Goal: Task Accomplishment & Management: Complete application form

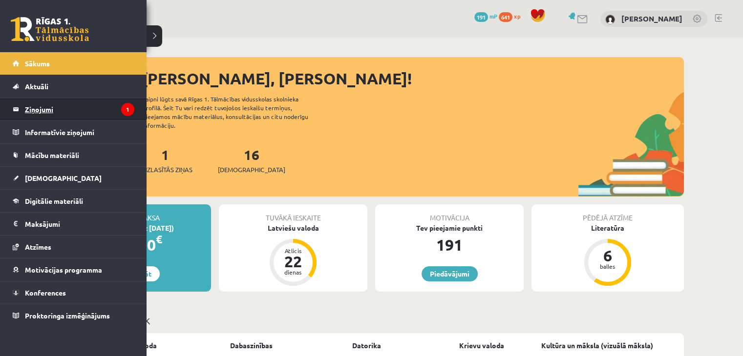
click at [39, 107] on legend "Ziņojumi 1" at bounding box center [79, 109] width 109 height 22
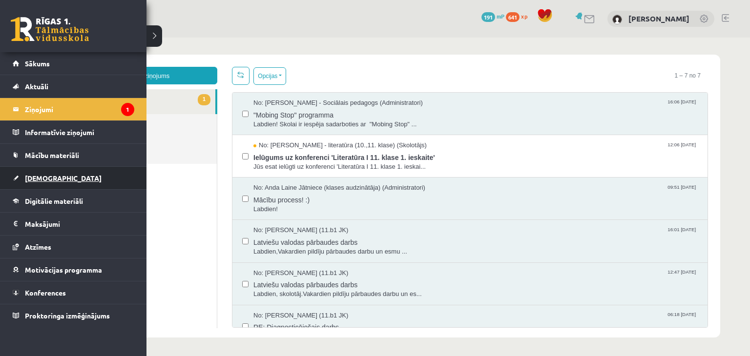
click at [38, 175] on span "[DEMOGRAPHIC_DATA]" at bounding box center [63, 178] width 77 height 9
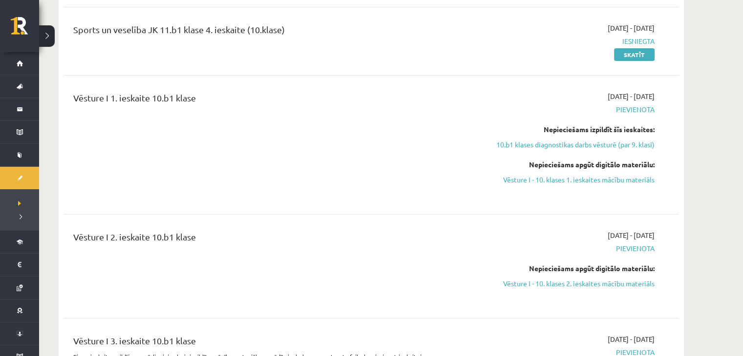
scroll to position [3359, 0]
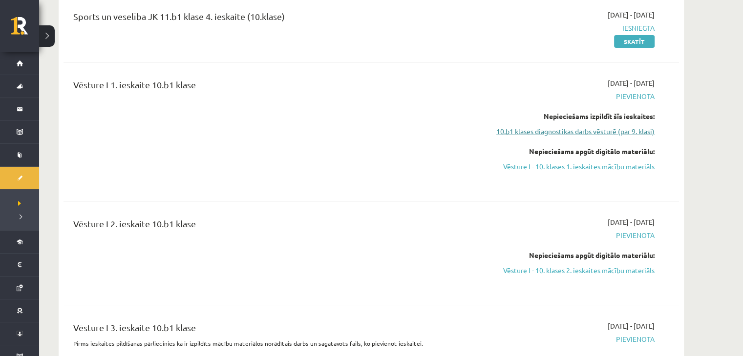
click at [544, 128] on link "10.b1 klases diagnostikas darbs vēsturē (par 9. klasi)" at bounding box center [562, 131] width 184 height 10
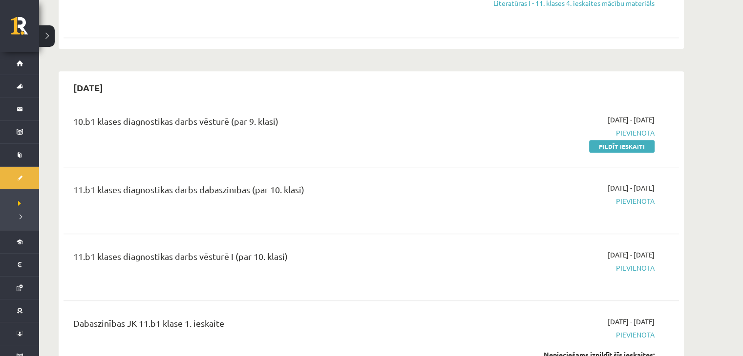
scroll to position [807, 0]
click at [613, 151] on link "Pildīt ieskaiti" at bounding box center [621, 145] width 65 height 13
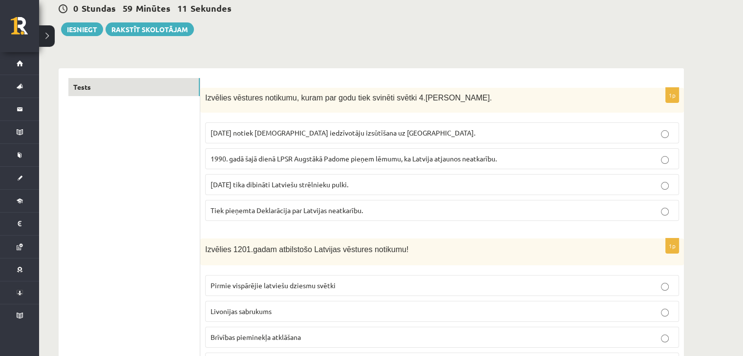
scroll to position [105, 0]
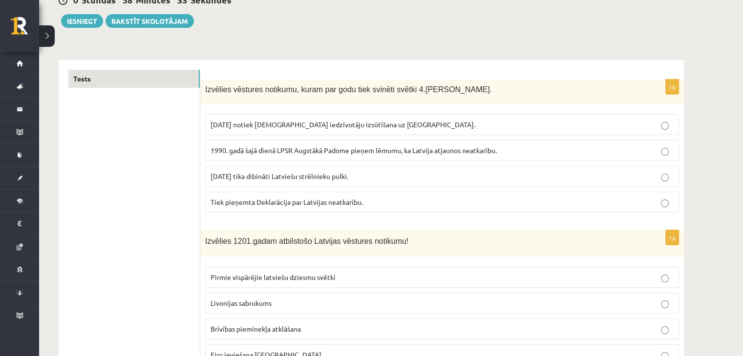
click at [290, 150] on span "1990. gadā šajā dienā LPSR Augstākā Padome pieņem lēmumu, ka Latvija atjaunos n…" at bounding box center [353, 150] width 286 height 9
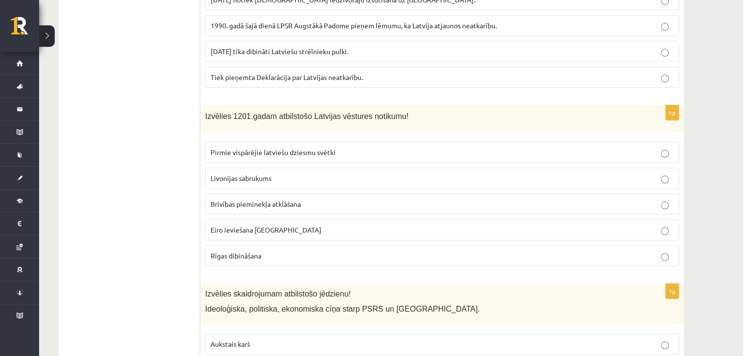
scroll to position [232, 0]
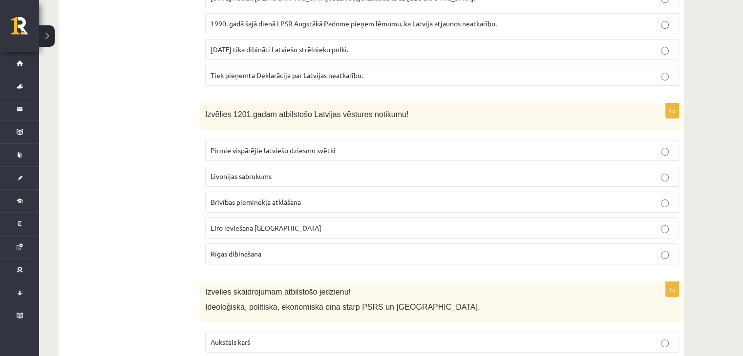
click at [445, 260] on label "Rīgas dibināšana" at bounding box center [442, 254] width 474 height 21
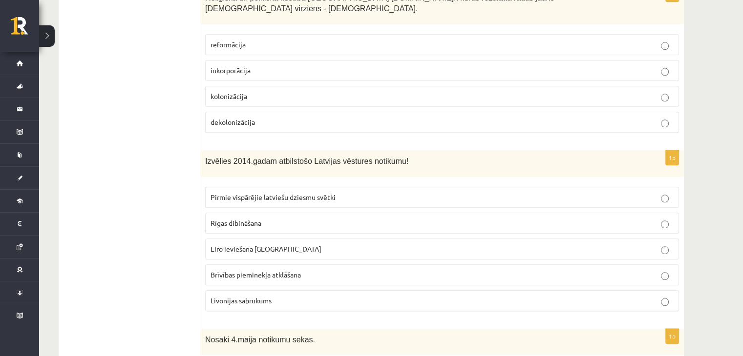
scroll to position [1082, 0]
click at [559, 243] on p "Eiro ieviešana [GEOGRAPHIC_DATA]" at bounding box center [441, 248] width 463 height 10
drag, startPoint x: 559, startPoint y: 230, endPoint x: 99, endPoint y: 174, distance: 463.4
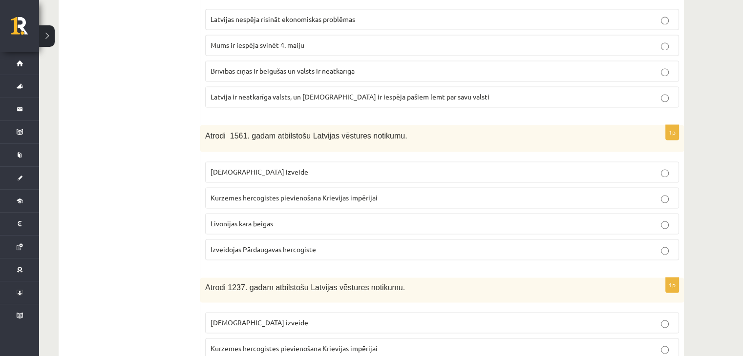
scroll to position [1469, 0]
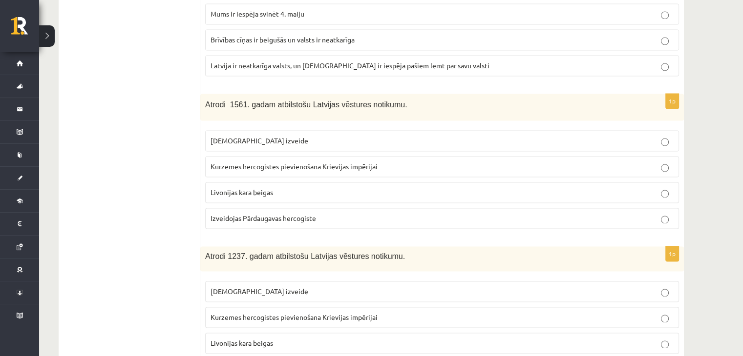
click at [348, 188] on p "Livonijas kara beigas" at bounding box center [441, 193] width 463 height 10
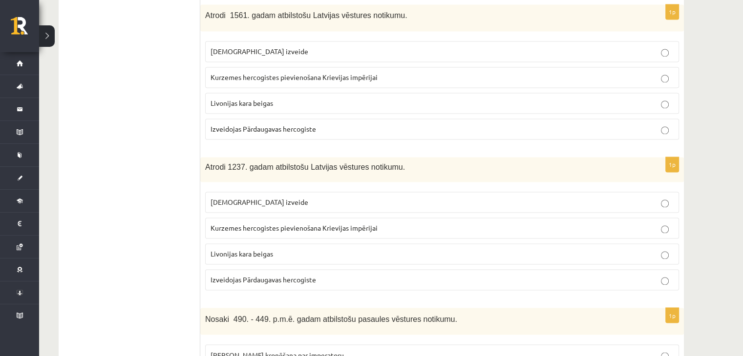
scroll to position [1561, 0]
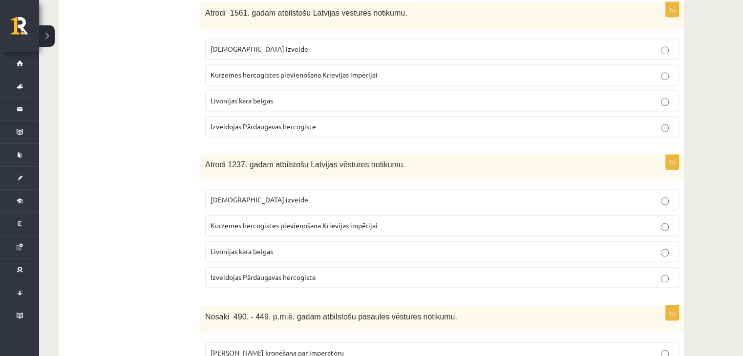
click at [323, 195] on p "[DEMOGRAPHIC_DATA] izveide" at bounding box center [441, 200] width 463 height 10
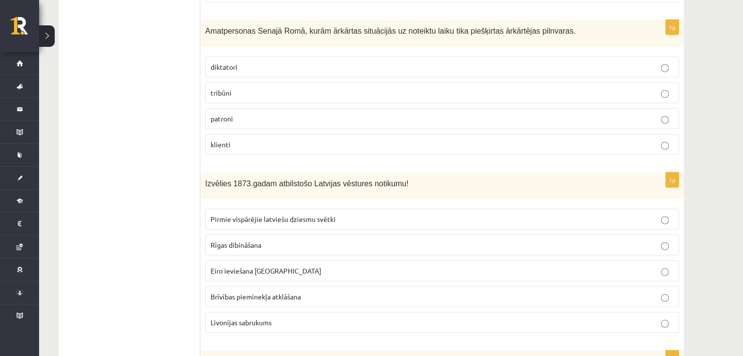
scroll to position [2647, 0]
click at [327, 214] on span "Pirmie vispārējie latviešu dziesmu svētki" at bounding box center [272, 218] width 125 height 9
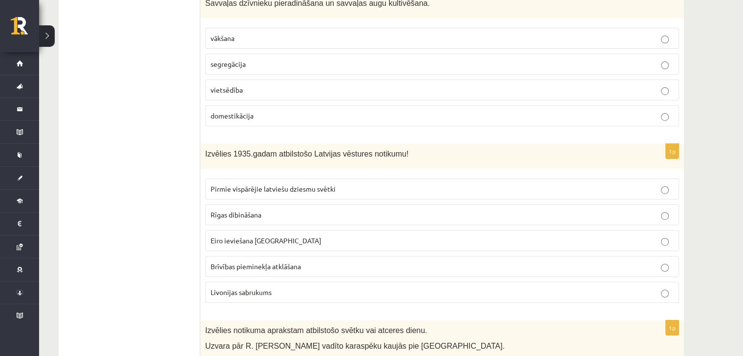
scroll to position [3350, 0]
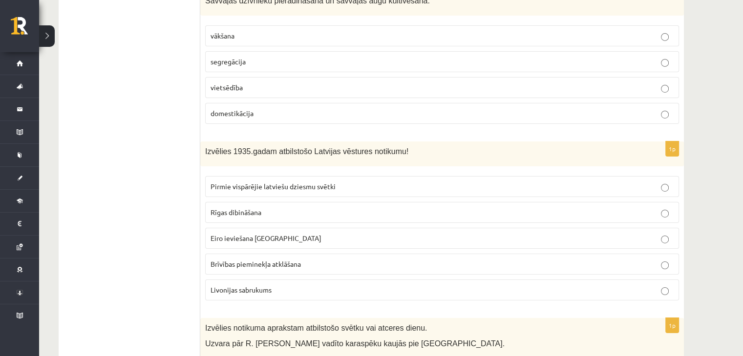
click at [322, 259] on p "Brīvības pieminekļa atklāšana" at bounding box center [441, 264] width 463 height 10
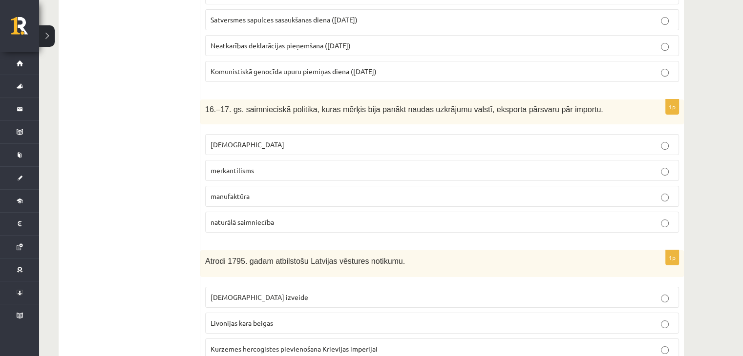
scroll to position [3782, 0]
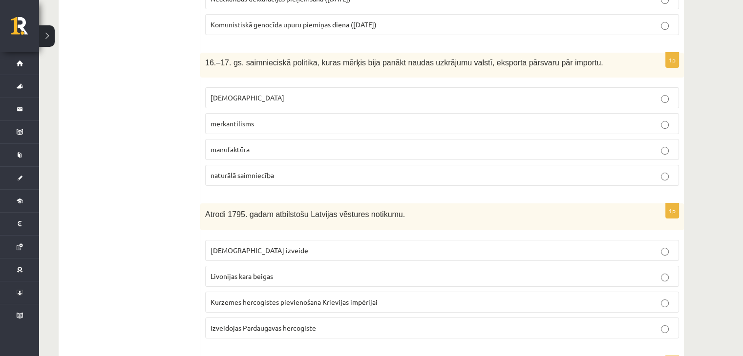
click at [328, 298] on span "Kurzemes hercogistes pievienošana Krievijas impērijai" at bounding box center [293, 302] width 167 height 9
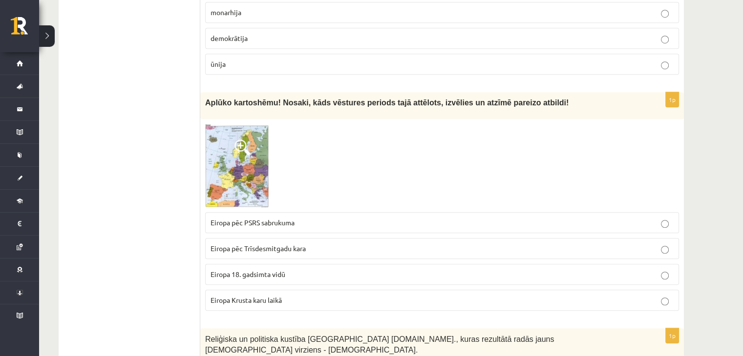
scroll to position [738, 0]
click at [249, 168] on img at bounding box center [237, 167] width 64 height 84
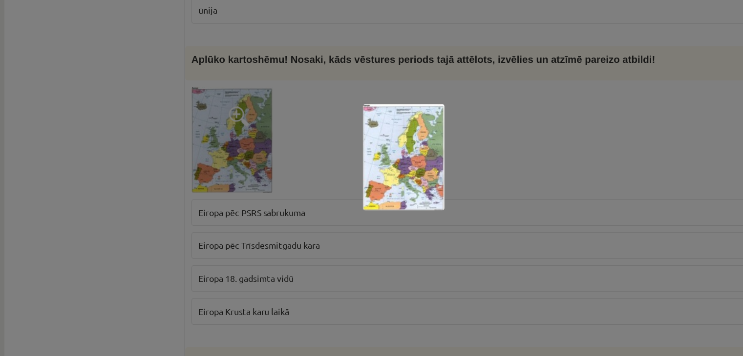
scroll to position [740, 0]
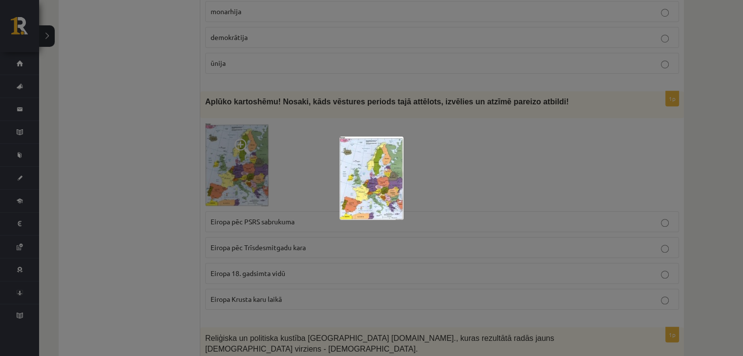
click at [440, 162] on div at bounding box center [371, 178] width 743 height 356
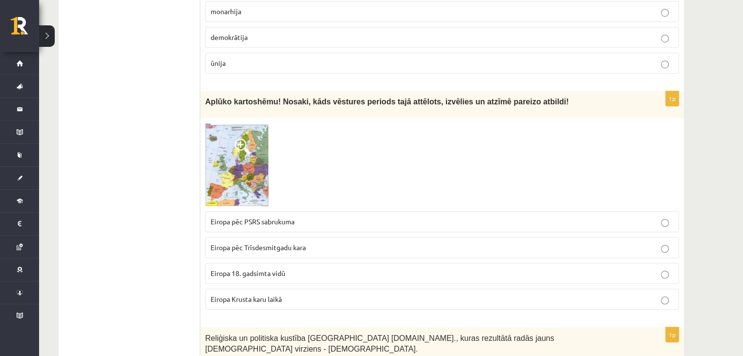
click at [254, 155] on img at bounding box center [237, 165] width 64 height 84
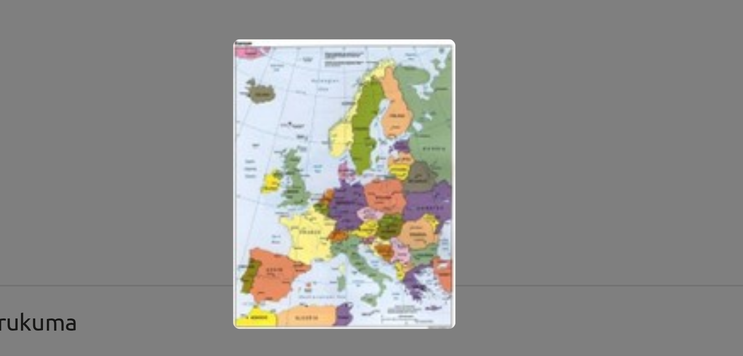
scroll to position [744, 0]
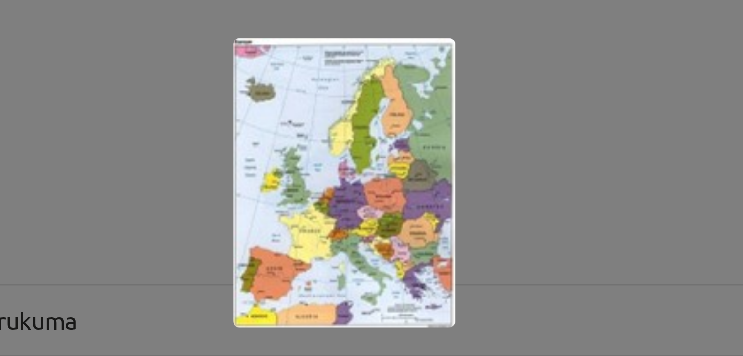
click at [421, 175] on div at bounding box center [371, 178] width 743 height 356
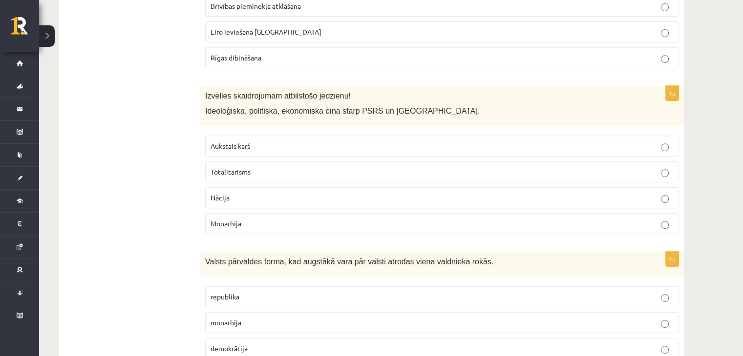
scroll to position [428, 0]
click at [434, 142] on p "Aukstais karš" at bounding box center [441, 147] width 463 height 10
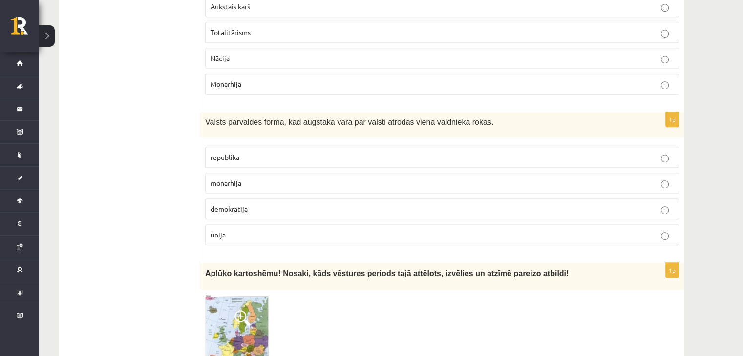
scroll to position [581, 0]
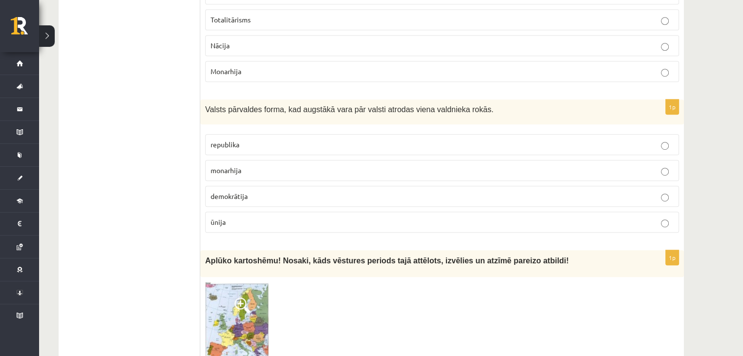
click at [335, 167] on p "monarhija" at bounding box center [441, 171] width 463 height 10
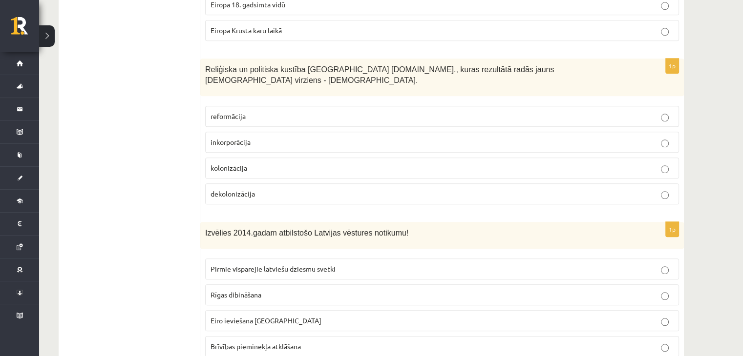
scroll to position [1013, 0]
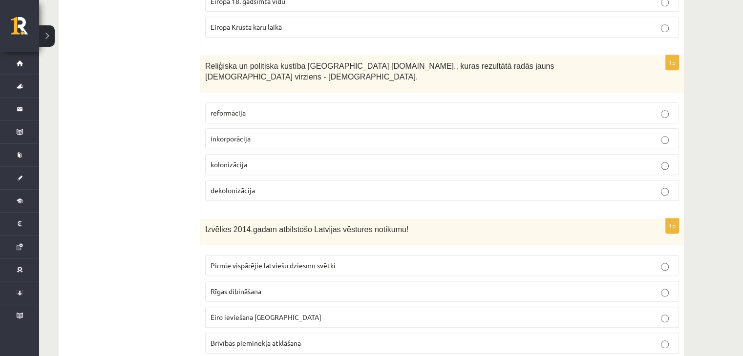
click at [373, 108] on p "reformācija" at bounding box center [441, 113] width 463 height 10
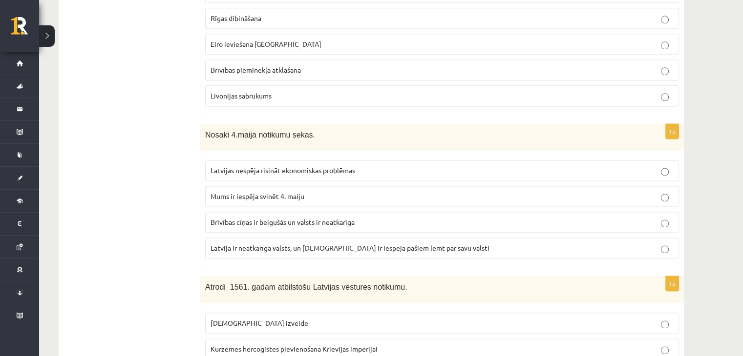
scroll to position [1287, 0]
click at [406, 165] on p "Latvijas nespēja risināt ekonomiskas problēmas" at bounding box center [441, 170] width 463 height 10
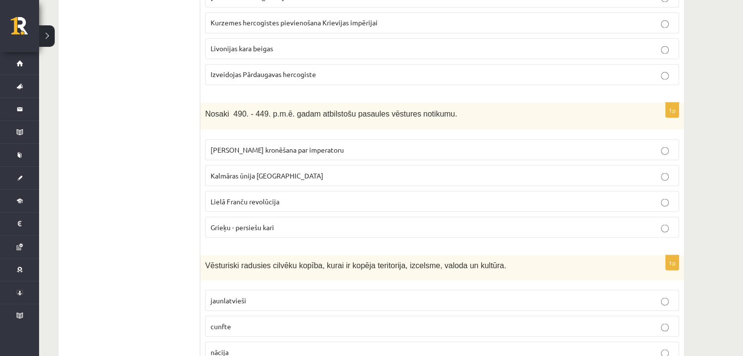
scroll to position [1764, 0]
click at [346, 222] on p "Grieķu - persiešu kari" at bounding box center [441, 227] width 463 height 10
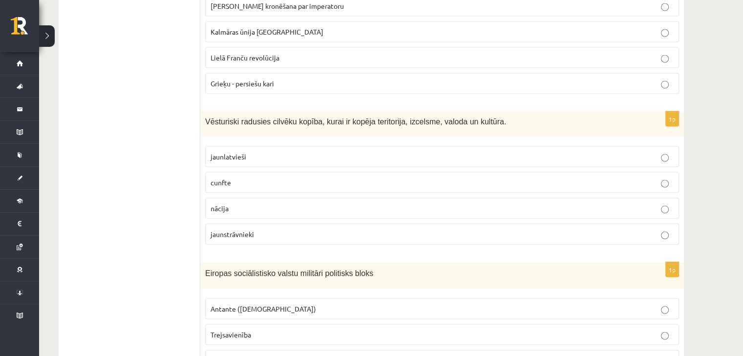
scroll to position [1909, 0]
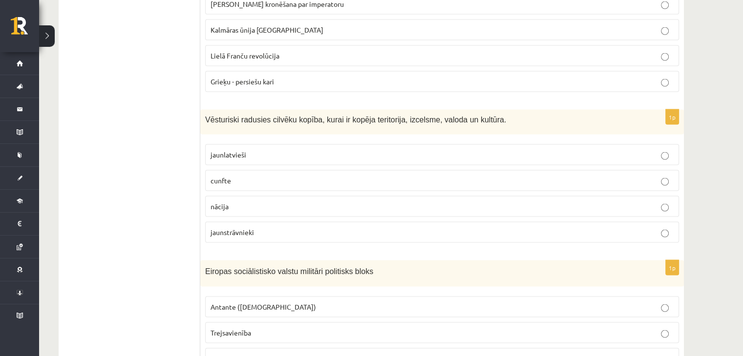
click at [262, 202] on p "nācija" at bounding box center [441, 207] width 463 height 10
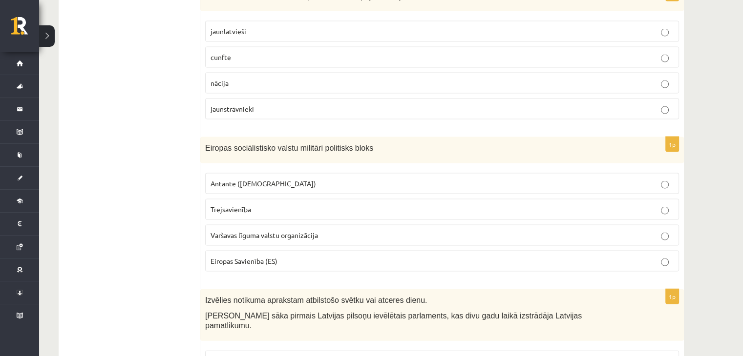
scroll to position [2039, 0]
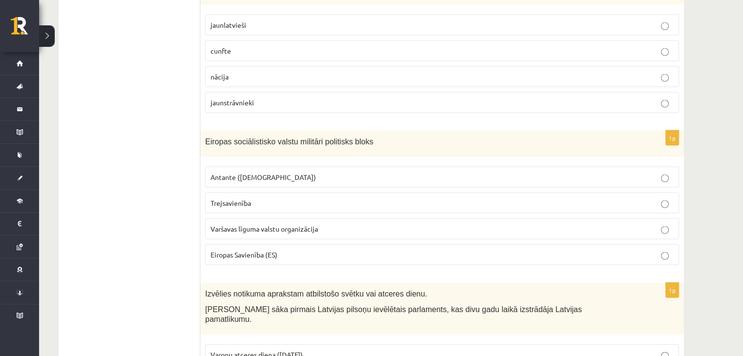
click at [276, 251] on span "Eiropas Savienība (ES)" at bounding box center [243, 255] width 67 height 9
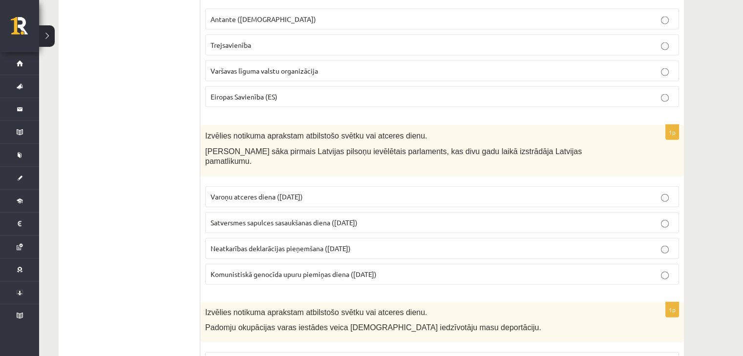
scroll to position [2200, 0]
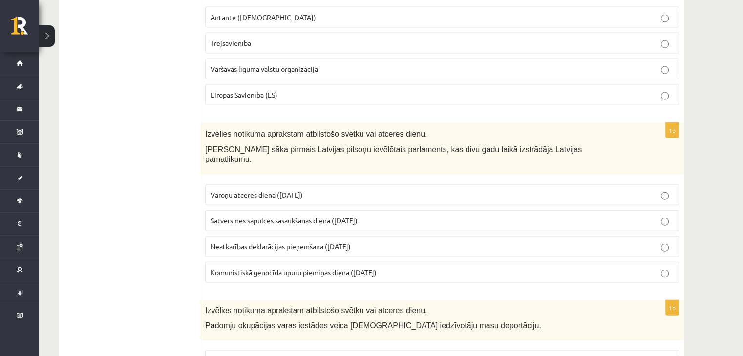
click at [332, 210] on label "Satversmes sapulces sasaukšanas diena (1. maijs)" at bounding box center [442, 220] width 474 height 21
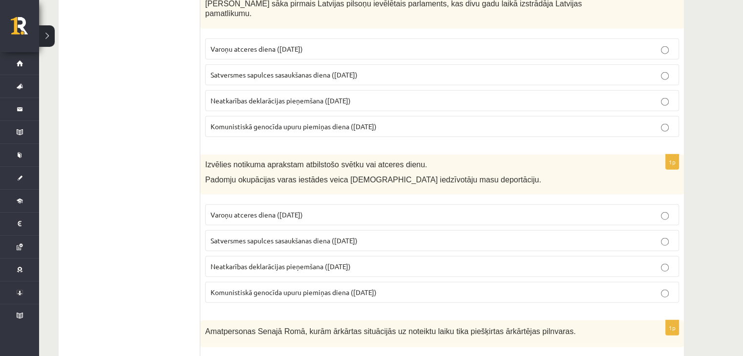
scroll to position [2346, 0]
click at [376, 282] on label "Komunistiskā genocīda upuru piemiņas diena (25. marts)" at bounding box center [442, 292] width 474 height 21
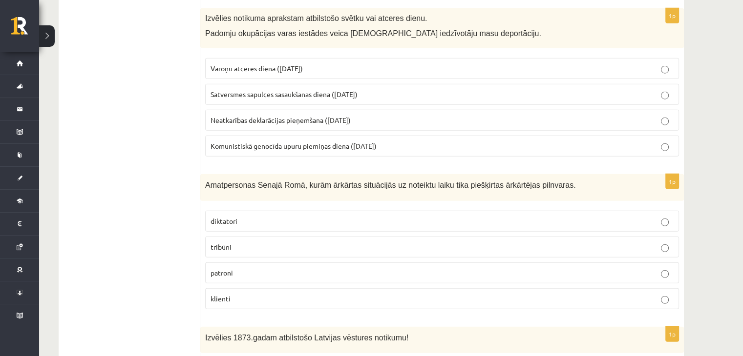
scroll to position [2494, 0]
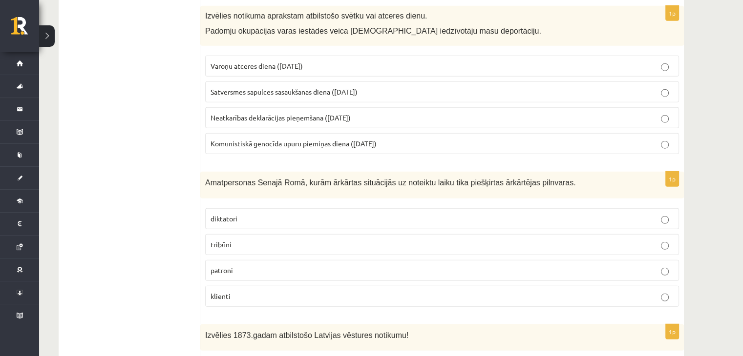
click at [398, 234] on label "tribūni" at bounding box center [442, 244] width 474 height 21
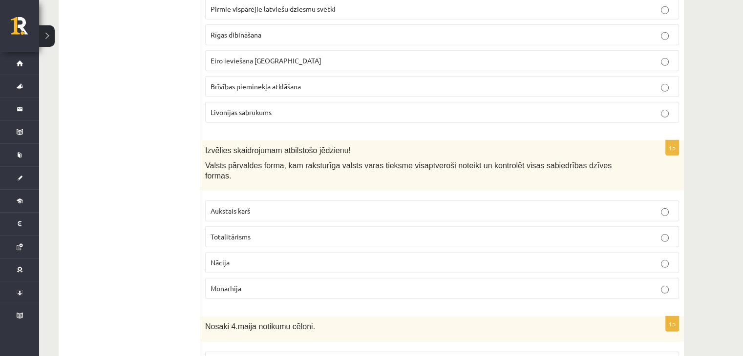
scroll to position [2857, 0]
click at [395, 231] on p "Totalitārisms" at bounding box center [441, 236] width 463 height 10
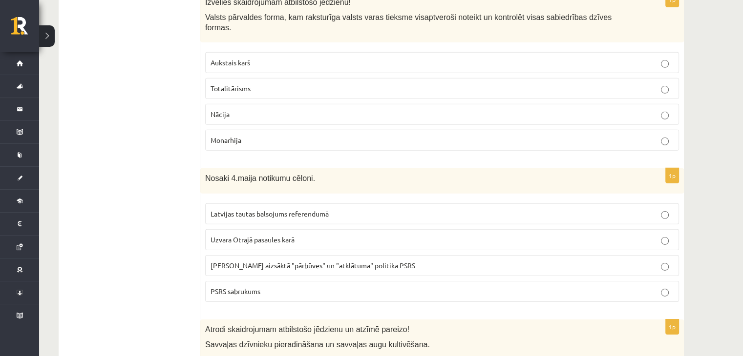
scroll to position [3006, 0]
click at [356, 280] on label "PSRS sabrukums" at bounding box center [442, 290] width 474 height 21
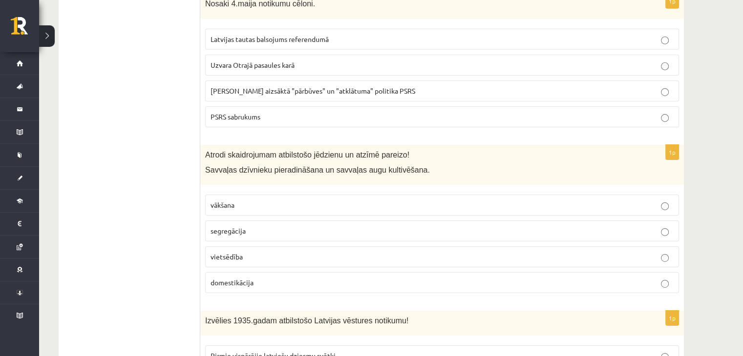
scroll to position [3186, 0]
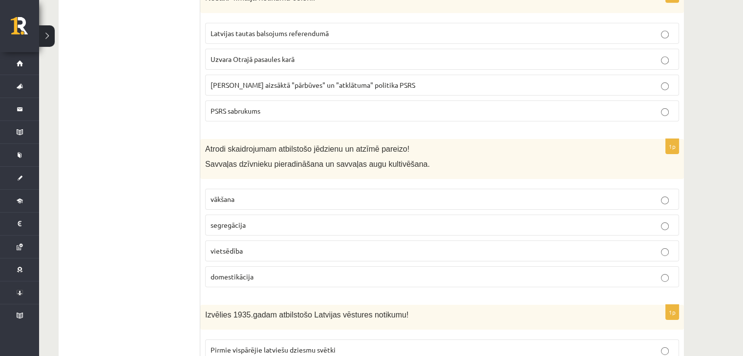
click at [324, 267] on label "domestikācija" at bounding box center [442, 277] width 474 height 21
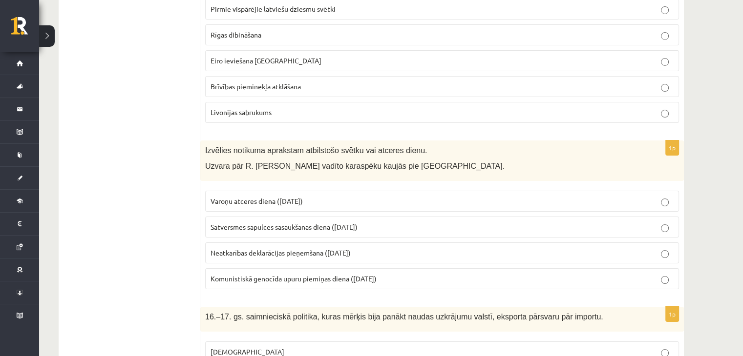
scroll to position [3528, 0]
click at [332, 190] on label "Varoņu atceres diena (22. jūnijs)" at bounding box center [442, 200] width 474 height 21
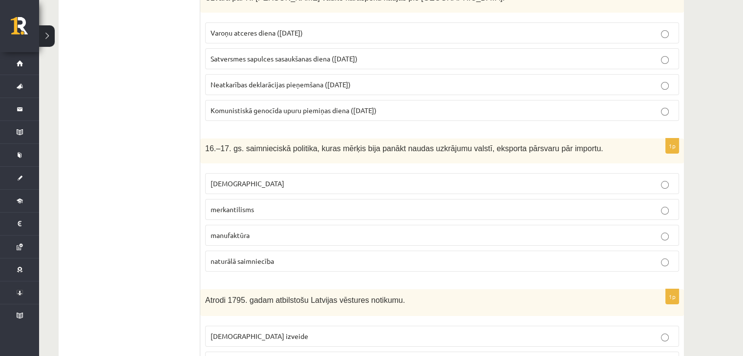
scroll to position [3697, 0]
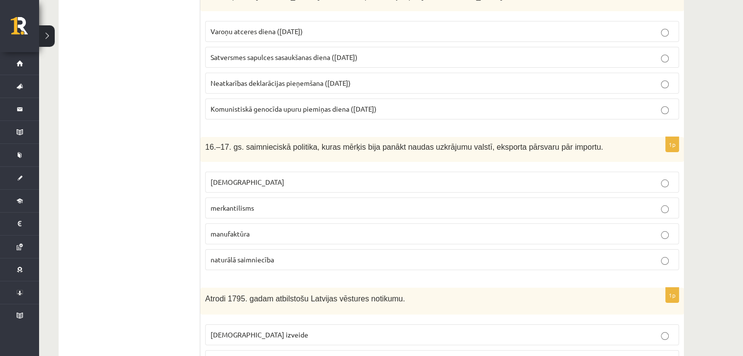
click at [366, 203] on p "merkantilisms" at bounding box center [441, 208] width 463 height 10
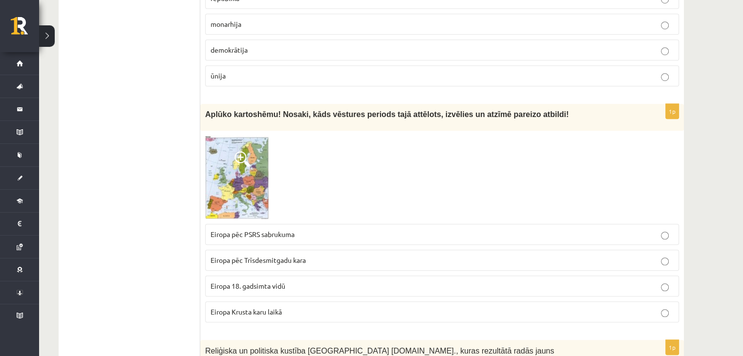
scroll to position [729, 0]
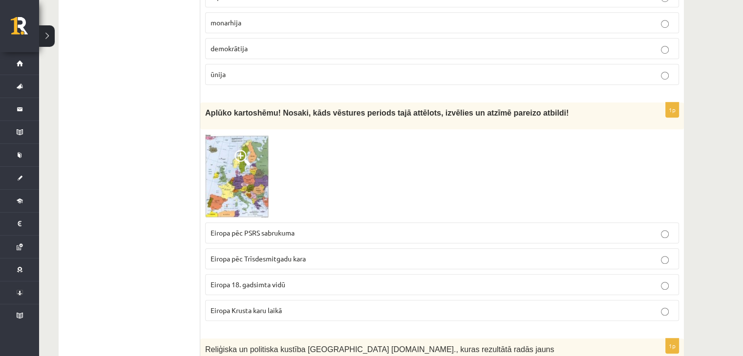
click at [378, 260] on p "Eiropa pēc Trīsdesmitgadu kara" at bounding box center [441, 259] width 463 height 10
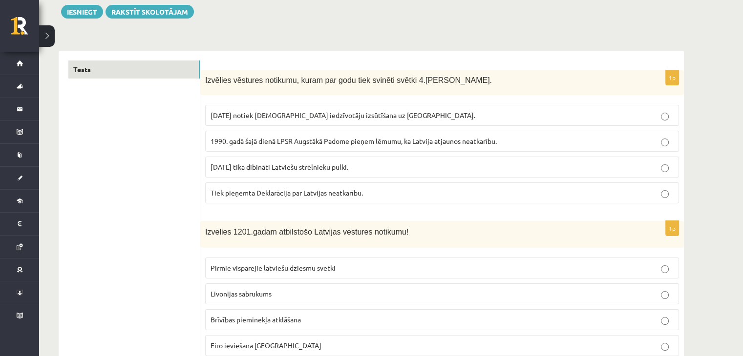
scroll to position [0, 0]
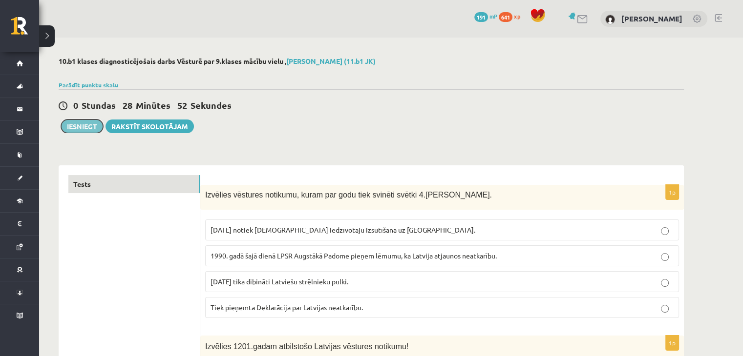
click at [94, 124] on button "Iesniegt" at bounding box center [82, 127] width 42 height 14
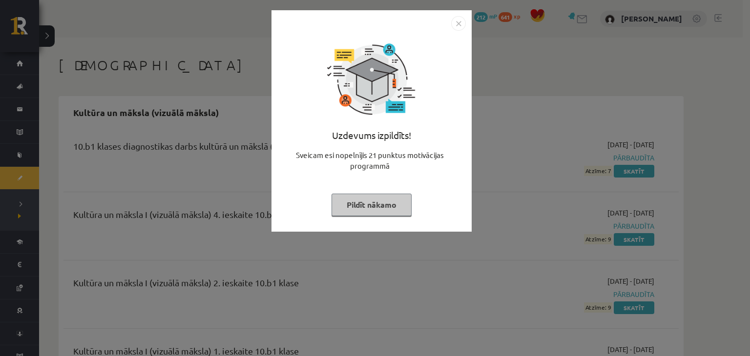
click at [375, 200] on button "Pildīt nākamo" at bounding box center [372, 205] width 80 height 22
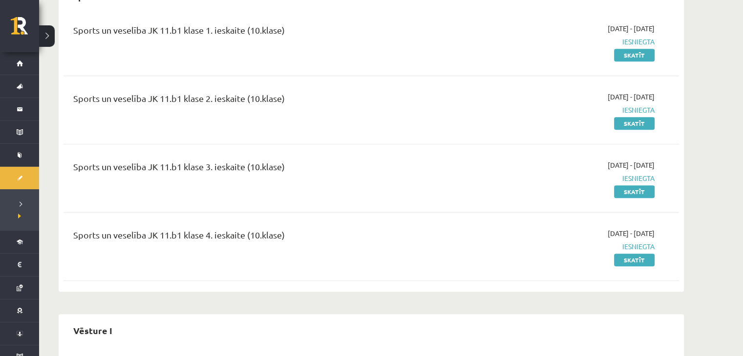
scroll to position [534, 0]
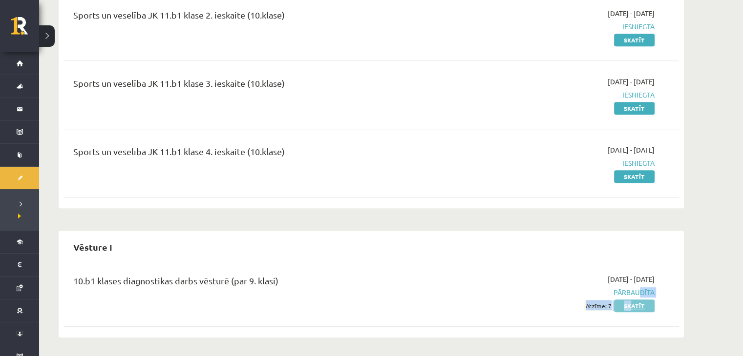
drag, startPoint x: 634, startPoint y: 295, endPoint x: 633, endPoint y: 304, distance: 8.4
click at [633, 304] on div "2025-09-01 - 2025-10-31 Pārbaudīta Atzīme: 7 Skatīt" at bounding box center [562, 292] width 199 height 37
click at [633, 304] on link "Skatīt" at bounding box center [634, 306] width 41 height 13
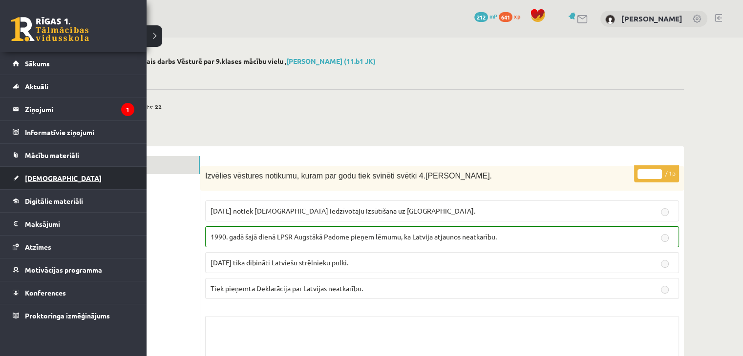
click at [63, 177] on link "[DEMOGRAPHIC_DATA]" at bounding box center [74, 178] width 122 height 22
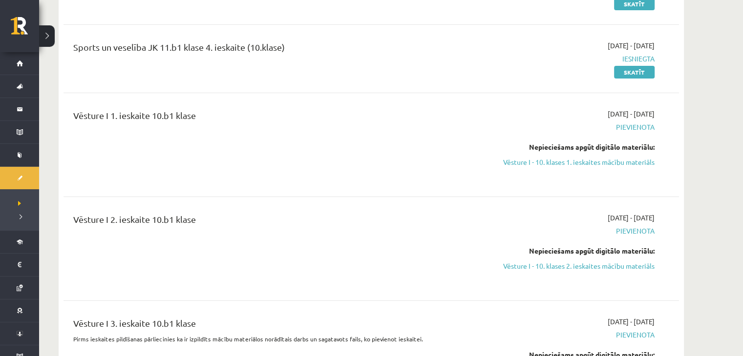
scroll to position [3260, 0]
click at [548, 157] on link "Vēsture I - 10. klases 1. ieskaites mācību materiāls" at bounding box center [562, 162] width 184 height 10
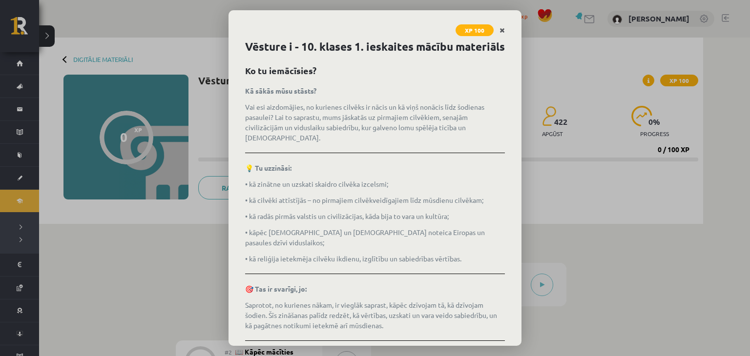
click at [499, 32] on link "Close" at bounding box center [502, 30] width 17 height 19
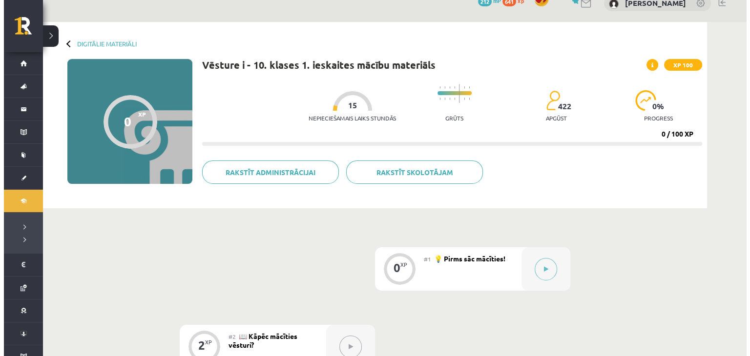
scroll to position [2, 0]
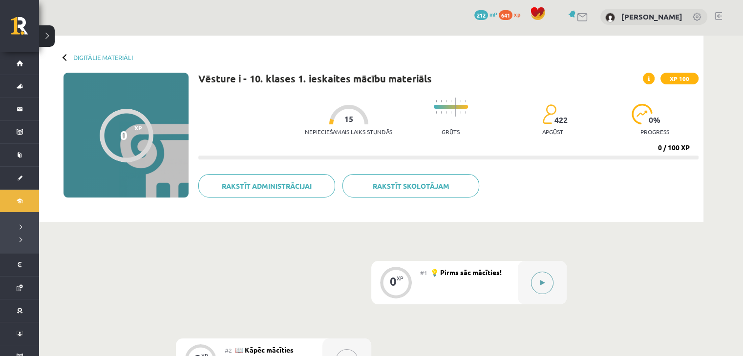
click at [548, 279] on button at bounding box center [542, 283] width 22 height 22
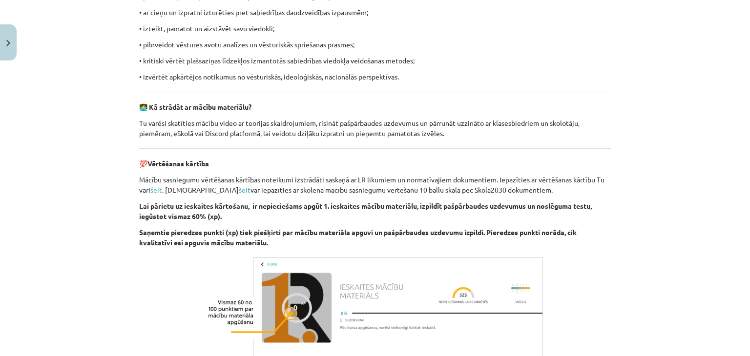
scroll to position [711, 0]
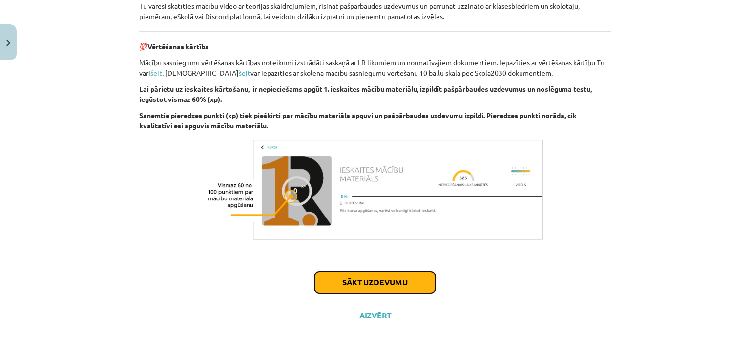
click at [398, 284] on button "Sākt uzdevumu" at bounding box center [374, 282] width 121 height 21
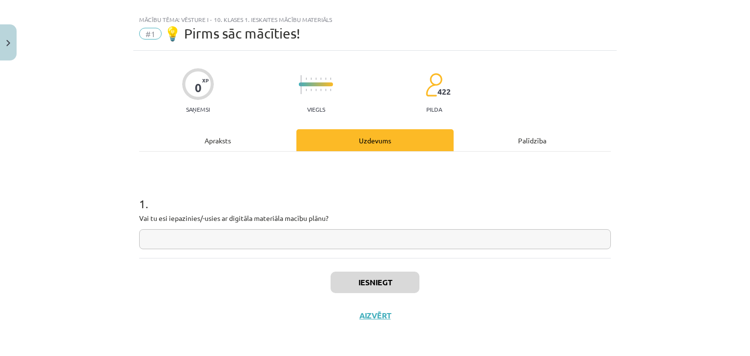
click at [311, 244] on input "text" at bounding box center [375, 240] width 472 height 20
type input "**"
click at [351, 271] on div "Iesniegt Aizvērt" at bounding box center [375, 292] width 472 height 68
click at [352, 277] on button "Iesniegt" at bounding box center [375, 282] width 89 height 21
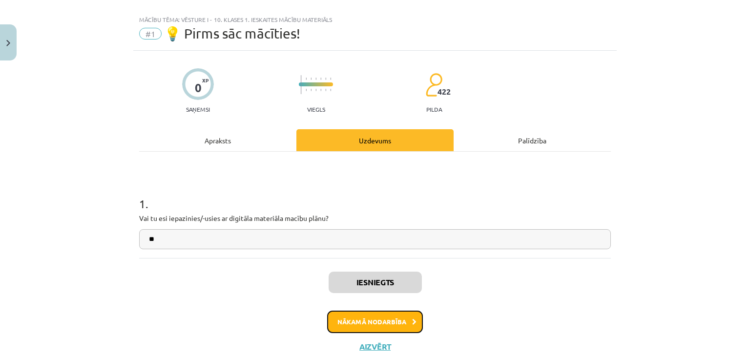
click at [377, 320] on button "Nākamā nodarbība" at bounding box center [375, 322] width 96 height 22
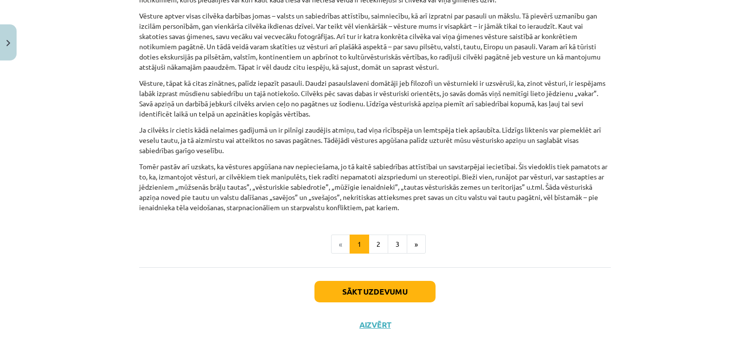
scroll to position [740, 0]
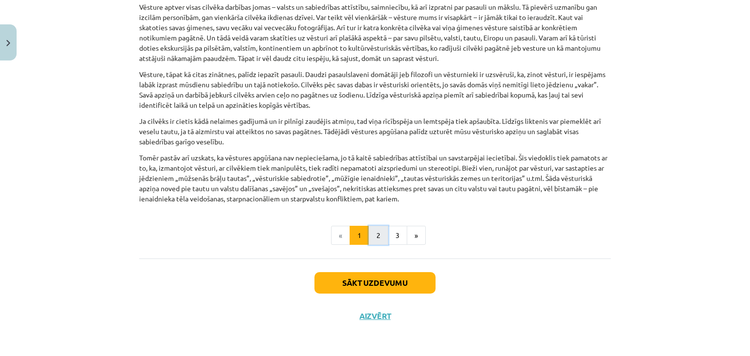
click at [373, 237] on button "2" at bounding box center [379, 236] width 20 height 20
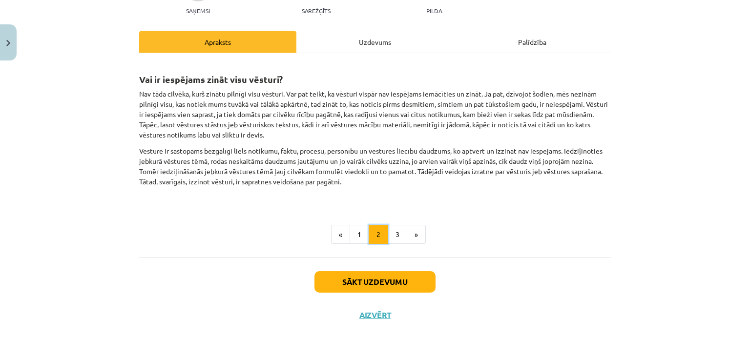
scroll to position [112, 0]
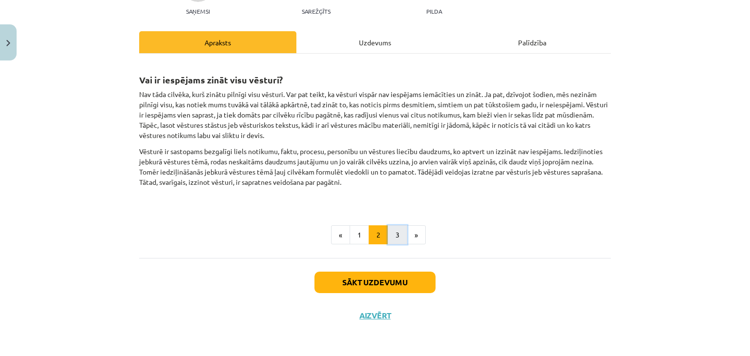
click at [391, 240] on button "3" at bounding box center [398, 236] width 20 height 20
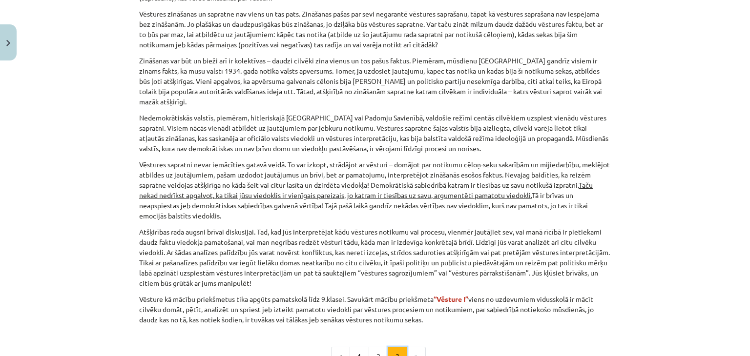
scroll to position [439, 0]
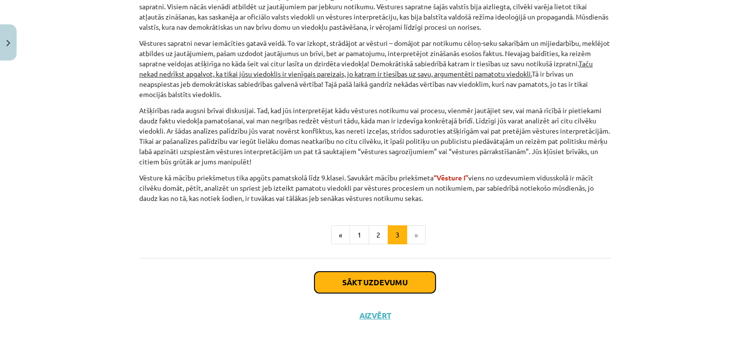
click at [381, 279] on button "Sākt uzdevumu" at bounding box center [374, 282] width 121 height 21
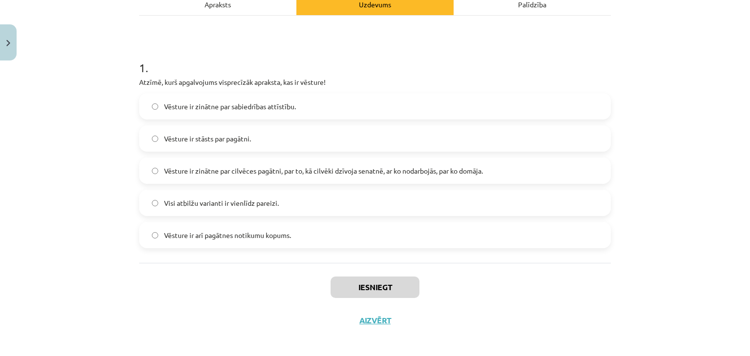
scroll to position [152, 0]
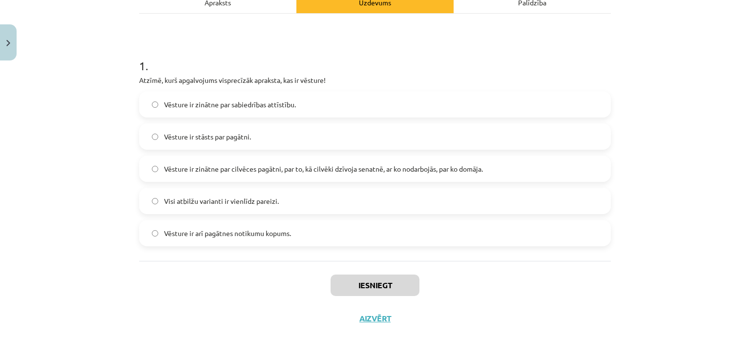
click at [318, 209] on label "Visi atbilžu varianti ir vienlīdz pareizi." at bounding box center [375, 201] width 470 height 24
click at [348, 294] on button "Iesniegt" at bounding box center [375, 285] width 89 height 21
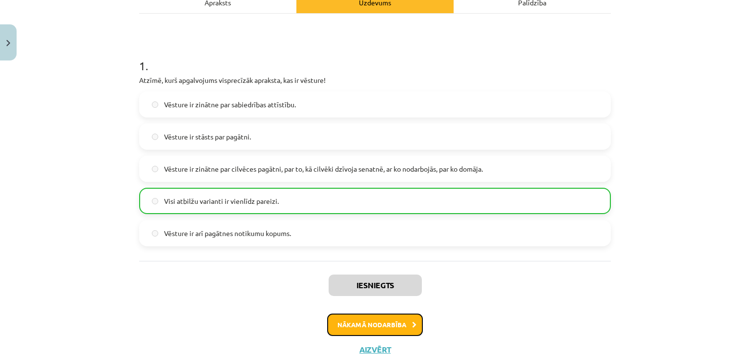
click at [370, 330] on button "Nākamā nodarbība" at bounding box center [375, 325] width 96 height 22
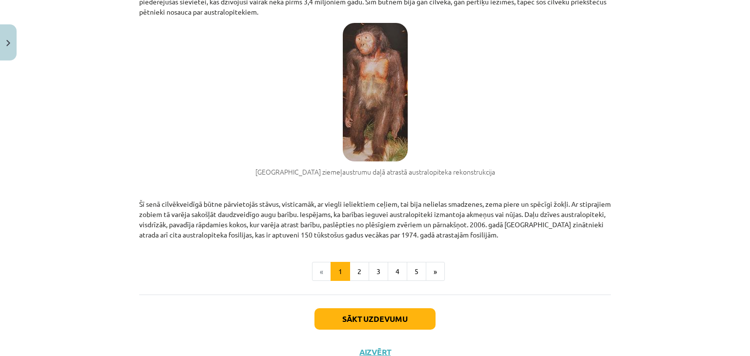
scroll to position [729, 0]
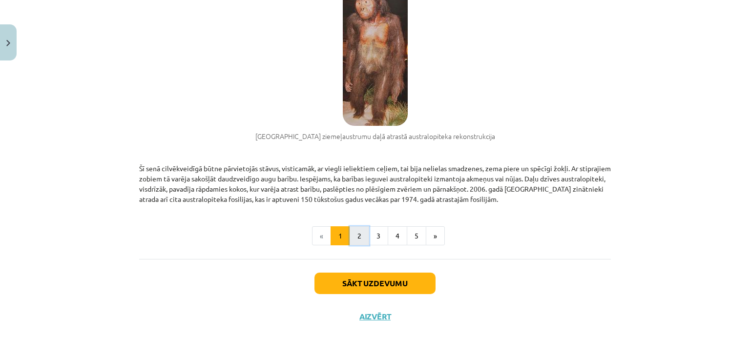
click at [350, 233] on button "2" at bounding box center [360, 237] width 20 height 20
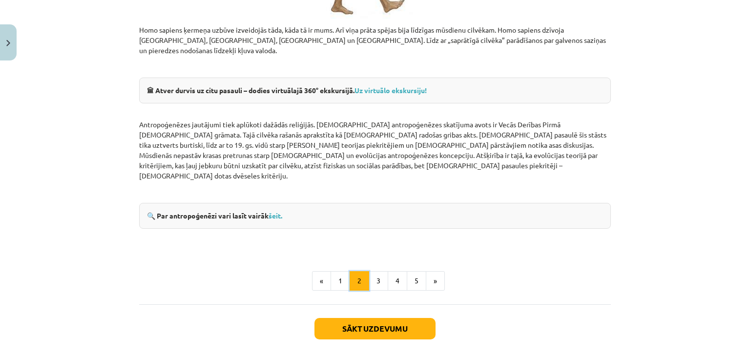
scroll to position [1158, 0]
click at [376, 272] on button "3" at bounding box center [379, 282] width 20 height 20
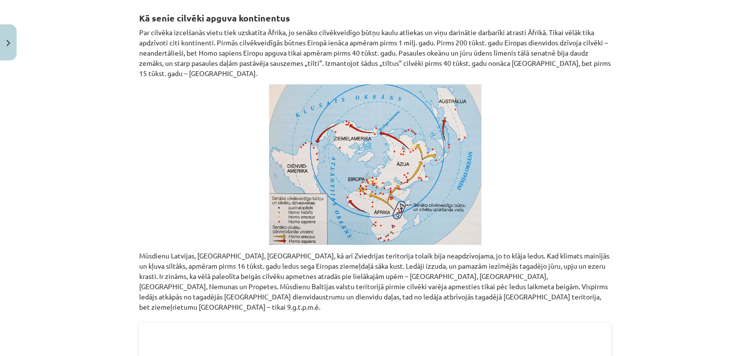
click at [376, 260] on p "Mūsdienu Latvijas, Lietuvas, Igaunijas, kā arī Zviedrijas teritorija tolaik bij…" at bounding box center [375, 282] width 472 height 62
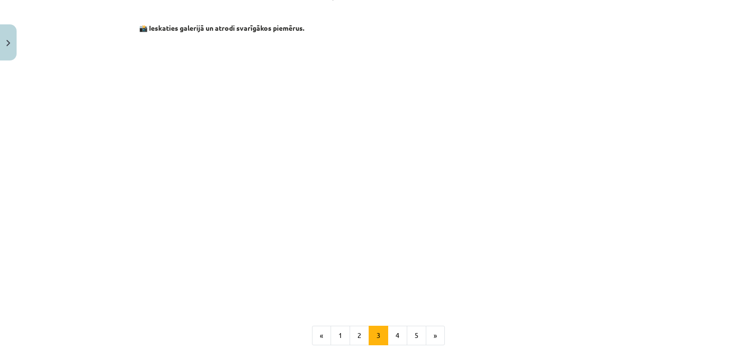
scroll to position [814, 0]
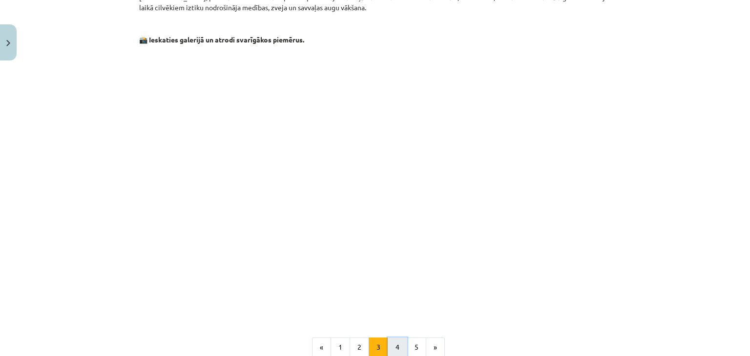
click at [391, 339] on button "4" at bounding box center [398, 348] width 20 height 20
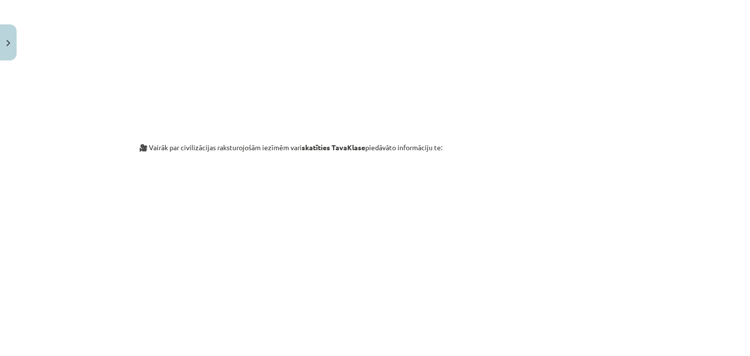
scroll to position [2842, 0]
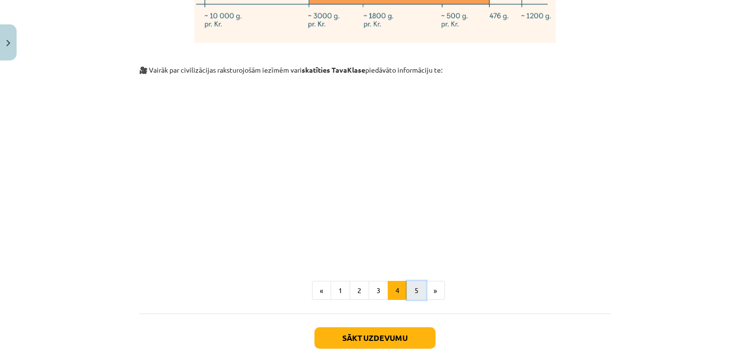
click at [407, 281] on button "5" at bounding box center [417, 291] width 20 height 20
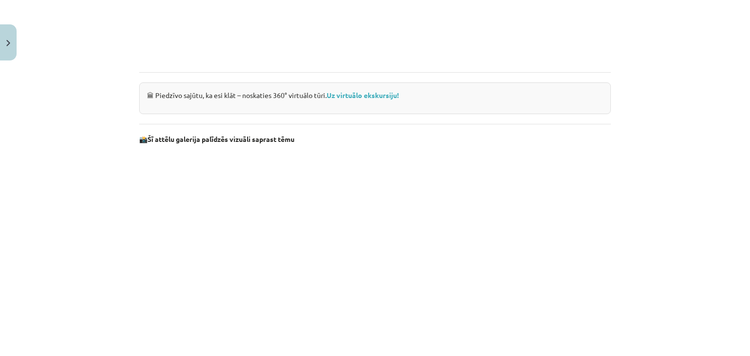
scroll to position [975, 0]
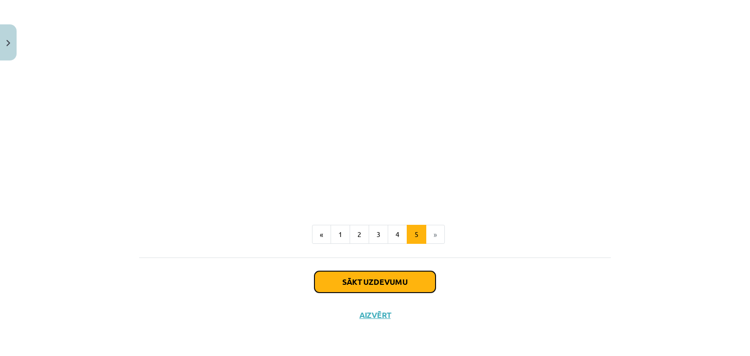
click at [395, 282] on button "Sākt uzdevumu" at bounding box center [374, 282] width 121 height 21
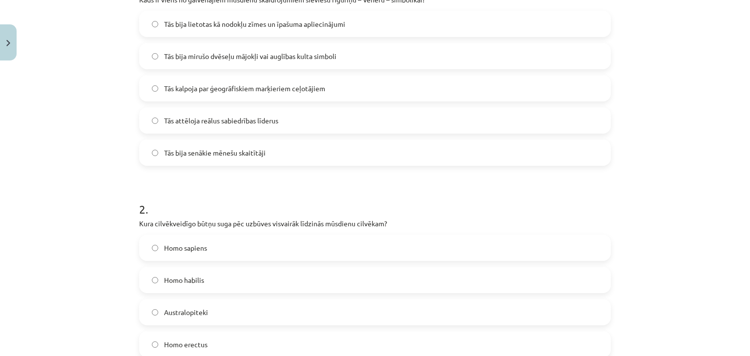
scroll to position [233, 0]
click at [367, 240] on label "Homo sapiens" at bounding box center [375, 247] width 470 height 24
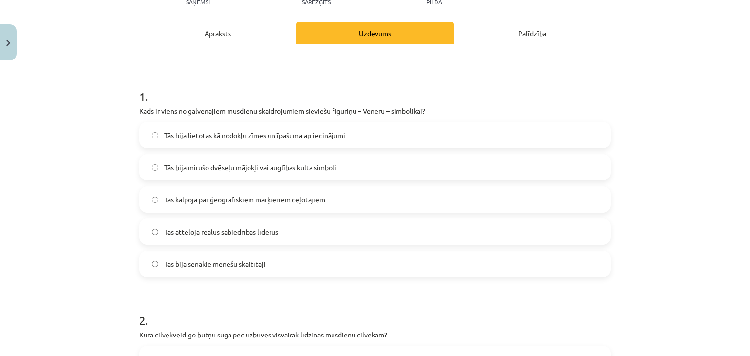
scroll to position [123, 0]
click at [347, 171] on label "Tās bija mirušo dvēseļu mājokļi vai auglības kulta simboli" at bounding box center [375, 166] width 470 height 24
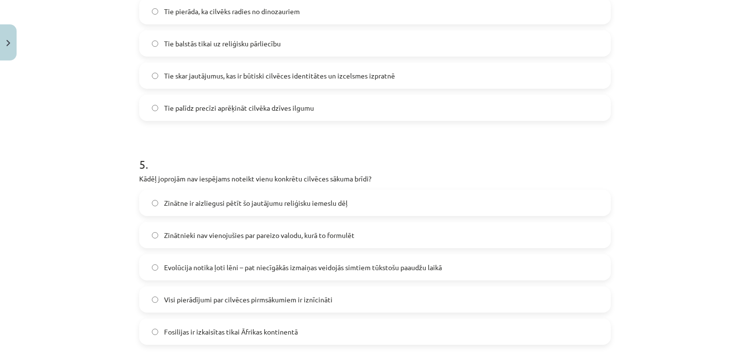
scroll to position [951, 0]
click at [355, 271] on span "Evolūcija notika ļoti lēni – pat niecīgākās izmaiņas veidojās simtiem tūkstošu …" at bounding box center [303, 267] width 278 height 10
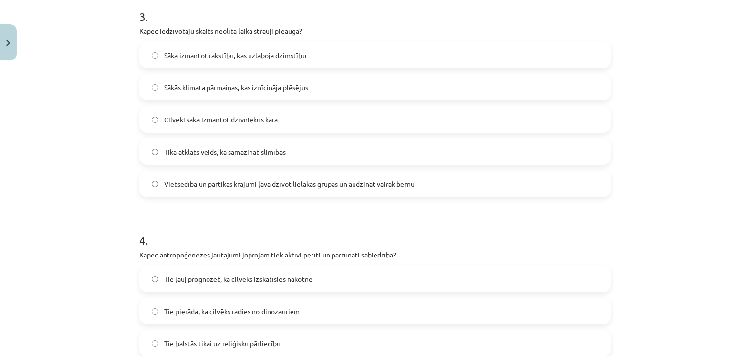
scroll to position [650, 0]
click at [294, 191] on label "Vietsēdība un pārtikas krājumi ļāva dzīvot lielākās grupās un audzināt vairāk b…" at bounding box center [375, 184] width 470 height 24
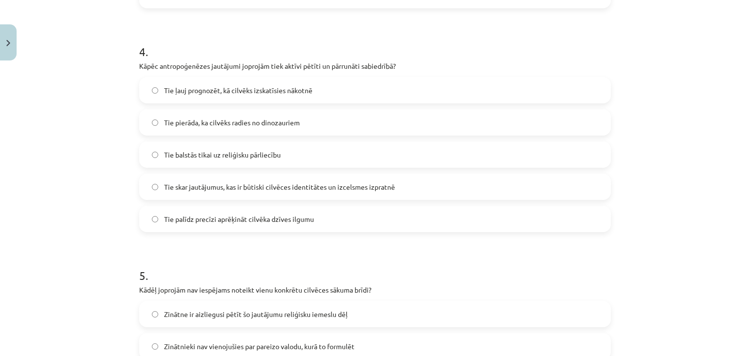
scroll to position [838, 0]
click at [311, 184] on span "Tie skar jautājumus, kas ir būtiski cilvēces identitātes un izcelsmes izpratnē" at bounding box center [279, 188] width 231 height 10
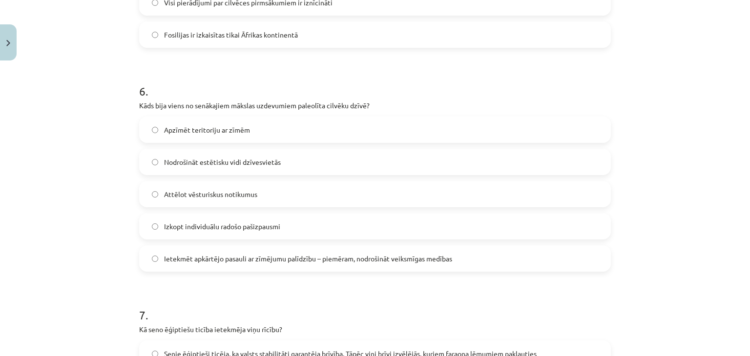
scroll to position [1250, 0]
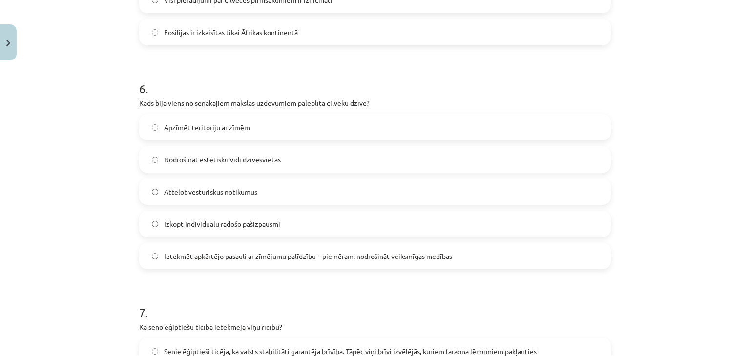
click at [284, 173] on div "Apzīmēt teritoriju ar zīmēm Nodrošināt estētisku vidi dzīvesvietās Attēlot vēst…" at bounding box center [375, 191] width 472 height 155
click at [288, 167] on label "Nodrošināt estētisku vidi dzīvesvietās" at bounding box center [375, 159] width 470 height 24
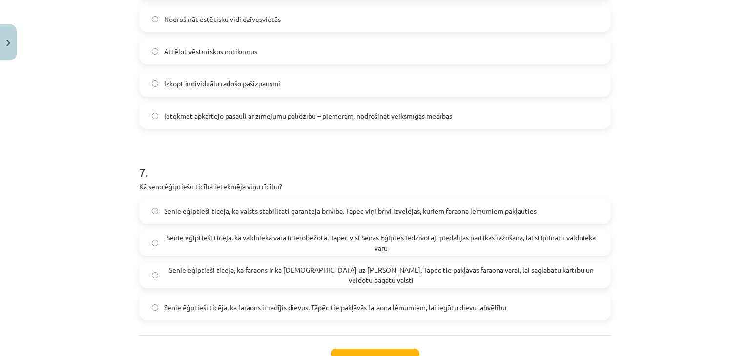
scroll to position [1406, 0]
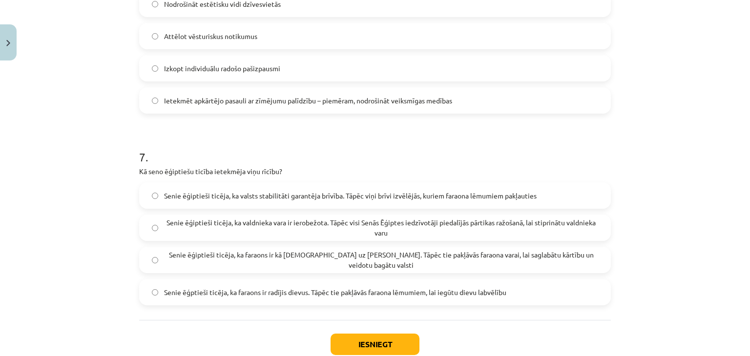
click at [325, 259] on span "Senie ēģiptieši ticēja, ka faraons ir kā dievs uz Zemes. Tāpēc tie pakļāvās far…" at bounding box center [381, 260] width 434 height 21
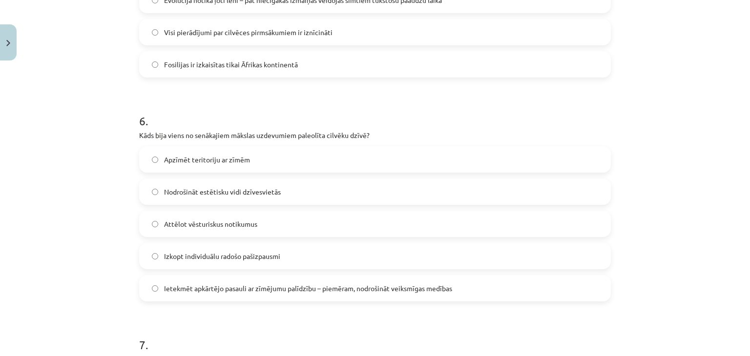
scroll to position [1468, 0]
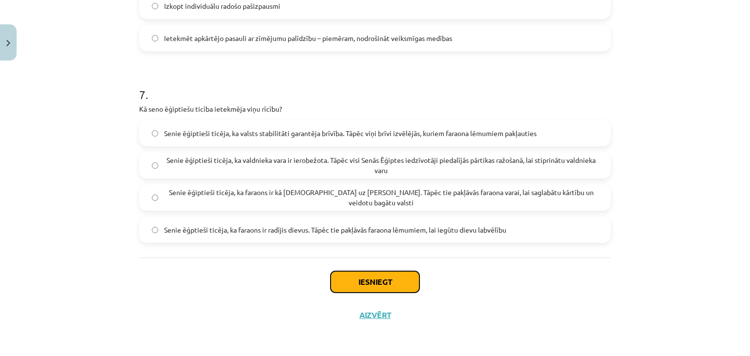
click at [377, 289] on button "Iesniegt" at bounding box center [375, 282] width 89 height 21
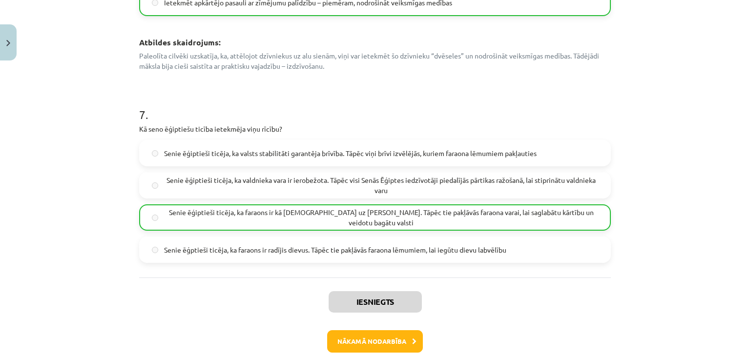
scroll to position [1707, 0]
click at [370, 345] on button "Nākamā nodarbība" at bounding box center [375, 341] width 96 height 22
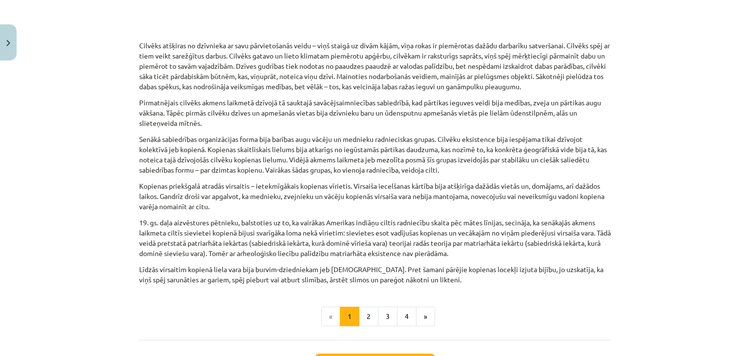
scroll to position [423, 0]
click at [363, 308] on button "2" at bounding box center [369, 318] width 20 height 20
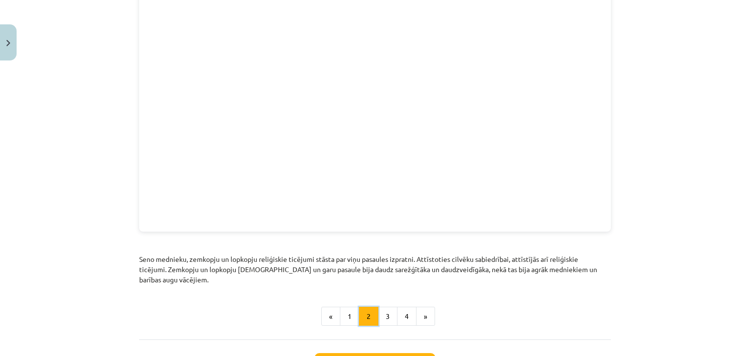
scroll to position [1062, 0]
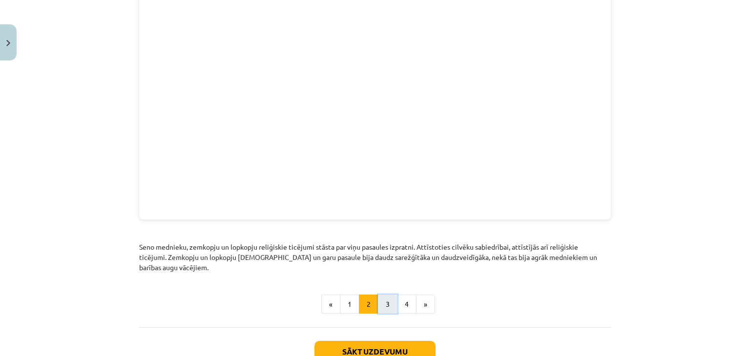
click at [378, 295] on button "3" at bounding box center [388, 305] width 20 height 20
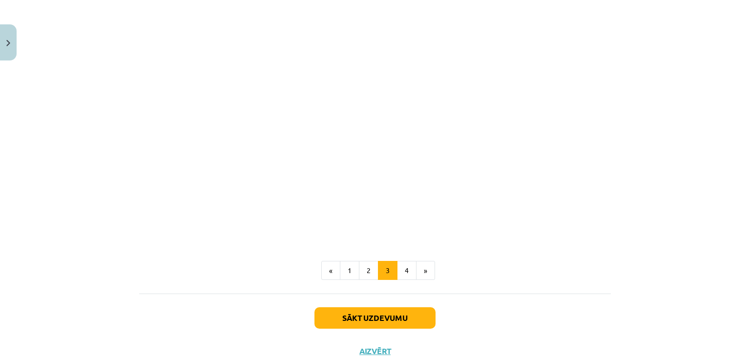
scroll to position [2260, 0]
click at [404, 261] on button "4" at bounding box center [407, 271] width 20 height 20
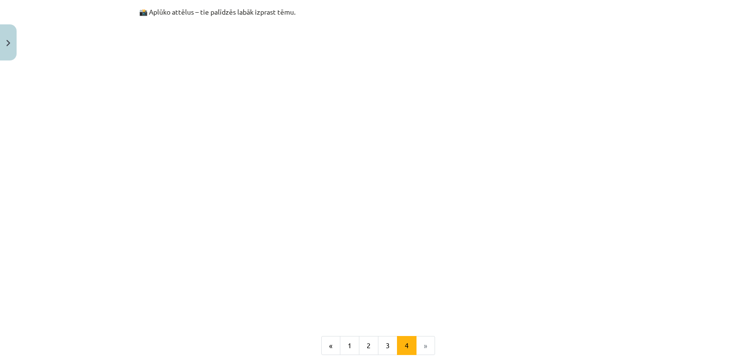
scroll to position [698, 0]
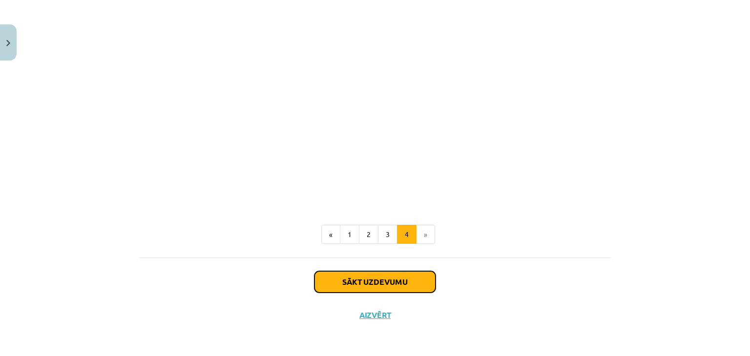
click at [400, 279] on button "Sākt uzdevumu" at bounding box center [374, 282] width 121 height 21
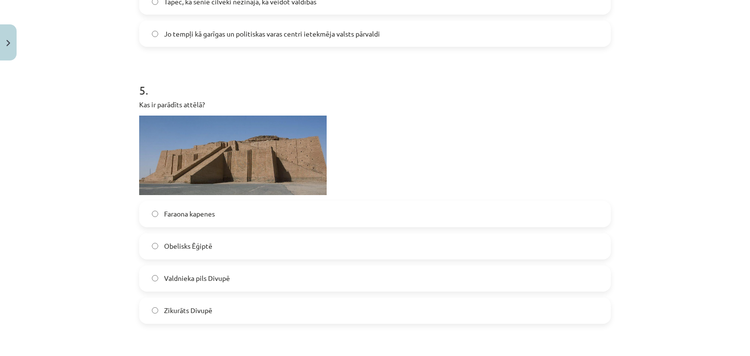
scroll to position [1050, 0]
click at [311, 314] on label "Zikurāts Divupē" at bounding box center [375, 311] width 470 height 24
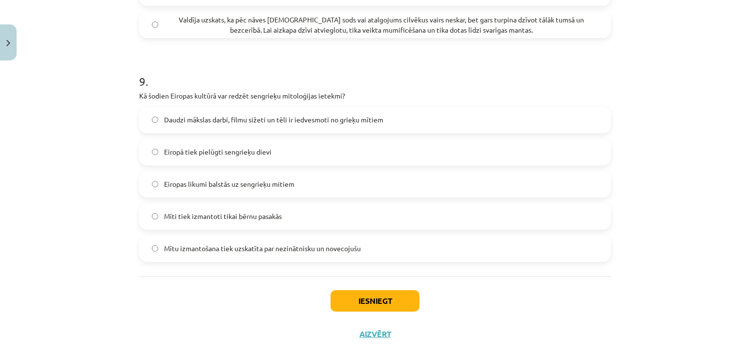
scroll to position [1984, 0]
click at [356, 126] on span "Daudzi mākslas darbi, filmu sižeti un tēli ir iedvesmoti no grieķu mītiem" at bounding box center [273, 121] width 219 height 10
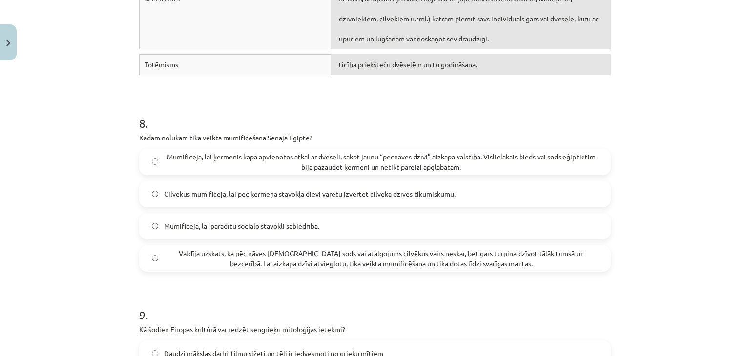
scroll to position [1752, 0]
click at [404, 166] on span "Mumificēja, lai ķermenis kapā apvienotos atkal ar dvēseli, sākot jaunu “pēcnāve…" at bounding box center [381, 161] width 434 height 21
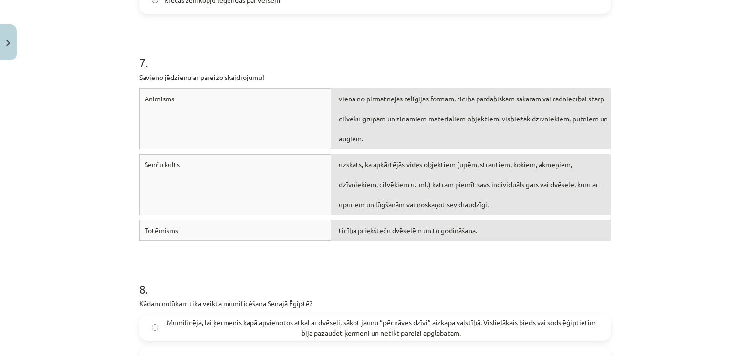
scroll to position [1585, 0]
click at [423, 131] on div "viena no pirmatnējās reliģijas formām, ticība pardabiskam sakaram vai radniecīb…" at bounding box center [471, 119] width 280 height 61
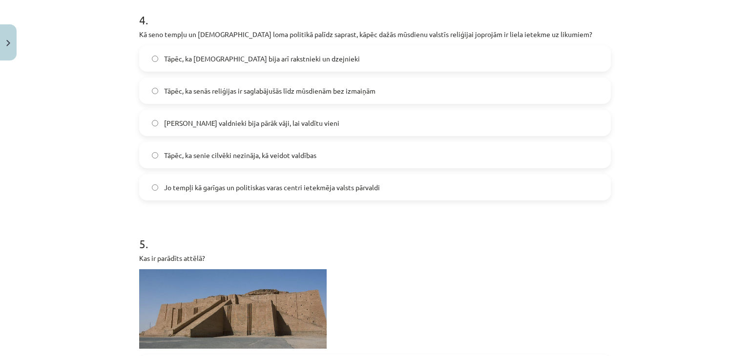
scroll to position [873, 0]
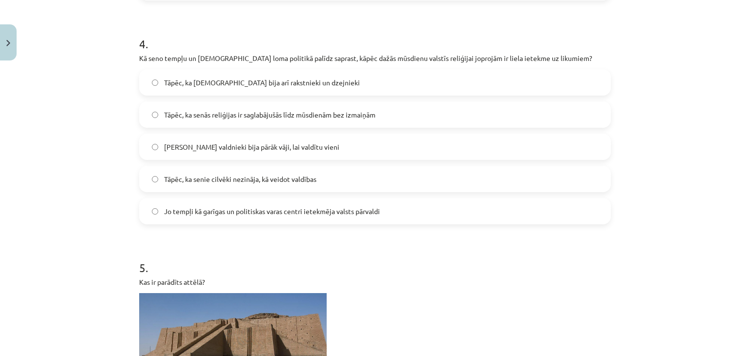
click at [317, 217] on span "Jo tempļi kā garīgas un politiskas varas centri ietekmēja valsts pārvaldi" at bounding box center [272, 212] width 216 height 10
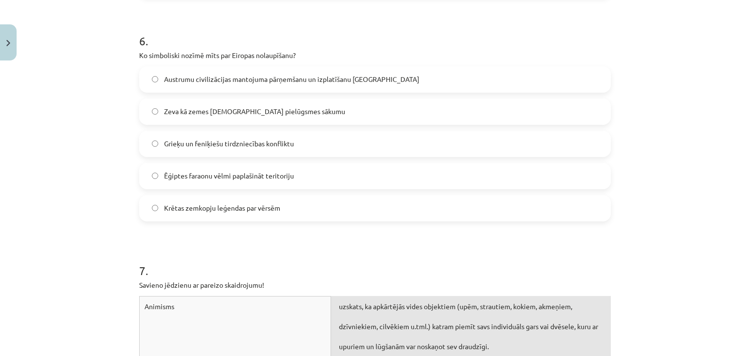
scroll to position [1339, 0]
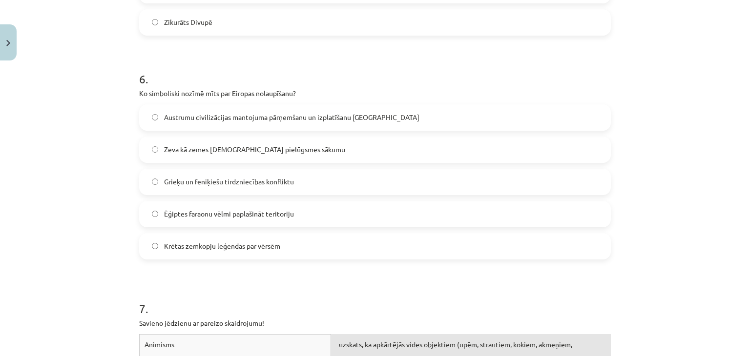
click at [351, 123] on span "Austrumu civilizācijas mantojuma pārņemšanu un izplatīšanu Eiropā" at bounding box center [291, 117] width 255 height 10
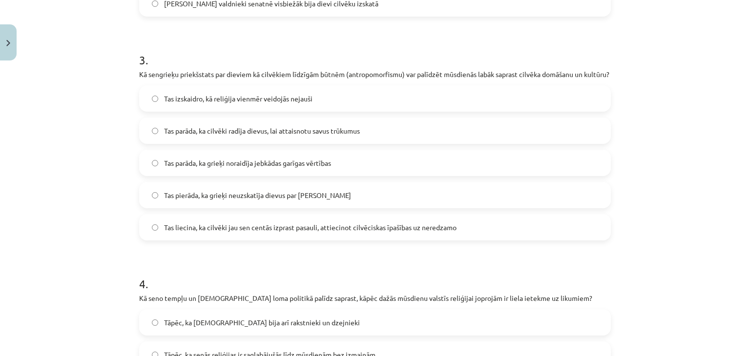
scroll to position [632, 0]
click at [358, 233] on span "Tas liecina, ka cilvēki jau sen centās izprast pasauli, attiecinot cilvēciskas …" at bounding box center [310, 228] width 293 height 10
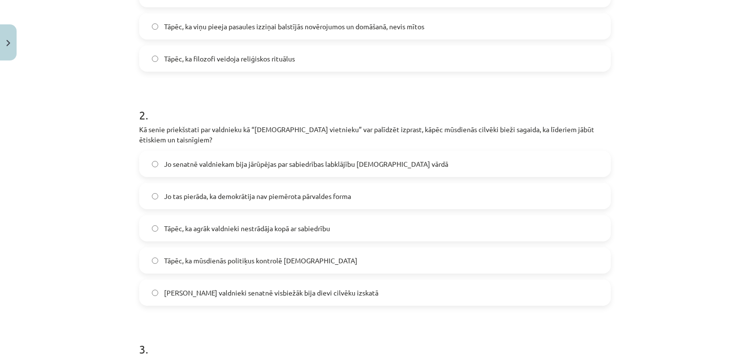
scroll to position [342, 0]
click at [338, 289] on label "Jo valdnieki senatnē visbiežāk bija dievi cilvēku izskatā" at bounding box center [375, 293] width 470 height 24
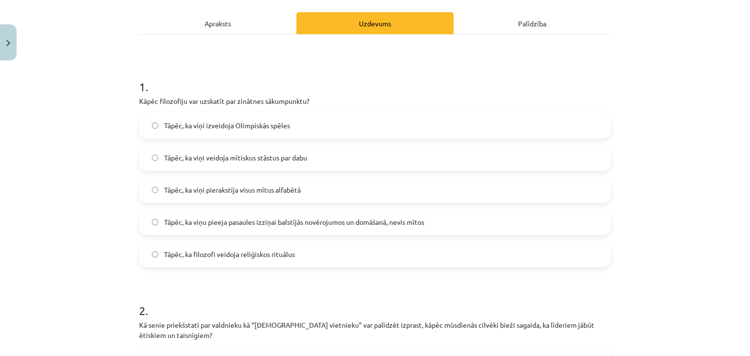
scroll to position [148, 0]
click at [307, 221] on span "Tāpēc, ka viņu pieeja pasaules izziņai balstījās novērojumos un domāšanā, nevis…" at bounding box center [294, 221] width 260 height 10
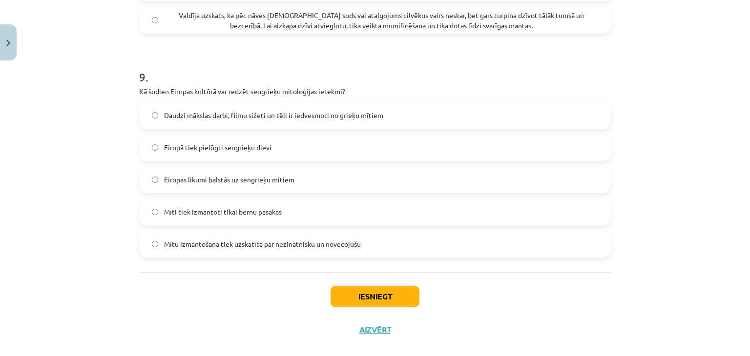
scroll to position [2013, 0]
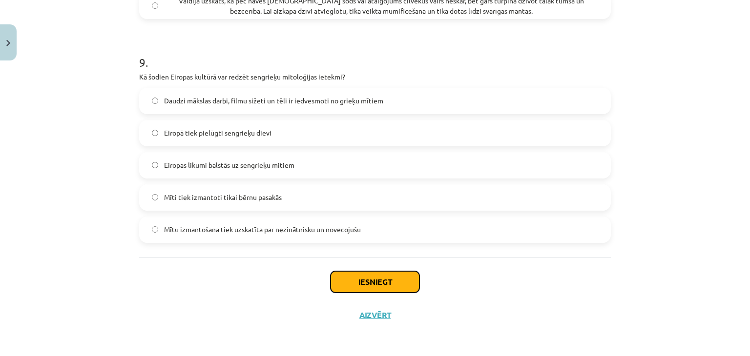
click at [352, 273] on button "Iesniegt" at bounding box center [375, 282] width 89 height 21
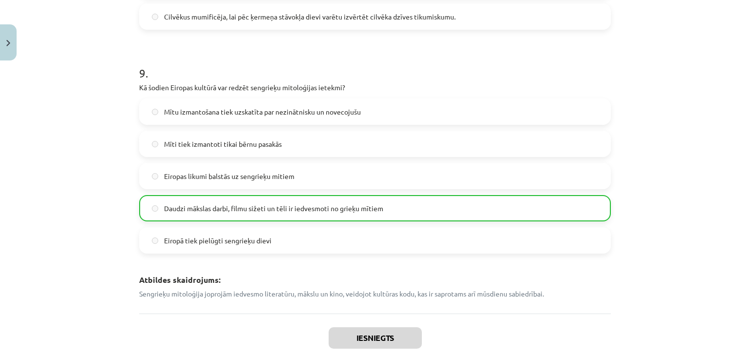
scroll to position [2337, 0]
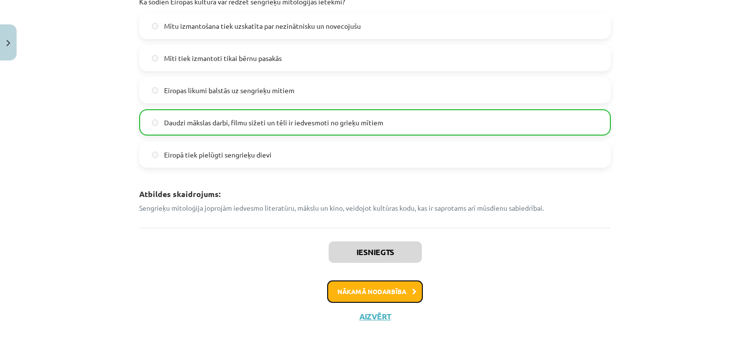
click at [370, 289] on button "Nākamā nodarbība" at bounding box center [375, 292] width 96 height 22
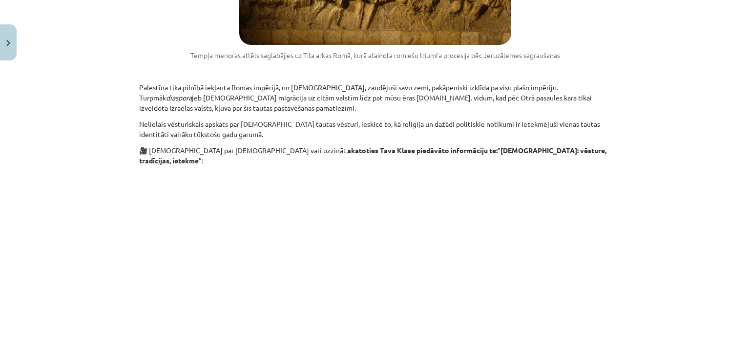
scroll to position [1461, 0]
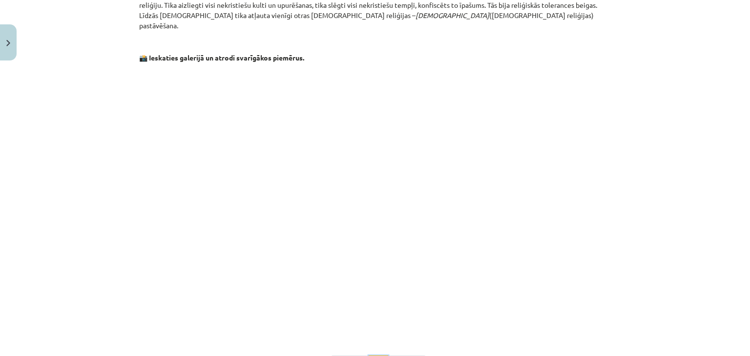
scroll to position [1478, 0]
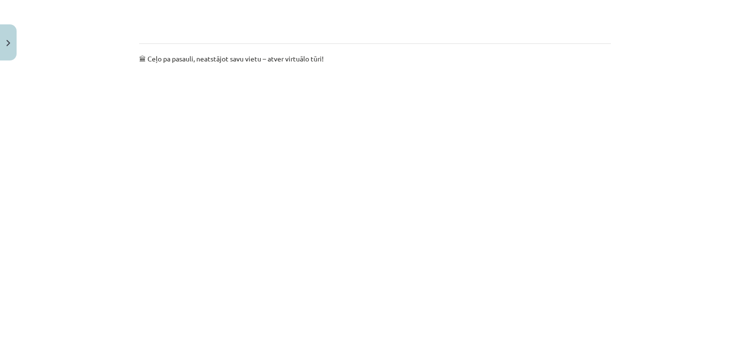
scroll to position [779, 0]
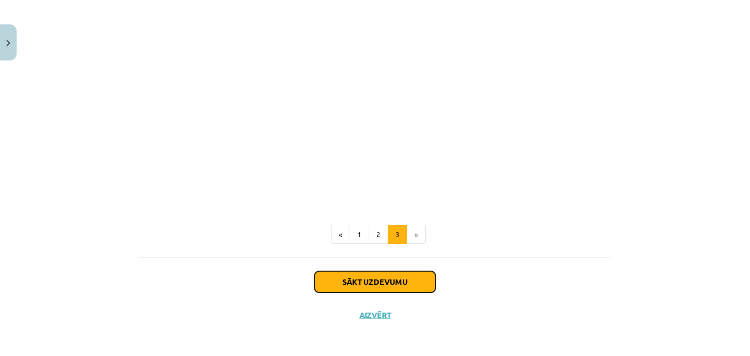
click at [389, 277] on button "Sākt uzdevumu" at bounding box center [374, 282] width 121 height 21
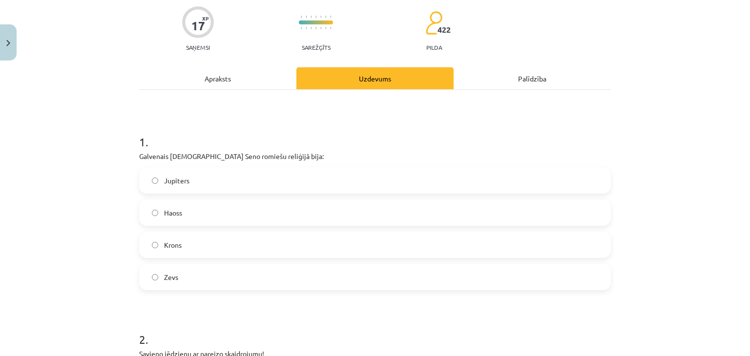
scroll to position [95, 0]
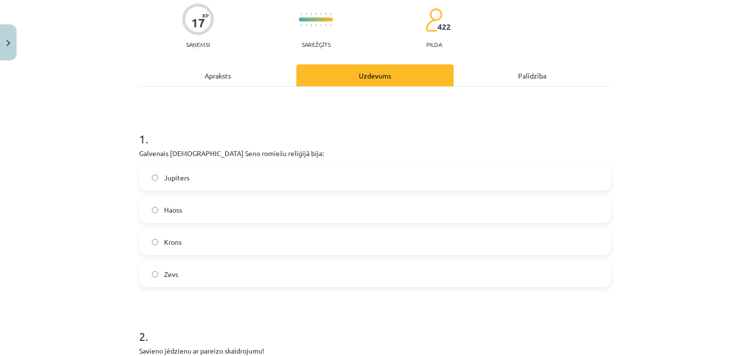
click at [351, 276] on label "Zevs" at bounding box center [375, 274] width 470 height 24
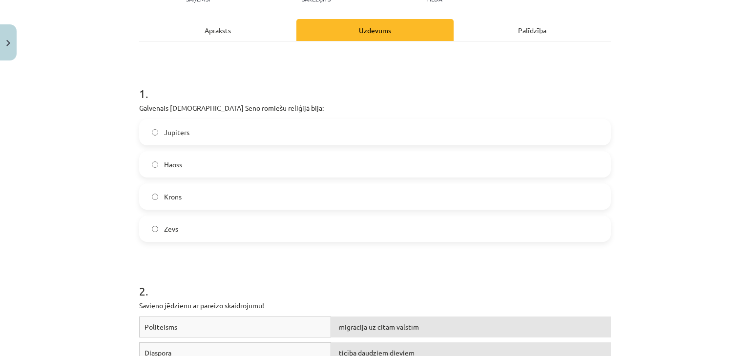
scroll to position [144, 0]
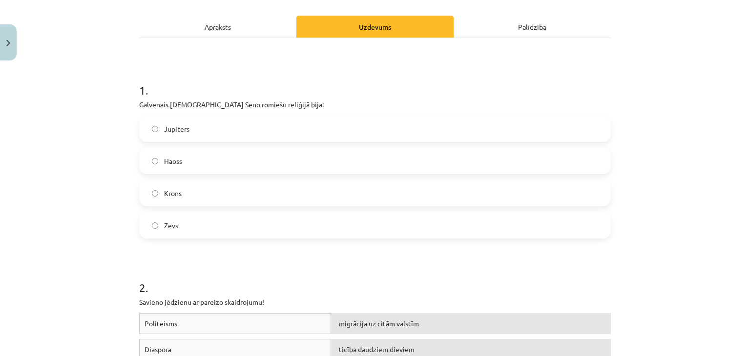
click at [262, 134] on label "Jupiters" at bounding box center [375, 129] width 470 height 24
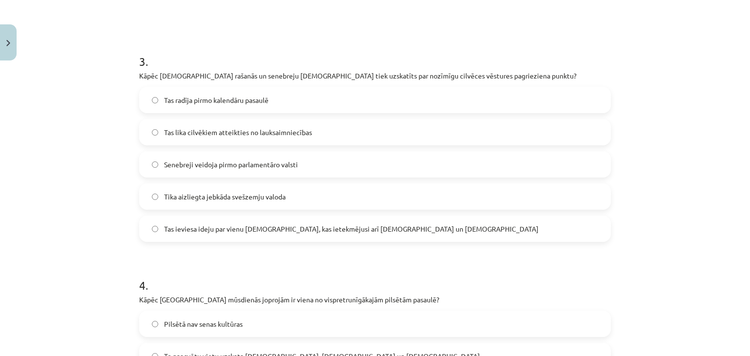
scroll to position [586, 0]
click at [364, 229] on span "Tas ieviesa ideju par vienu Dievu, kas ietekmējusi arī kristietību un islāmu" at bounding box center [351, 229] width 375 height 10
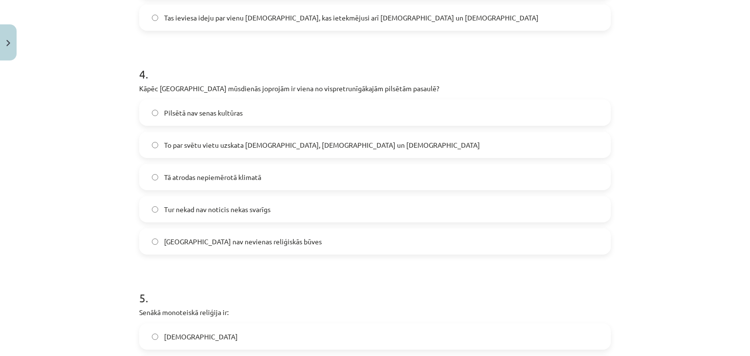
scroll to position [802, 0]
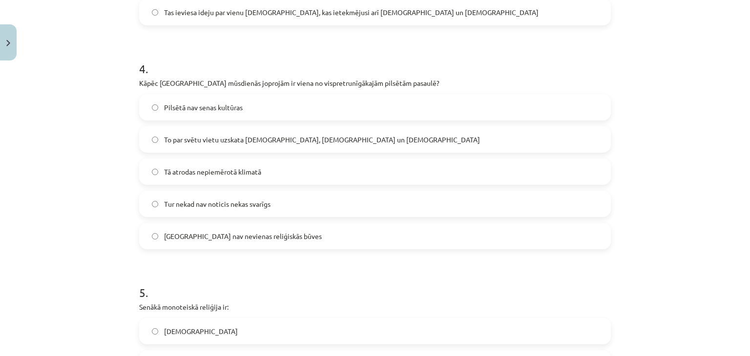
click at [361, 141] on label "To par svētu vietu uzskata ebreji, kristieši un musulmaņi" at bounding box center [375, 139] width 470 height 24
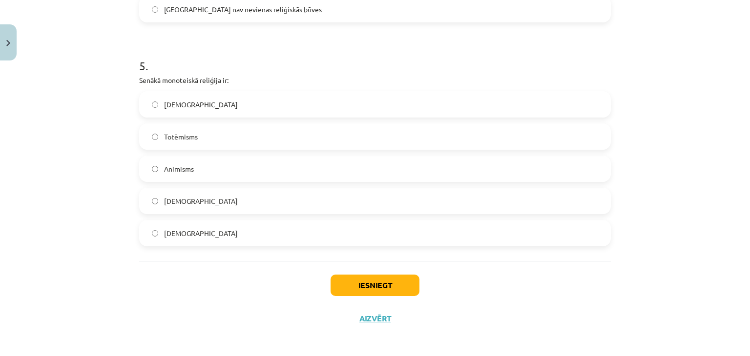
scroll to position [1033, 0]
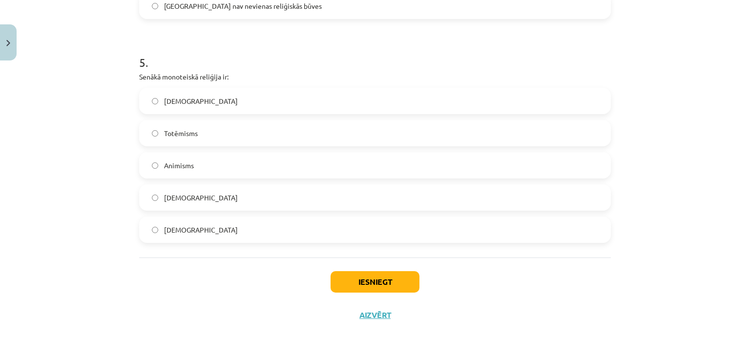
click at [231, 106] on label "Jūdaisms" at bounding box center [375, 101] width 470 height 24
click at [361, 272] on button "Iesniegt" at bounding box center [375, 282] width 89 height 21
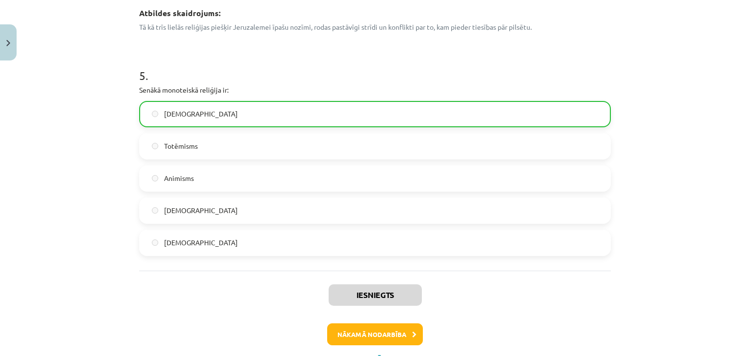
scroll to position [1114, 0]
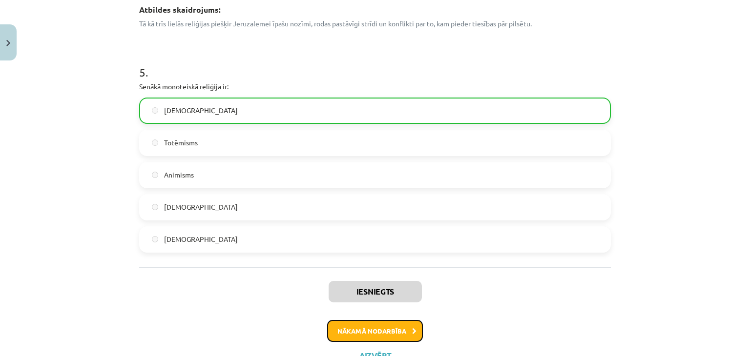
click at [390, 323] on button "Nākamā nodarbība" at bounding box center [375, 331] width 96 height 22
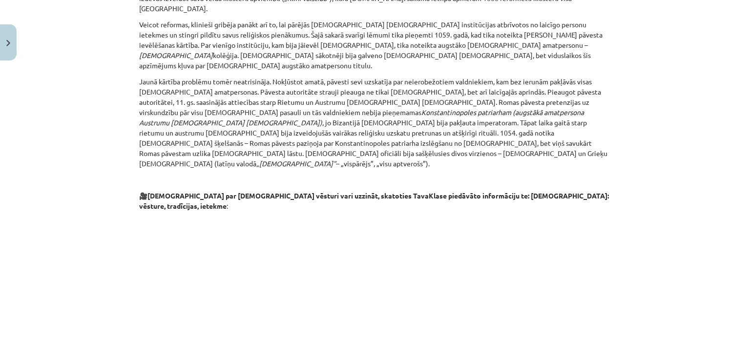
scroll to position [1467, 0]
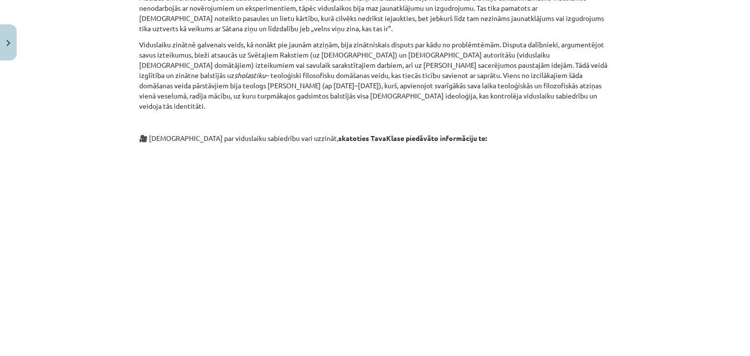
scroll to position [610, 0]
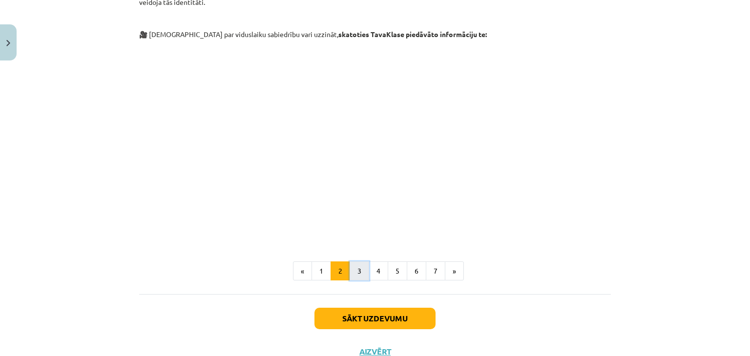
click at [354, 262] on button "3" at bounding box center [360, 272] width 20 height 20
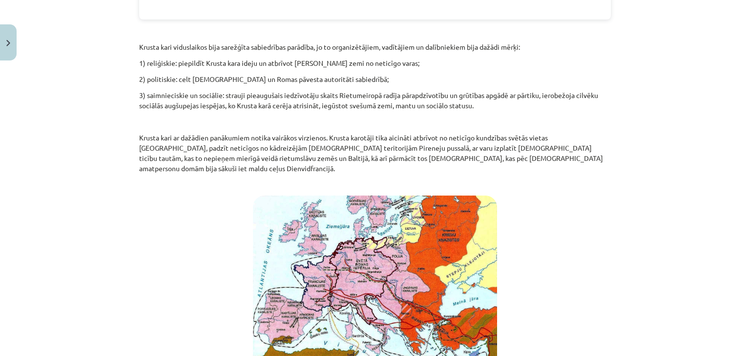
scroll to position [1557, 0]
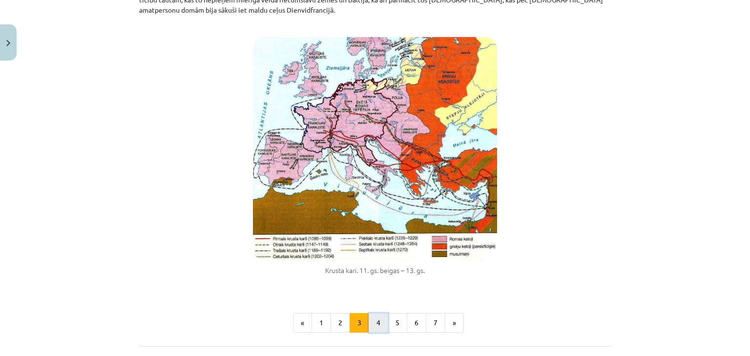
click at [375, 314] on button "4" at bounding box center [379, 324] width 20 height 20
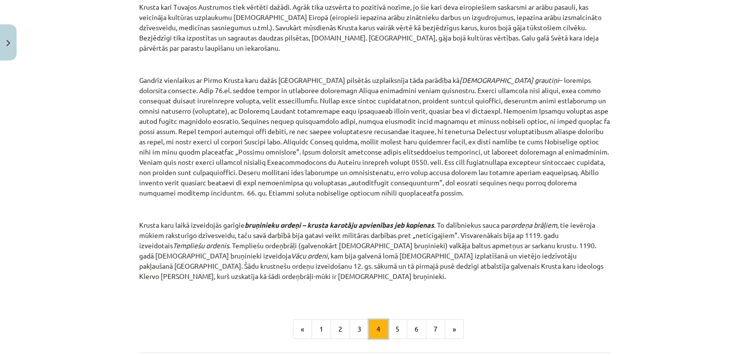
scroll to position [1111, 0]
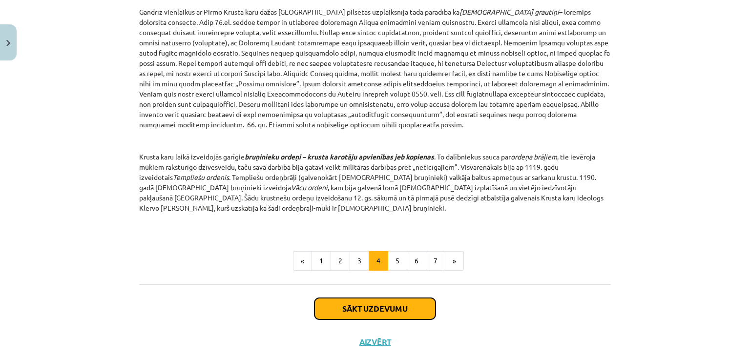
click at [381, 298] on button "Sākt uzdevumu" at bounding box center [374, 308] width 121 height 21
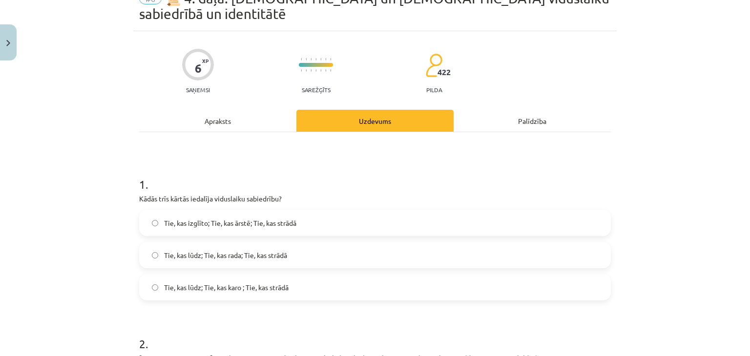
scroll to position [50, 0]
click at [381, 276] on label "Tie, kas lūdz; Tie, kas karo ; Tie, kas strādā" at bounding box center [375, 287] width 470 height 24
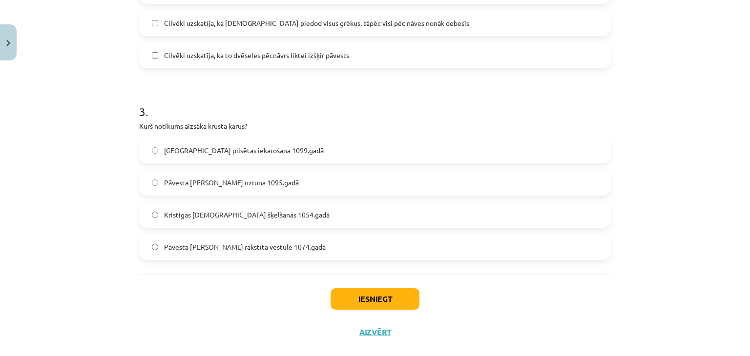
scroll to position [507, 0]
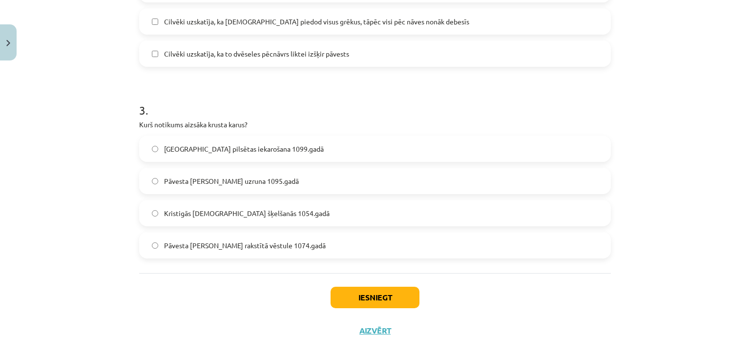
click at [272, 169] on label "Pāvesta Urbāna II uzruna 1095.gadā" at bounding box center [375, 181] width 470 height 24
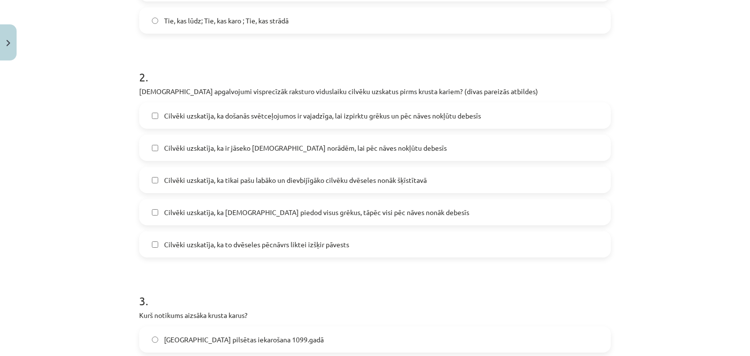
scroll to position [316, 0]
click at [316, 208] on span "Cilvēki uzskatīja, ka Dievs piedod visus grēkus, tāpēc visi pēc nāves nonāk deb…" at bounding box center [316, 213] width 305 height 10
click at [349, 111] on span "Cilvēki uzskatīja, ka došanās svētceļojumos ir vajadzīga, lai izpirktu grēkus u…" at bounding box center [322, 116] width 317 height 10
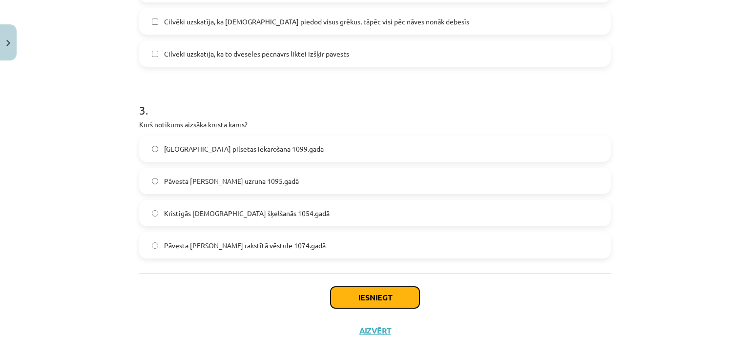
click at [360, 287] on button "Iesniegt" at bounding box center [375, 297] width 89 height 21
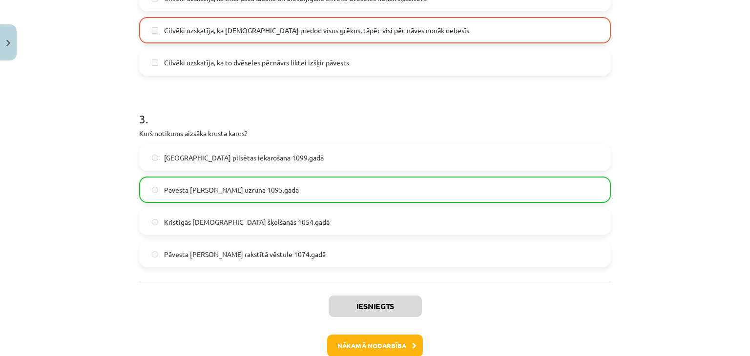
scroll to position [538, 0]
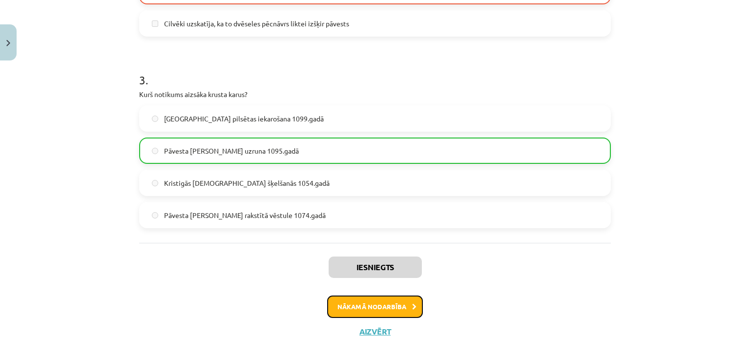
click at [366, 296] on button "Nākamā nodarbība" at bounding box center [375, 307] width 96 height 22
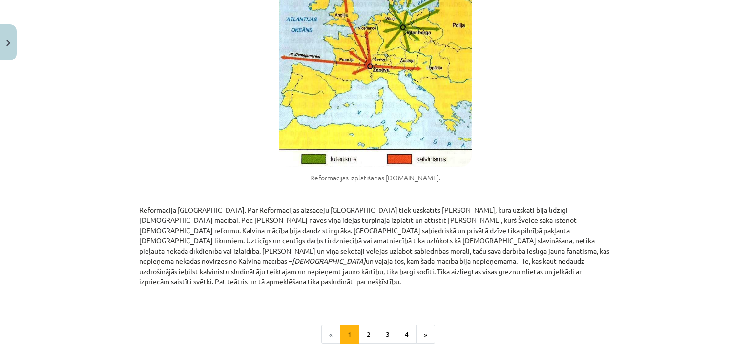
scroll to position [1891, 0]
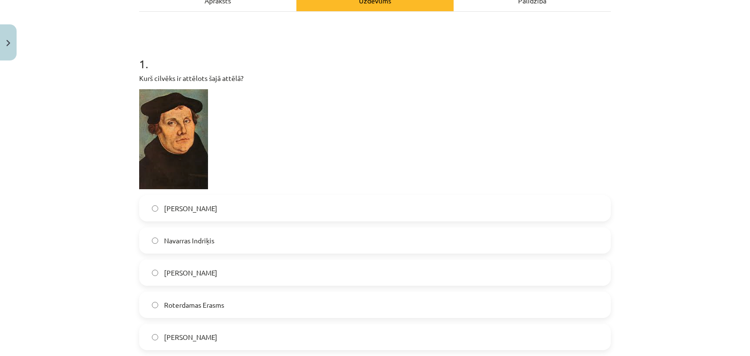
scroll to position [186, 0]
click at [368, 262] on label "Martiņš Luters" at bounding box center [375, 272] width 470 height 24
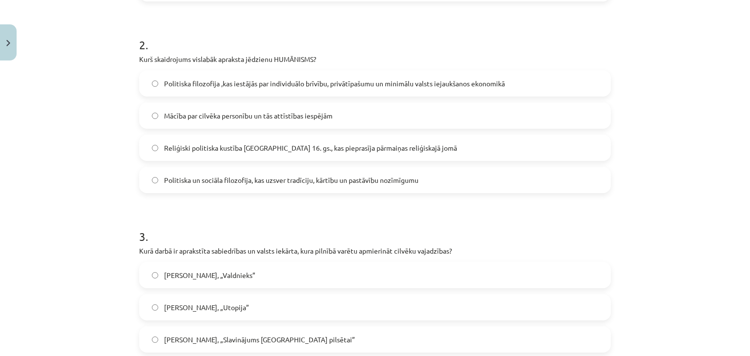
scroll to position [541, 0]
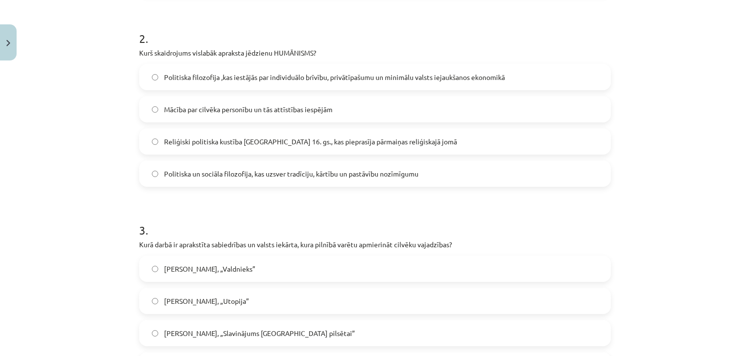
click at [342, 97] on label "Mācība par cilvēka personību un tās attīstības iespējām" at bounding box center [375, 109] width 470 height 24
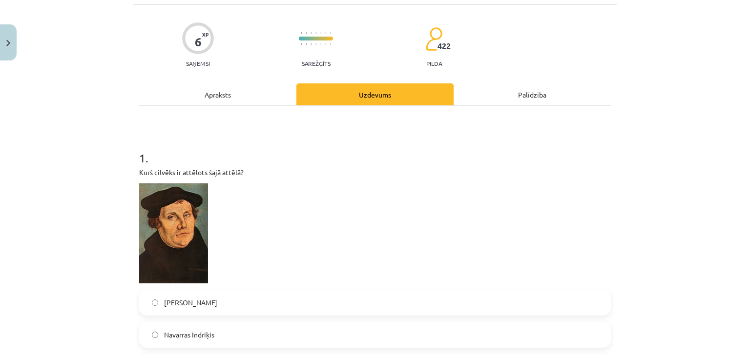
scroll to position [0, 0]
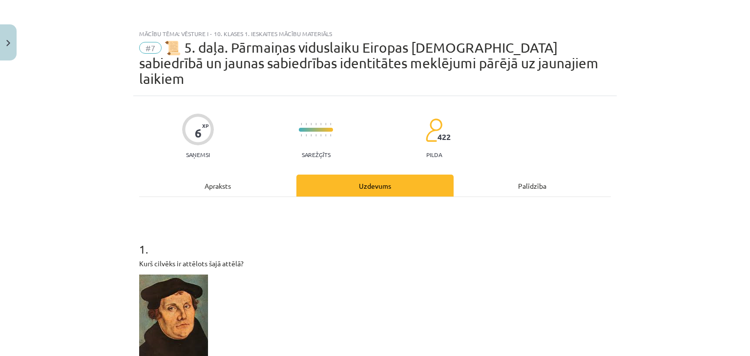
click at [232, 175] on div "Apraksts" at bounding box center [217, 186] width 157 height 22
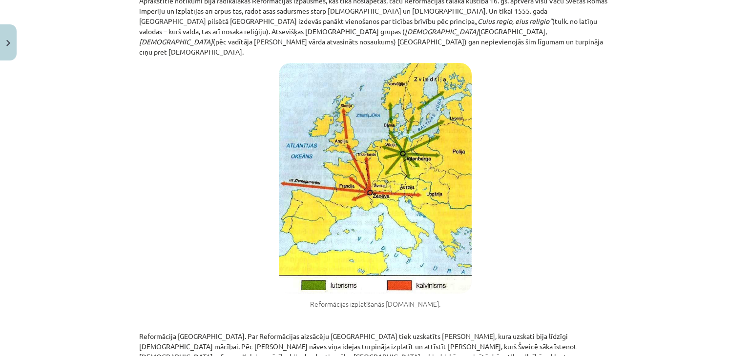
scroll to position [1891, 0]
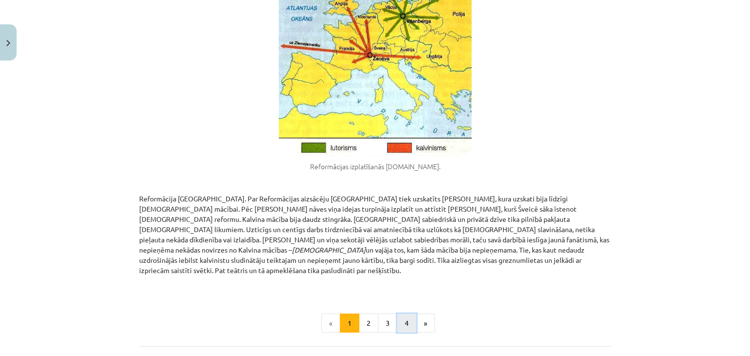
click at [404, 314] on button "4" at bounding box center [407, 324] width 20 height 20
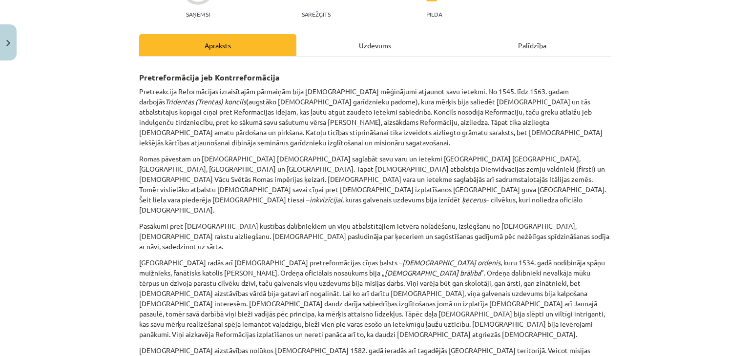
scroll to position [543, 0]
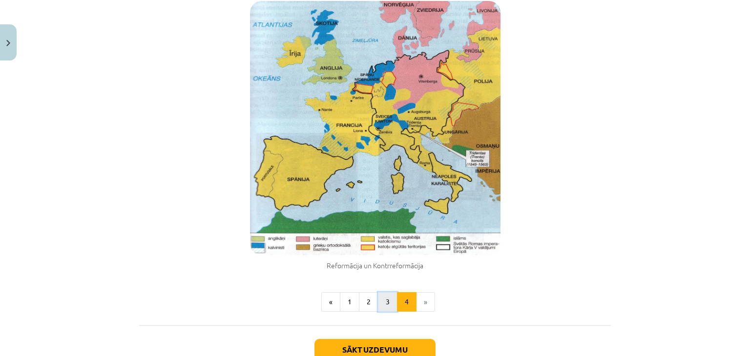
click at [389, 293] on button "3" at bounding box center [388, 303] width 20 height 20
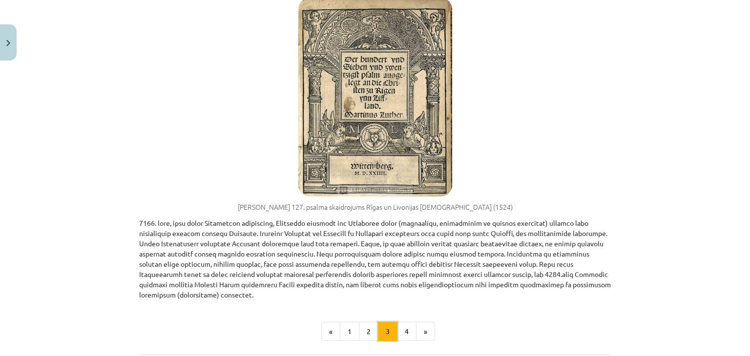
scroll to position [408, 0]
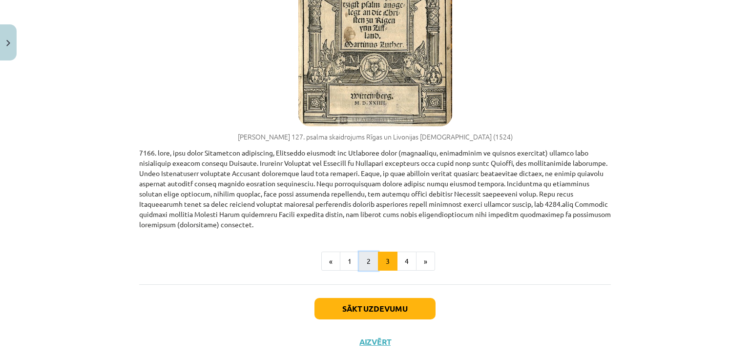
click at [359, 252] on button "2" at bounding box center [369, 262] width 20 height 20
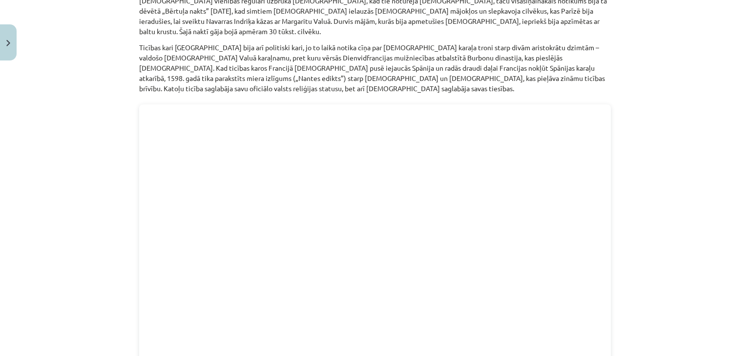
scroll to position [600, 0]
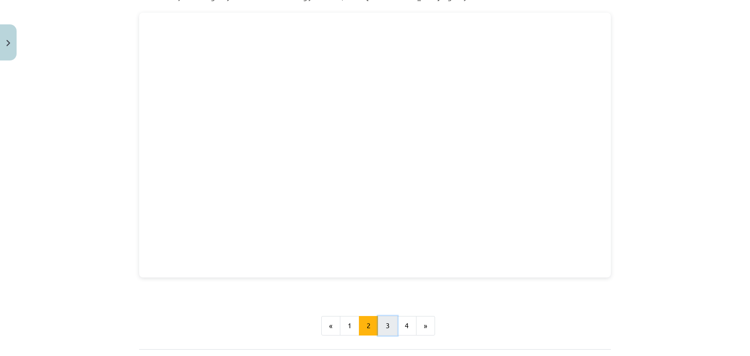
click at [381, 316] on button "3" at bounding box center [388, 326] width 20 height 20
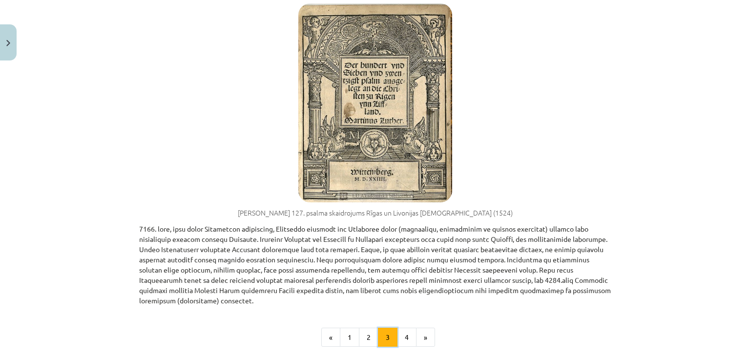
scroll to position [408, 0]
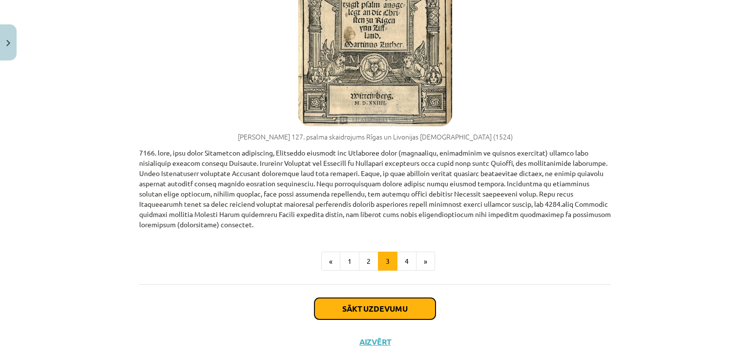
click at [379, 298] on button "Sākt uzdevumu" at bounding box center [374, 308] width 121 height 21
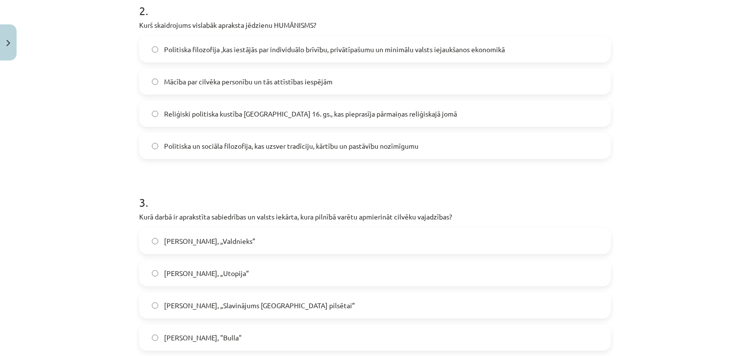
scroll to position [570, 0]
click at [351, 325] on label "Mārtiņš Luters, "Bulla"" at bounding box center [375, 337] width 470 height 24
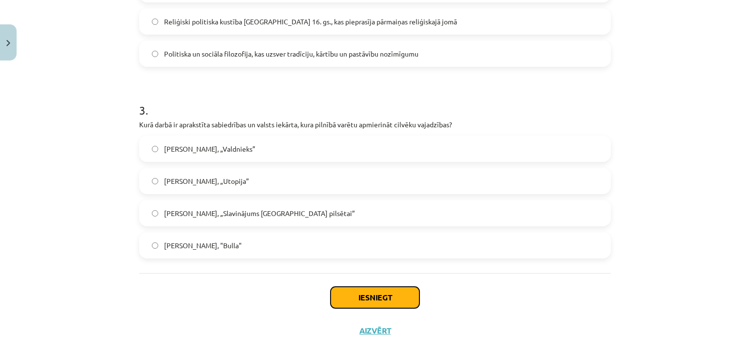
click at [376, 287] on button "Iesniegt" at bounding box center [375, 297] width 89 height 21
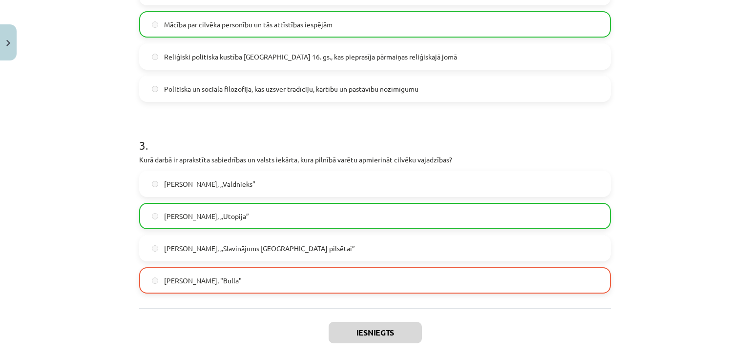
scroll to position [692, 0]
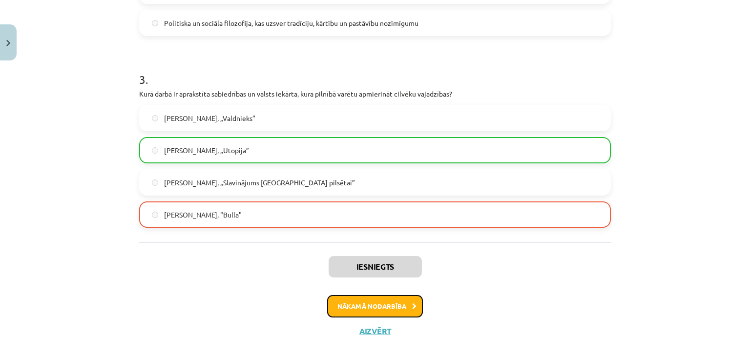
click at [390, 295] on button "Nākamā nodarbība" at bounding box center [375, 306] width 96 height 22
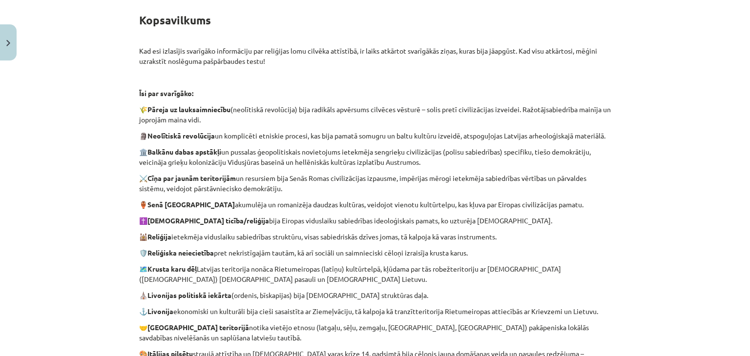
scroll to position [436, 0]
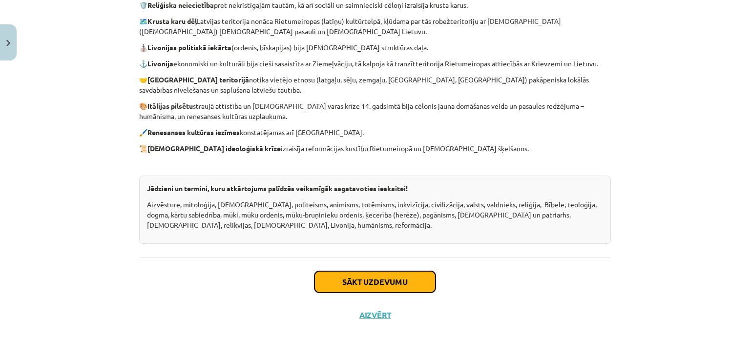
click at [392, 280] on button "Sākt uzdevumu" at bounding box center [374, 282] width 121 height 21
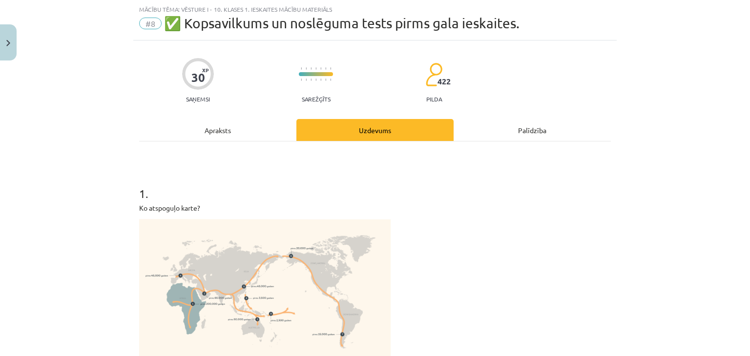
scroll to position [179, 0]
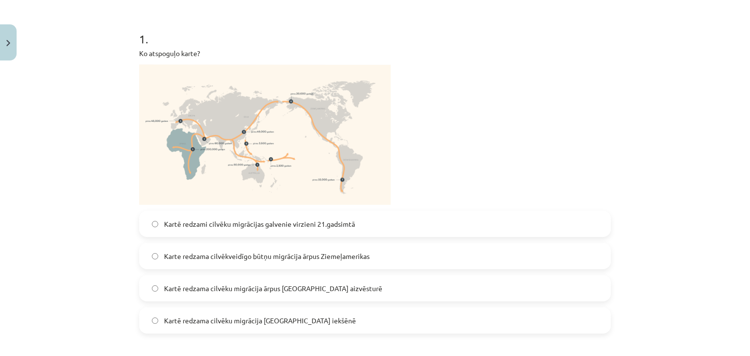
click at [307, 137] on img at bounding box center [265, 134] width 252 height 141
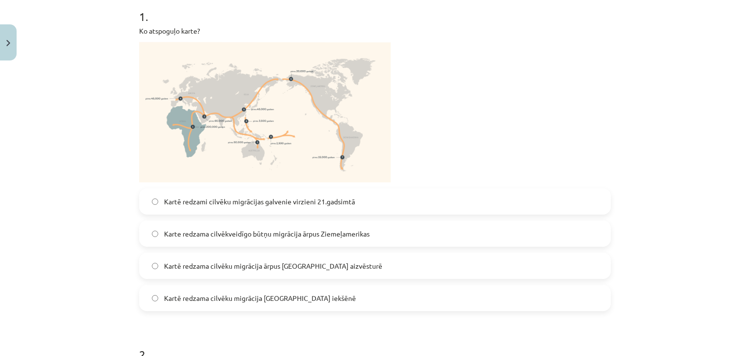
scroll to position [207, 0]
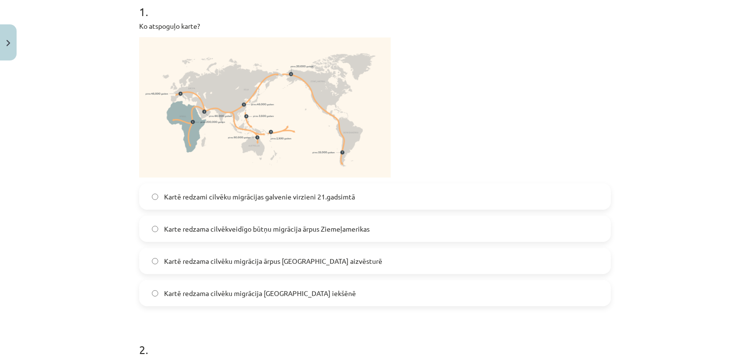
click at [244, 266] on label "Kartē redzama cilvēku migrācija ārpus Āfrikas aizvēsturē" at bounding box center [375, 261] width 470 height 24
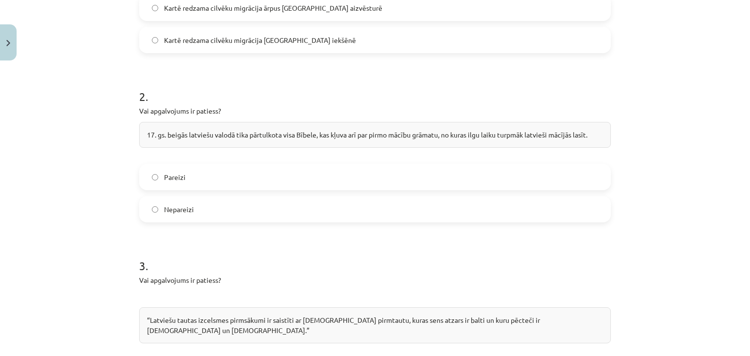
scroll to position [462, 0]
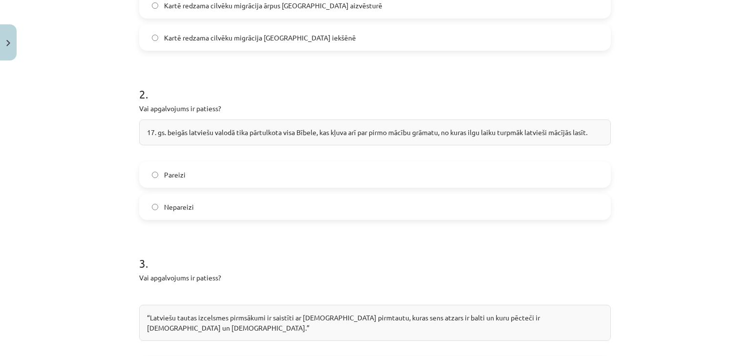
click at [315, 180] on label "Pareizi" at bounding box center [375, 175] width 470 height 24
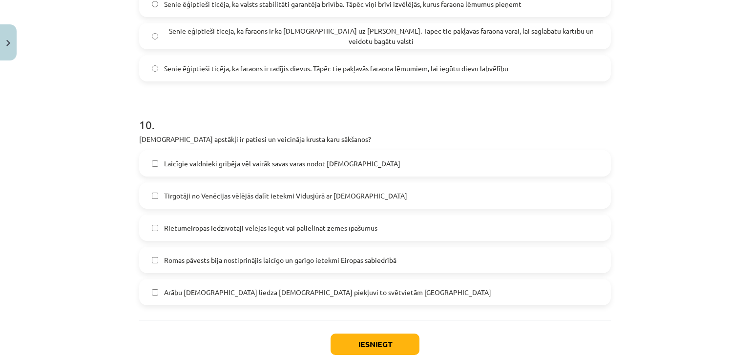
scroll to position [2198, 0]
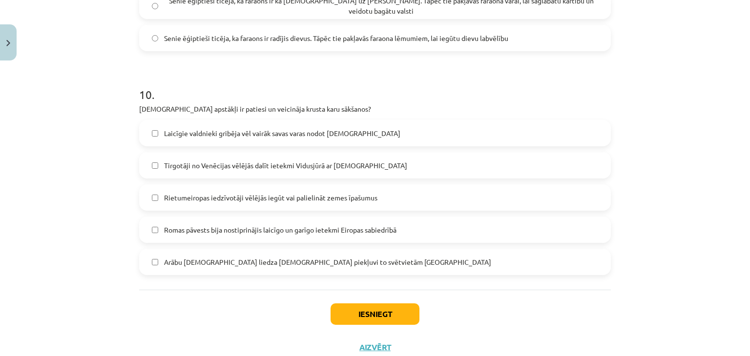
click at [274, 193] on span "Rietumeiropas iedzīvotāji vēlējās iegūt vai palielināt zemes īpašumus" at bounding box center [270, 198] width 213 height 10
click at [276, 257] on span "Arābu musulmaņi liedza kristiešiem piekļuvi to svētvietām Jeruzālemē" at bounding box center [327, 262] width 327 height 10
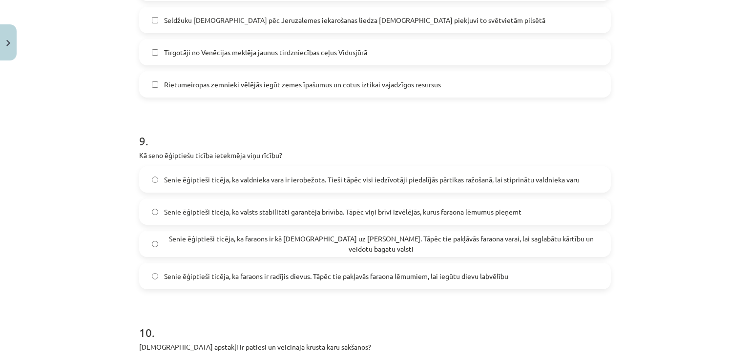
scroll to position [1960, 0]
click at [285, 233] on span "Senie ēģiptieši ticēja, ka faraons ir kā dievs uz Zemes. Tāpēc tie pakļāvās far…" at bounding box center [381, 243] width 434 height 21
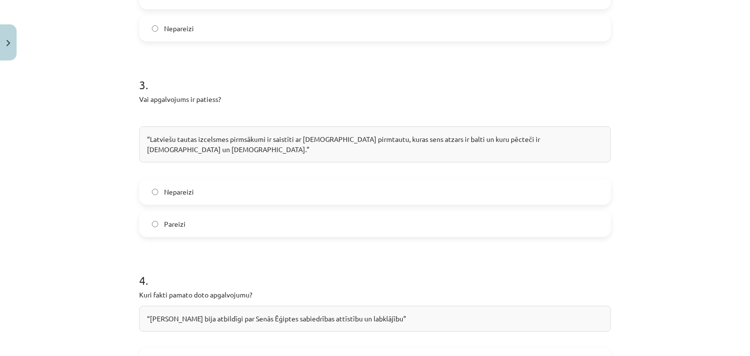
scroll to position [642, 0]
click at [373, 182] on label "Nepareizi" at bounding box center [375, 191] width 470 height 24
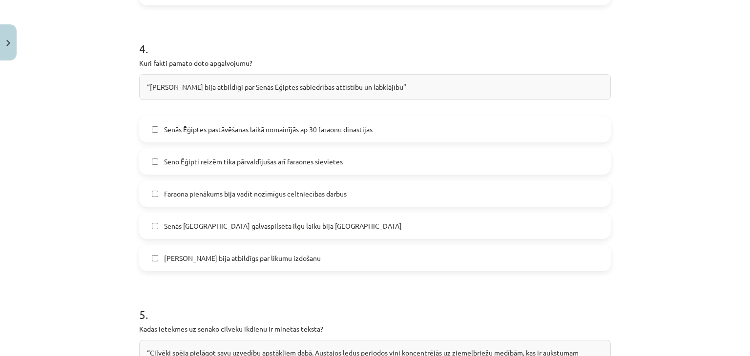
scroll to position [873, 0]
click at [320, 246] on label "Faraons bija atbildīgs par likumu izdošanu" at bounding box center [375, 258] width 470 height 24
click at [310, 193] on label "Faraona pienākums bija vadīt nozīmīgus celtniecības darbus" at bounding box center [375, 194] width 470 height 24
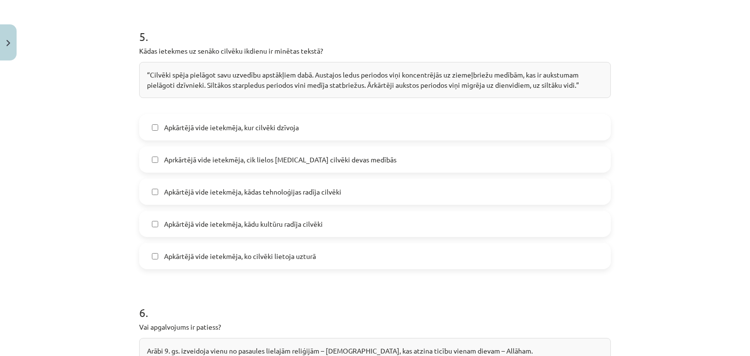
scroll to position [1149, 0]
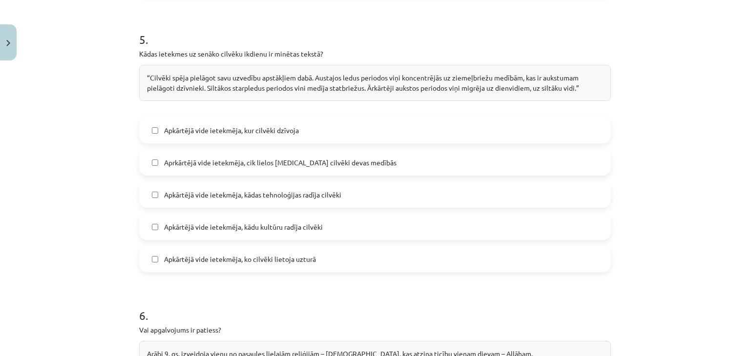
click at [289, 254] on span "Apkārtējā vide ietekmēja, ko cilvēki lietoja uzturā" at bounding box center [240, 259] width 152 height 10
click at [281, 229] on div "Apkārtējā vide ietekmēja, kur cilvēki dzīvoja Aprkārtējā vide ietekmēja, cik li…" at bounding box center [375, 194] width 472 height 155
click at [283, 222] on span "Apkārtējā vide ietekmēja, kādu kultūru radīja cilvēki" at bounding box center [243, 227] width 159 height 10
click at [291, 157] on label "Aprkārtējā vide ietekmēja, cik lielos baros cilvēki devas medībās" at bounding box center [375, 162] width 470 height 24
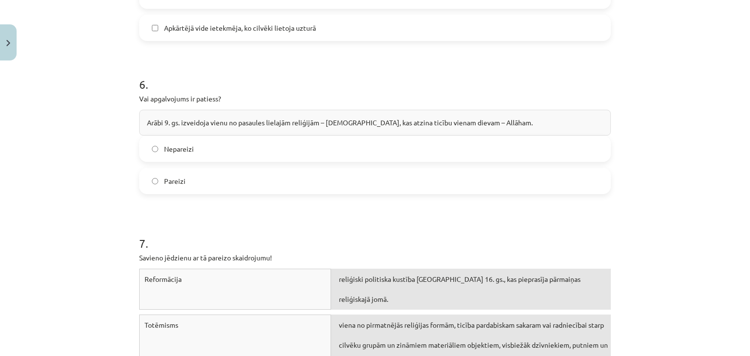
scroll to position [1381, 0]
click at [326, 168] on label "Pareizi" at bounding box center [375, 180] width 470 height 24
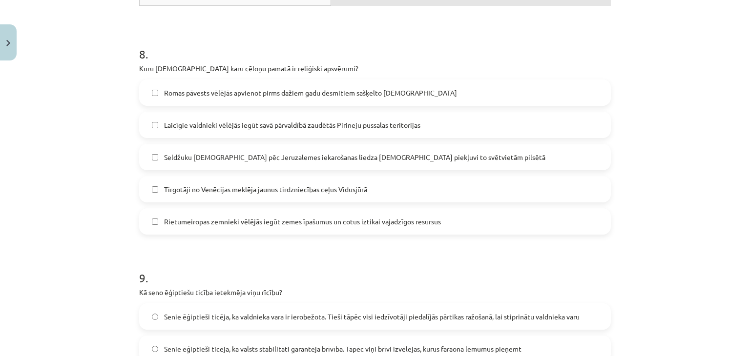
scroll to position [1821, 0]
click at [353, 154] on span "Seldžuku musulmaņi pēc Jeruzalemes iekarošanas liedza kristiešiem piekļuvi to s…" at bounding box center [354, 159] width 381 height 10
click at [391, 89] on span "Romas pāvests vēlējās apvienot pirms dažiem gadu desmitiem sašķelto kristīgo ba…" at bounding box center [310, 94] width 293 height 10
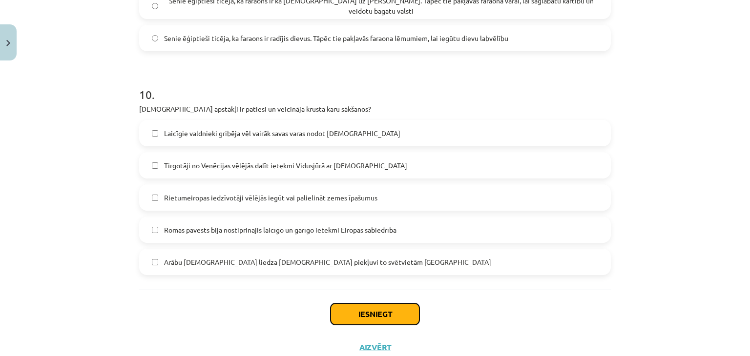
click at [383, 304] on button "Iesniegt" at bounding box center [375, 314] width 89 height 21
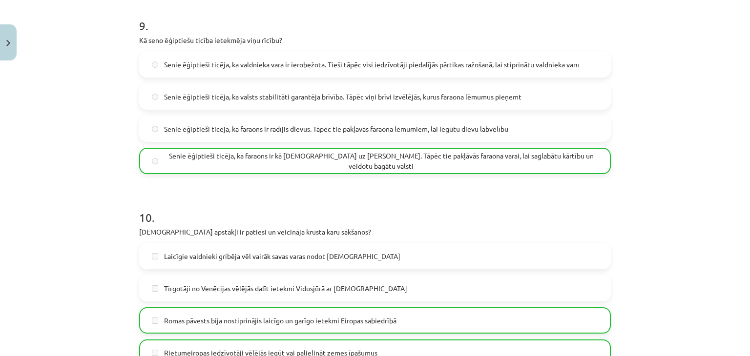
scroll to position [2229, 0]
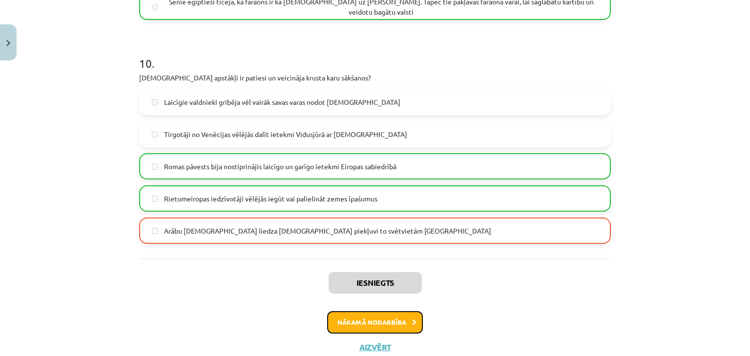
click at [385, 312] on button "Nākamā nodarbība" at bounding box center [375, 323] width 96 height 22
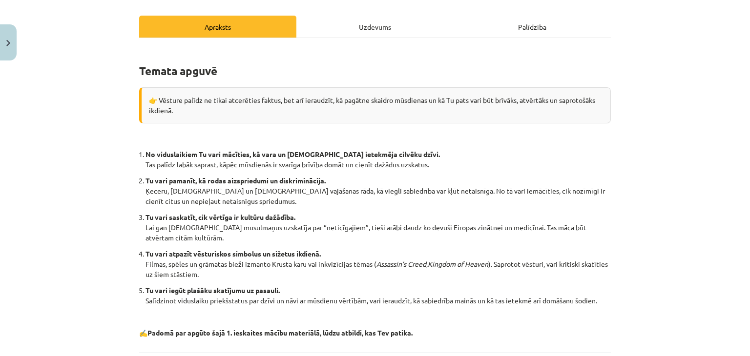
scroll to position [222, 0]
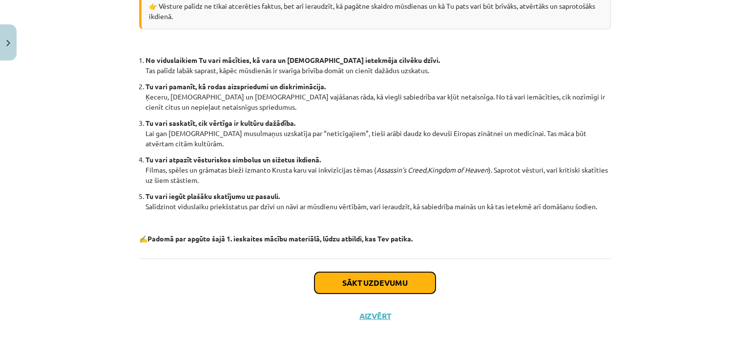
click at [404, 284] on button "Sākt uzdevumu" at bounding box center [374, 282] width 121 height 21
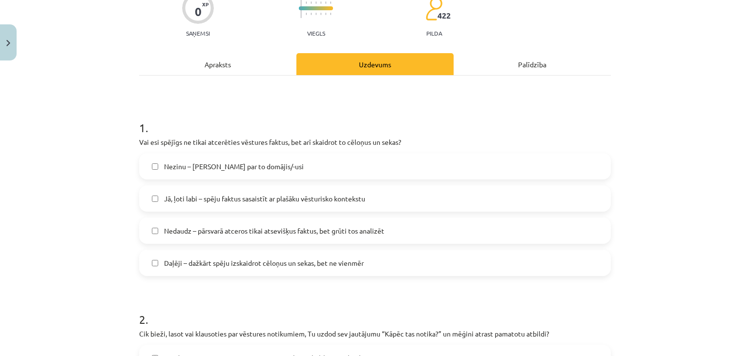
scroll to position [93, 0]
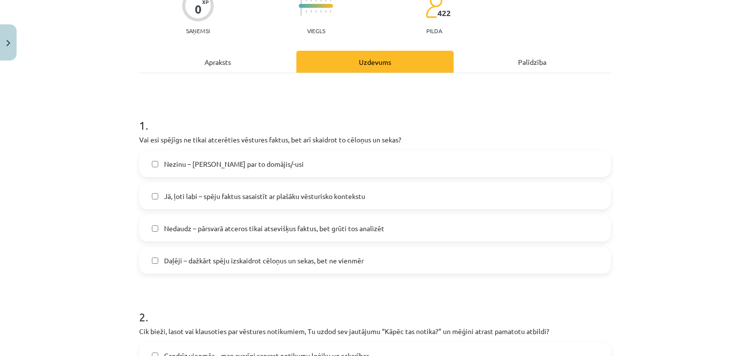
click at [275, 231] on span "Nedaudz – pārsvarā atceros tikai atsevišķus faktus, bet grūti tos analizēt" at bounding box center [274, 229] width 220 height 10
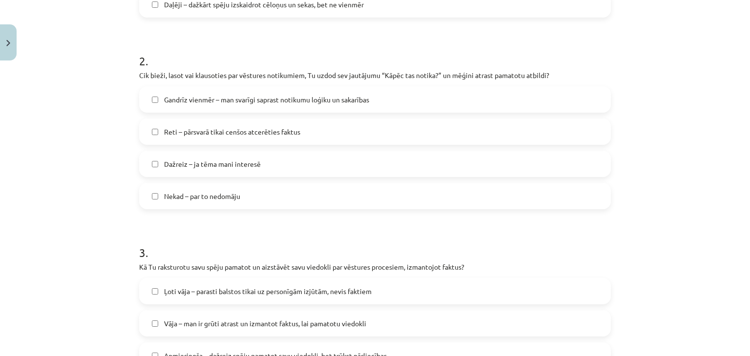
scroll to position [351, 0]
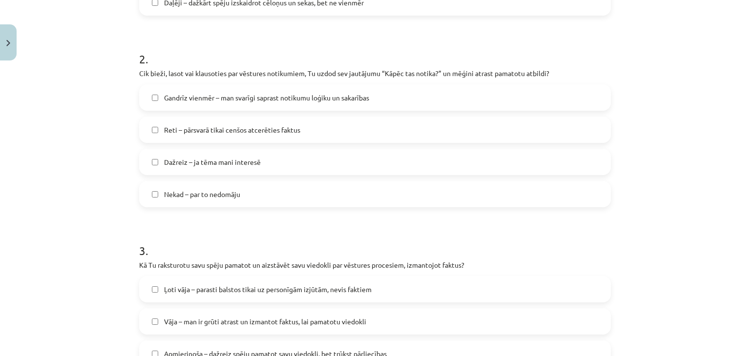
click at [304, 88] on label "Gandrīz vienmēr – man svarīgi saprast notikumu loģiku un sakarības" at bounding box center [375, 97] width 470 height 24
click at [293, 161] on label "Dažreiz – ja tēma mani interesē" at bounding box center [375, 162] width 470 height 24
click at [302, 93] on span "Gandrīz vienmēr – man svarīgi saprast notikumu loģiku un sakarības" at bounding box center [266, 98] width 205 height 10
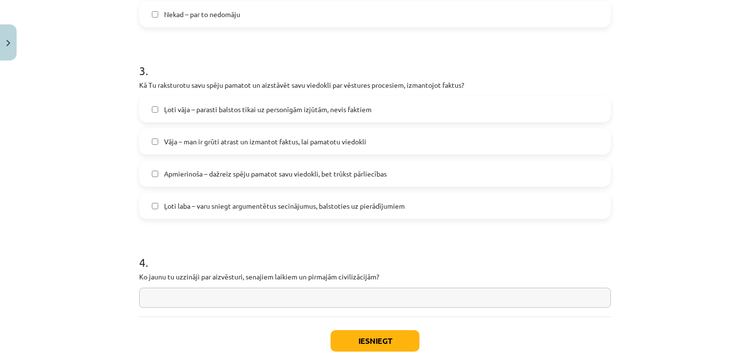
scroll to position [531, 0]
click at [300, 164] on label "Apmierinoša – dažreiz spēju pamatot savu viedokli, bet trūkst pārliecības" at bounding box center [375, 174] width 470 height 24
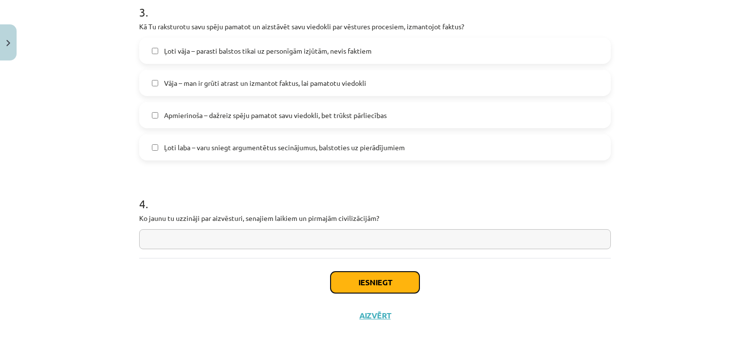
click at [392, 281] on button "Iesniegt" at bounding box center [375, 282] width 89 height 21
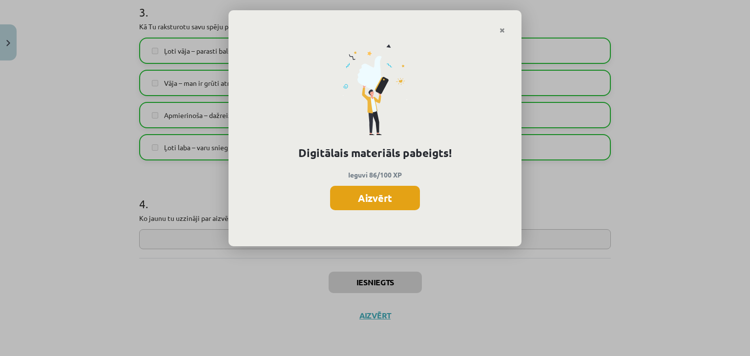
click at [396, 198] on button "Aizvērt" at bounding box center [375, 198] width 90 height 24
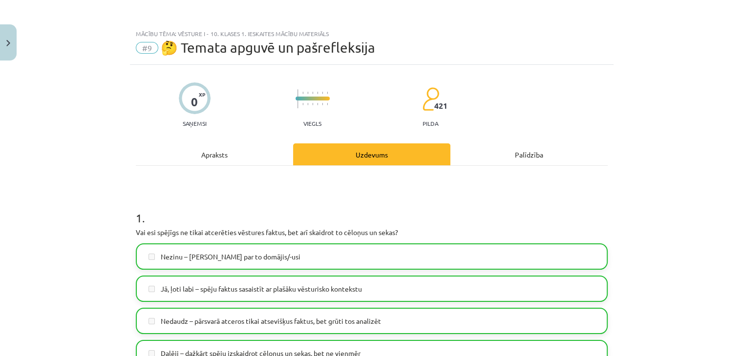
scroll to position [0, 0]
click at [10, 34] on button "Close" at bounding box center [8, 42] width 17 height 36
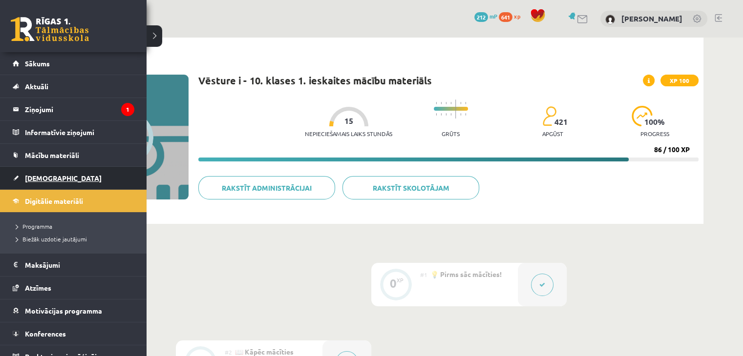
click at [51, 180] on span "[DEMOGRAPHIC_DATA]" at bounding box center [63, 178] width 77 height 9
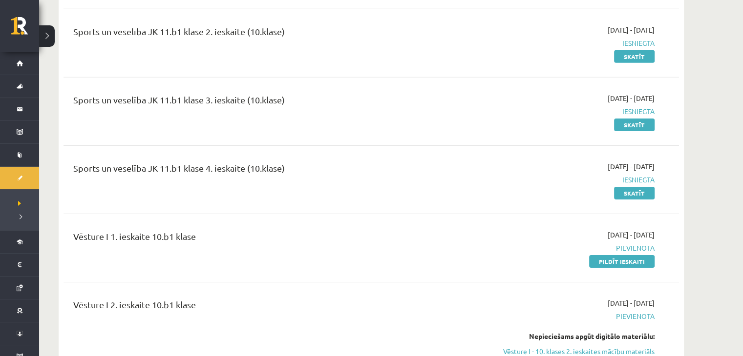
scroll to position [3140, 0]
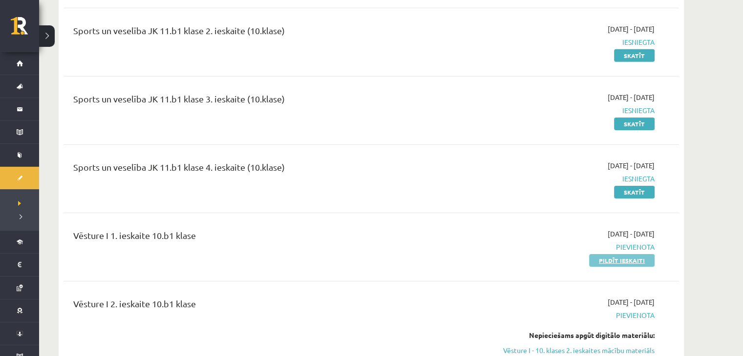
click at [626, 254] on link "Pildīt ieskaiti" at bounding box center [621, 260] width 65 height 13
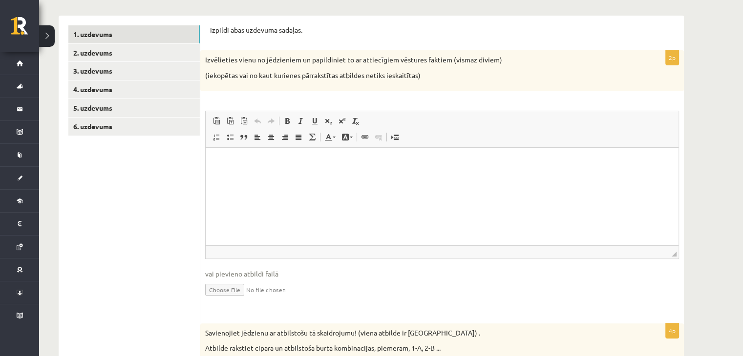
scroll to position [146, 0]
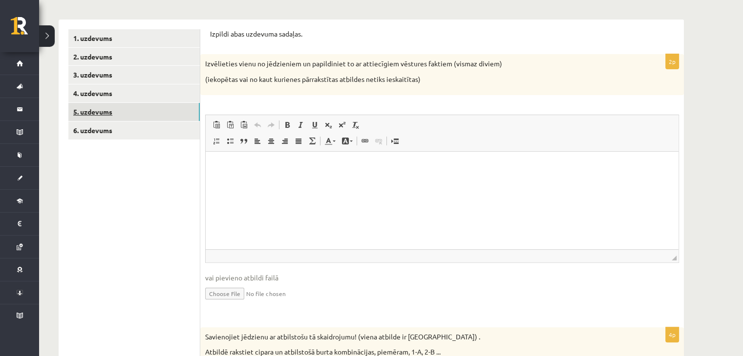
click at [108, 105] on link "5. uzdevums" at bounding box center [133, 112] width 131 height 18
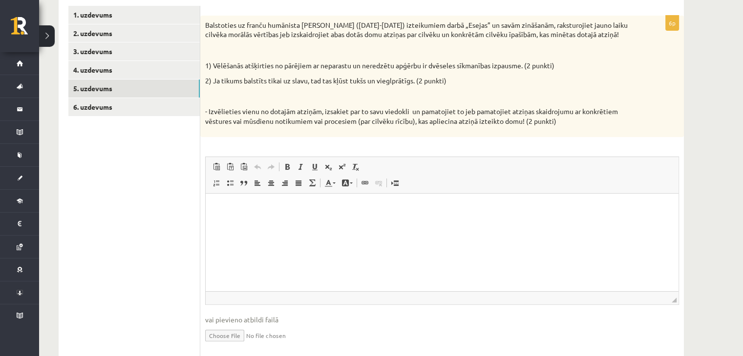
scroll to position [0, 0]
click at [111, 66] on link "4. uzdevums" at bounding box center [133, 70] width 131 height 18
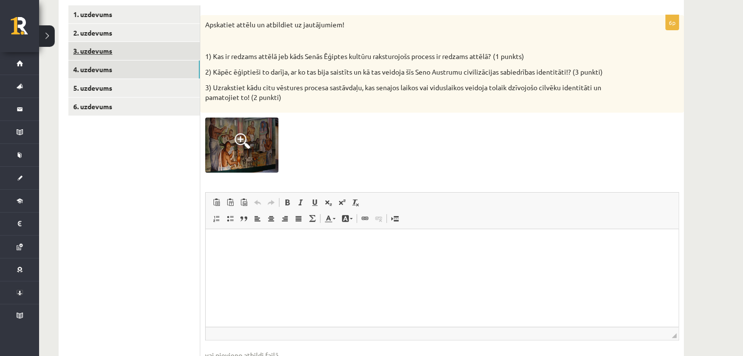
click at [108, 77] on link "4. uzdevums" at bounding box center [133, 70] width 131 height 18
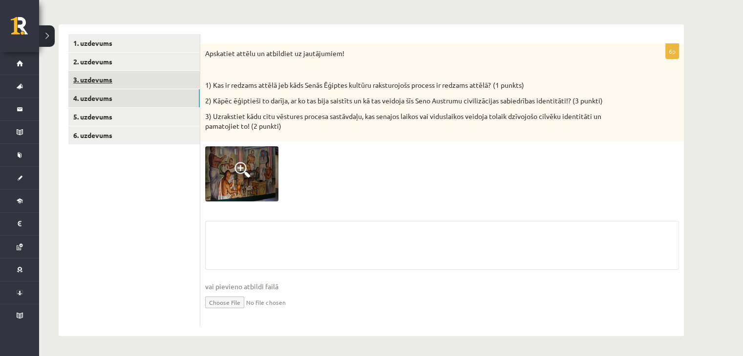
scroll to position [141, 0]
click at [108, 77] on link "3. uzdevums" at bounding box center [133, 80] width 131 height 18
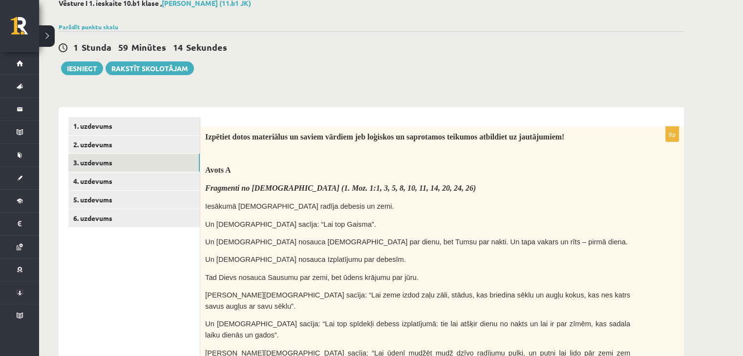
scroll to position [63, 0]
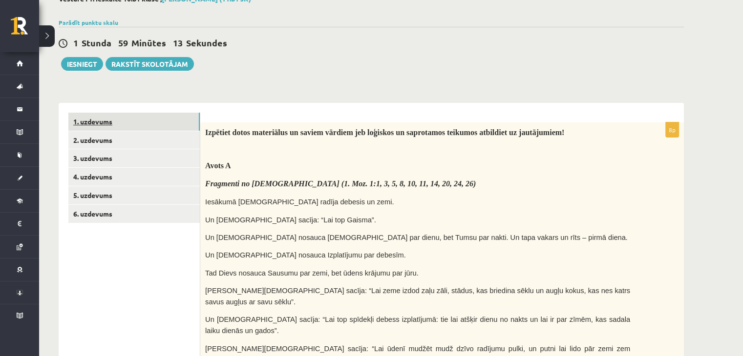
click at [128, 123] on link "1. uzdevums" at bounding box center [133, 122] width 131 height 18
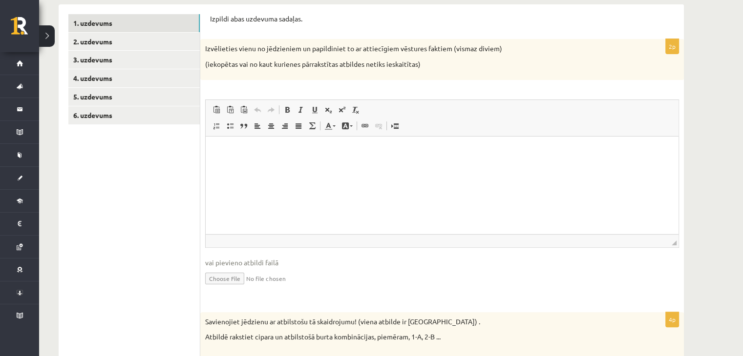
scroll to position [0, 0]
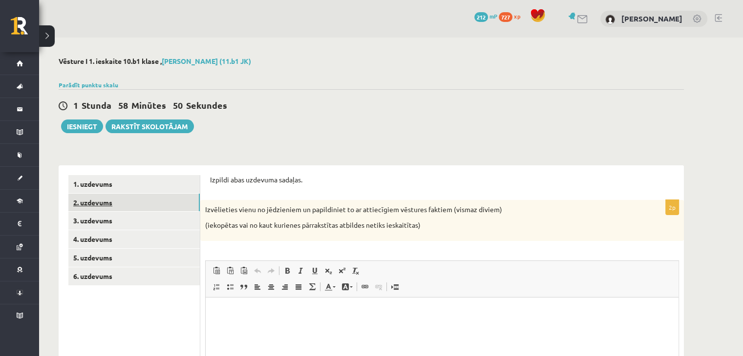
click at [99, 207] on link "2. uzdevums" at bounding box center [133, 203] width 131 height 18
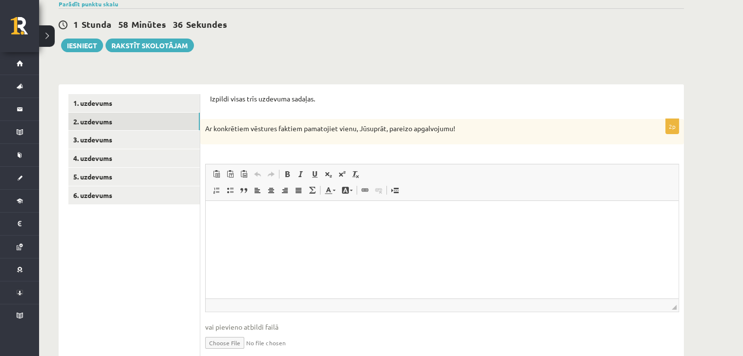
scroll to position [20, 0]
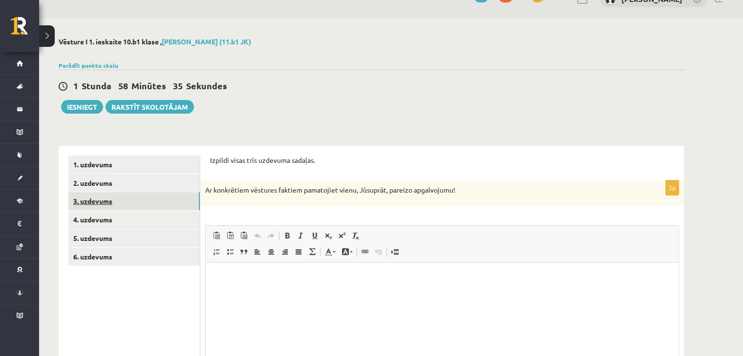
click at [100, 197] on link "3. uzdevums" at bounding box center [133, 201] width 131 height 18
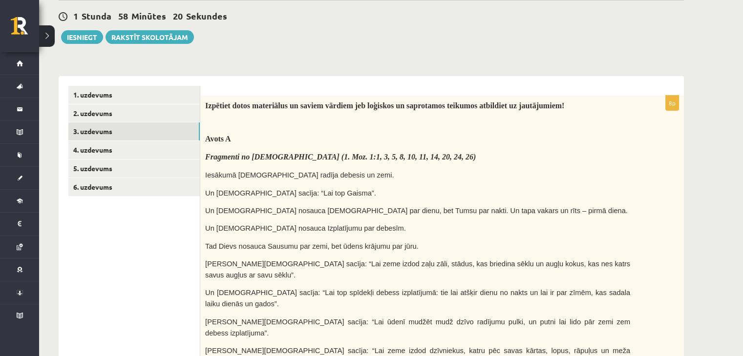
scroll to position [0, 0]
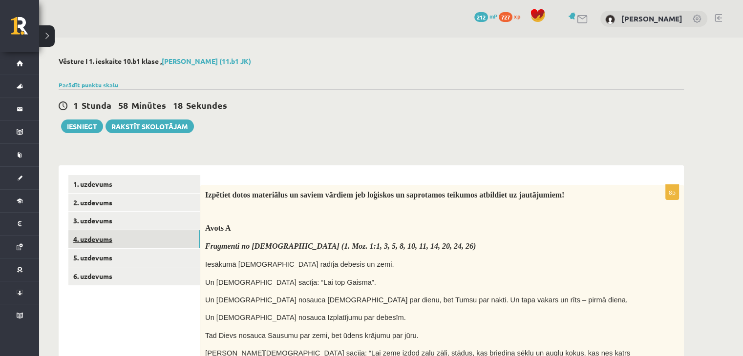
click at [121, 237] on link "4. uzdevums" at bounding box center [133, 240] width 131 height 18
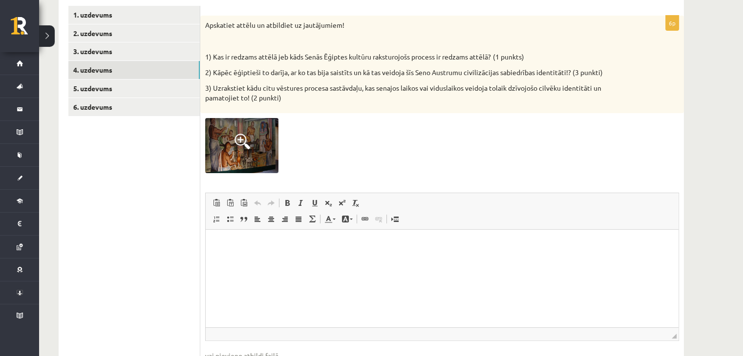
scroll to position [170, 0]
click at [145, 90] on link "5. uzdevums" at bounding box center [133, 88] width 131 height 18
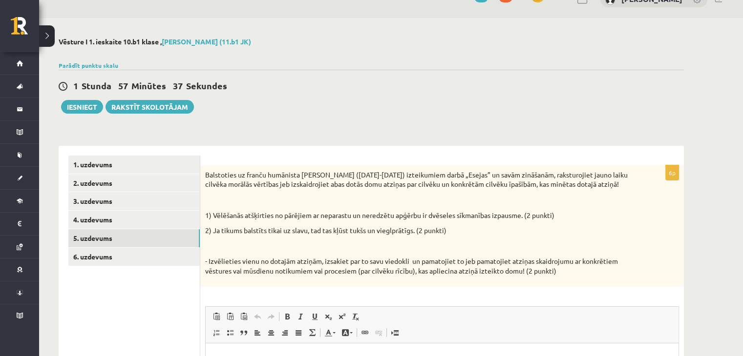
scroll to position [0, 0]
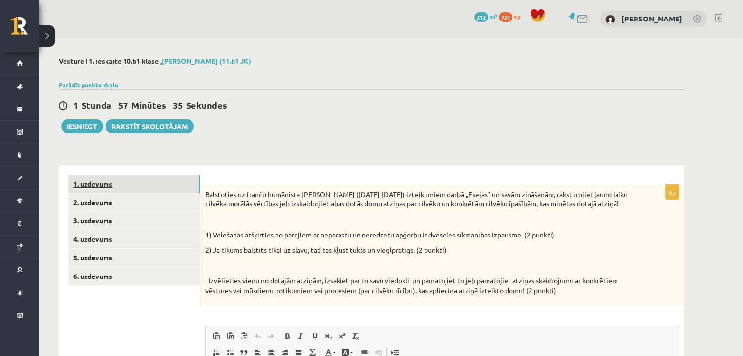
click at [102, 188] on link "1. uzdevums" at bounding box center [133, 184] width 131 height 18
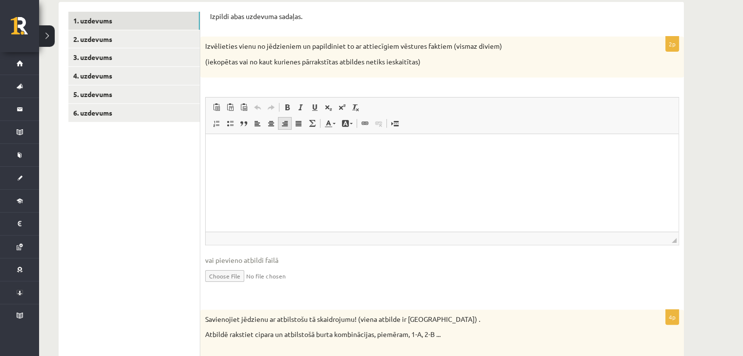
scroll to position [161, 0]
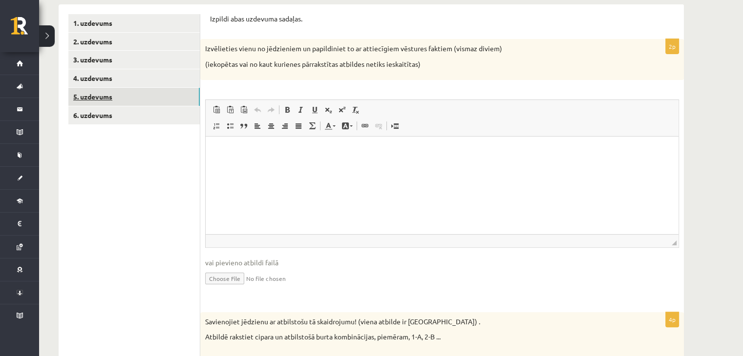
click at [92, 90] on link "5. uzdevums" at bounding box center [133, 97] width 131 height 18
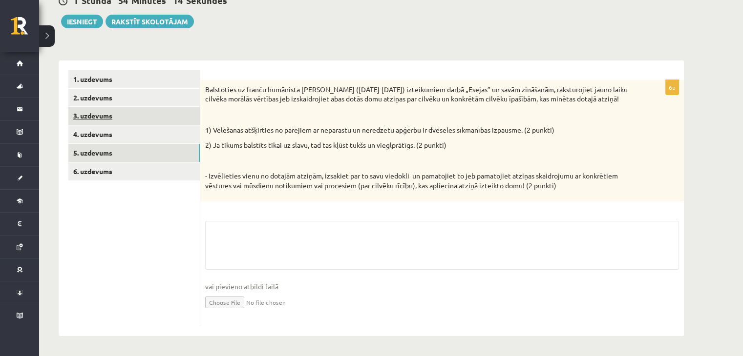
scroll to position [105, 0]
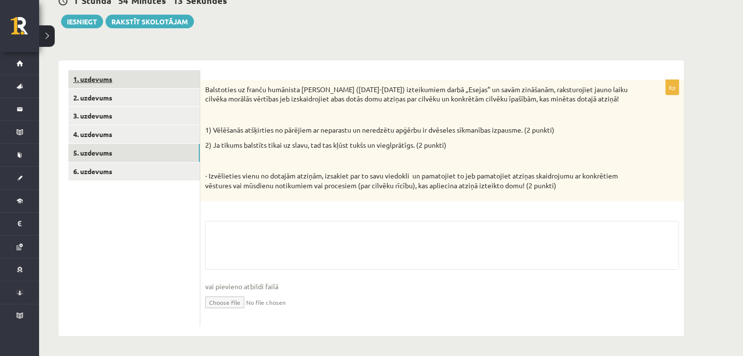
click at [98, 77] on link "1. uzdevums" at bounding box center [133, 79] width 131 height 18
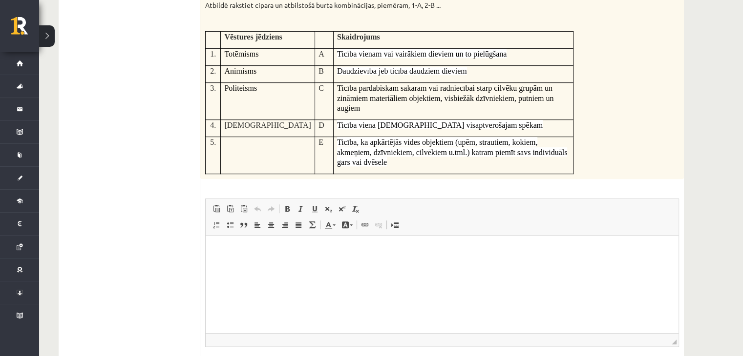
scroll to position [494, 0]
click at [276, 245] on p "Bagātinātā teksta redaktors, wiswyg-editor-user-answer-47024910914540" at bounding box center [441, 250] width 453 height 10
click at [237, 250] on p "Bagātinātā teksta redaktors, wiswyg-editor-user-answer-47024910914540" at bounding box center [441, 250] width 453 height 10
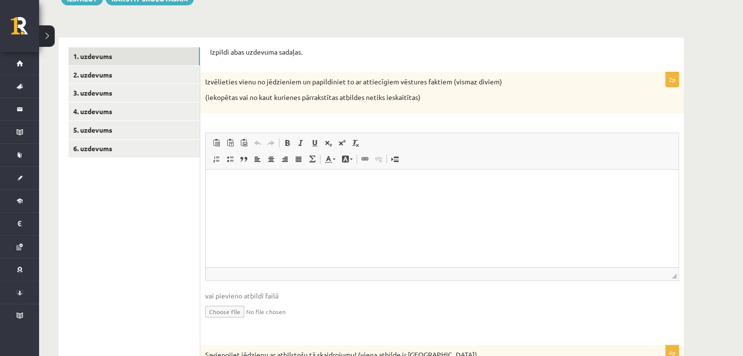
scroll to position [131, 0]
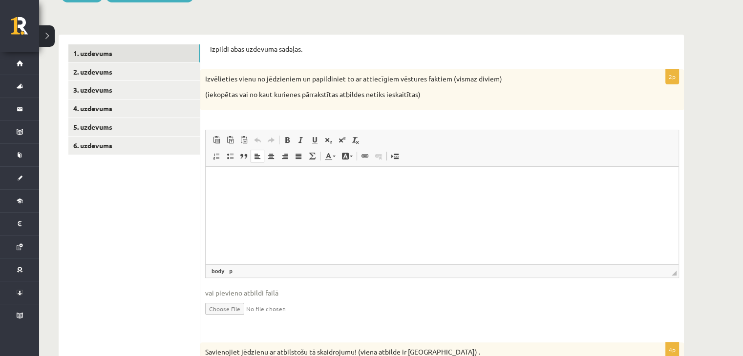
click at [293, 181] on p "Bagātinātā teksta redaktors, wiswyg-editor-user-answer-47024911665600" at bounding box center [441, 181] width 453 height 10
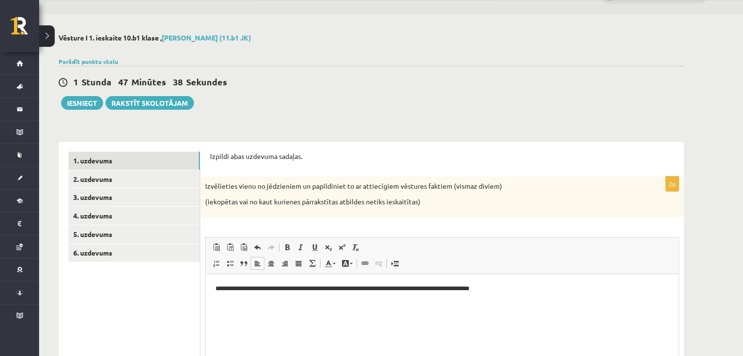
scroll to position [0, 0]
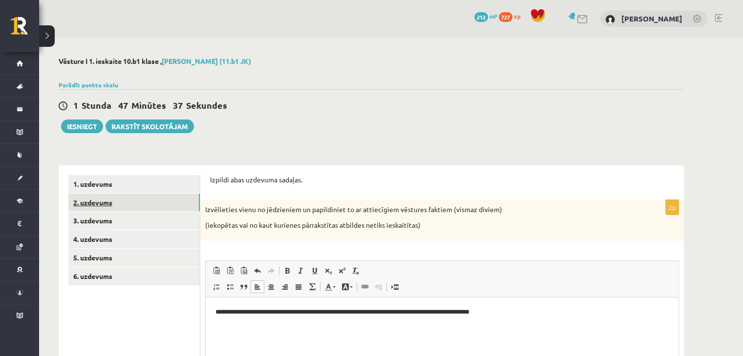
click at [130, 201] on link "2. uzdevums" at bounding box center [133, 203] width 131 height 18
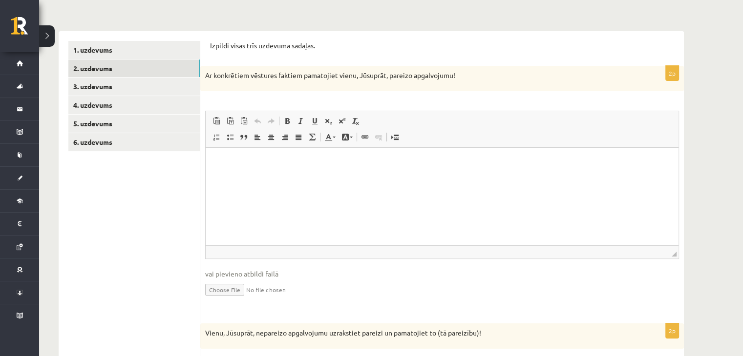
scroll to position [145, 0]
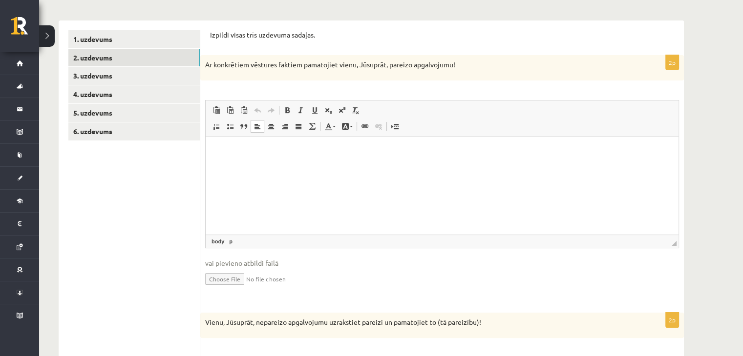
click at [329, 164] on html at bounding box center [442, 152] width 473 height 30
click at [402, 151] on p "**********" at bounding box center [442, 152] width 454 height 10
click at [480, 154] on p "**********" at bounding box center [442, 152] width 454 height 10
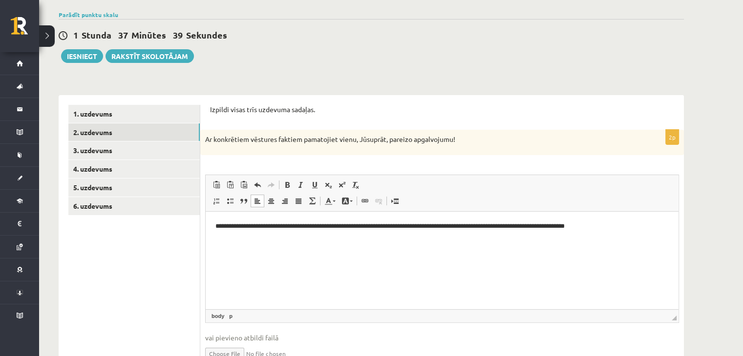
scroll to position [100, 0]
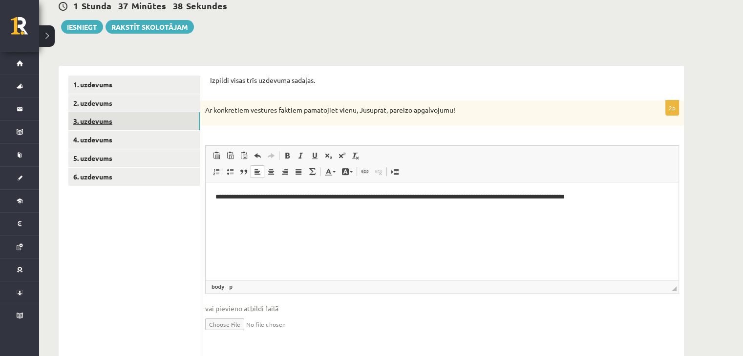
click at [155, 115] on link "3. uzdevums" at bounding box center [133, 121] width 131 height 18
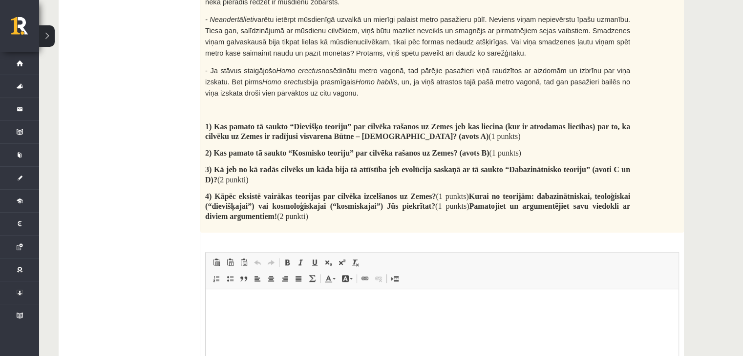
scroll to position [1075, 0]
click at [278, 304] on p "Bagātinātā teksta redaktors, wiswyg-editor-user-answer-47024941385300" at bounding box center [441, 305] width 453 height 10
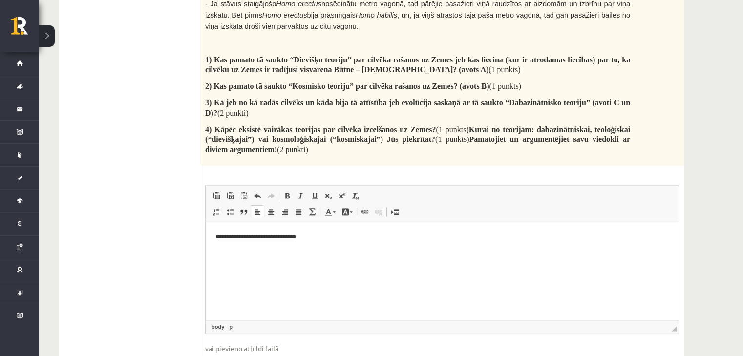
scroll to position [1139, 0]
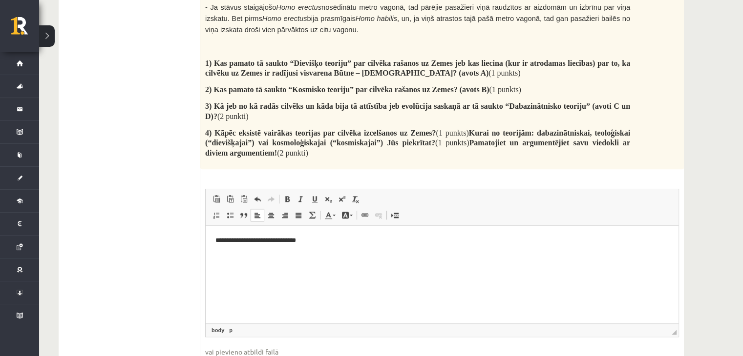
click at [214, 239] on html "**********" at bounding box center [442, 241] width 473 height 30
click at [322, 245] on p "**********" at bounding box center [442, 240] width 454 height 10
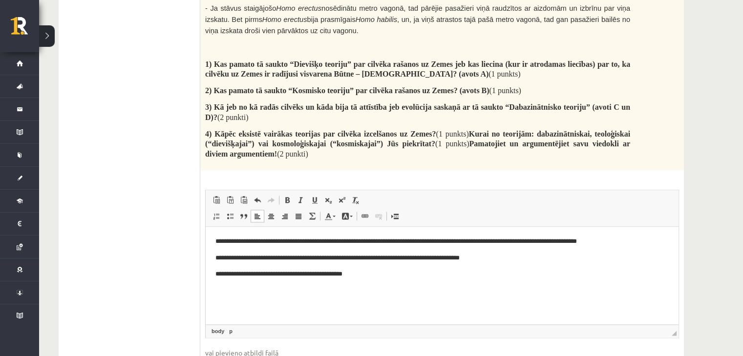
scroll to position [1137, 0]
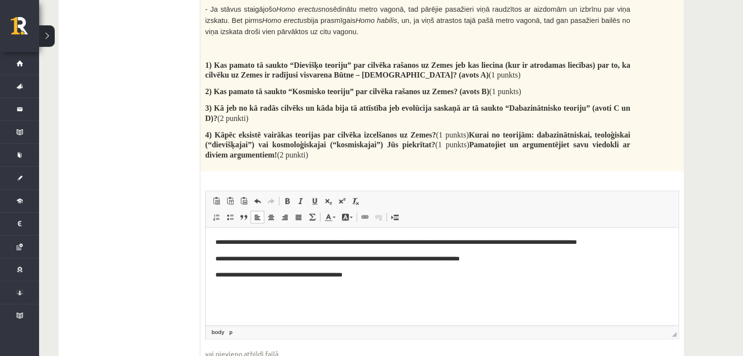
click at [317, 276] on p "**********" at bounding box center [442, 275] width 454 height 10
click at [361, 276] on p "**********" at bounding box center [442, 275] width 454 height 10
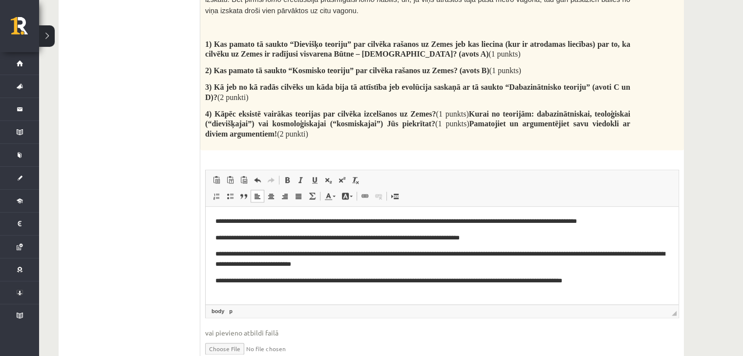
scroll to position [1166, 0]
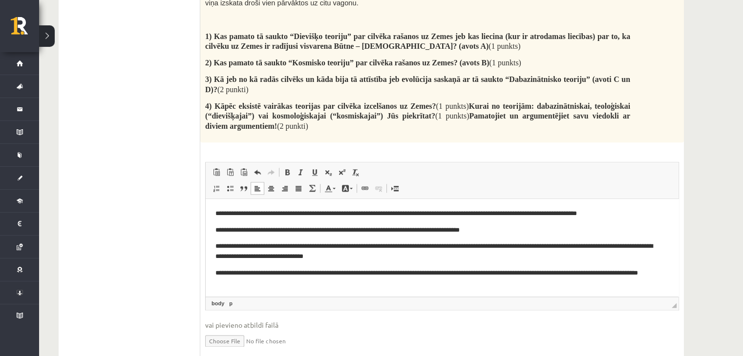
click at [213, 283] on html "**********" at bounding box center [442, 248] width 473 height 99
click at [247, 283] on p "**********" at bounding box center [438, 278] width 446 height 21
click at [213, 282] on html "**********" at bounding box center [442, 248] width 473 height 99
click at [262, 282] on p "**********" at bounding box center [438, 278] width 446 height 21
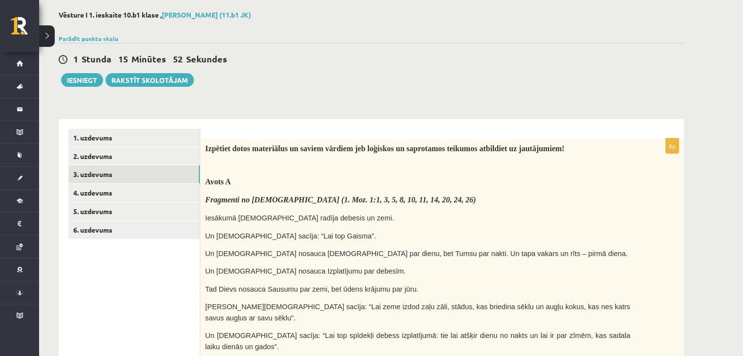
scroll to position [35, 0]
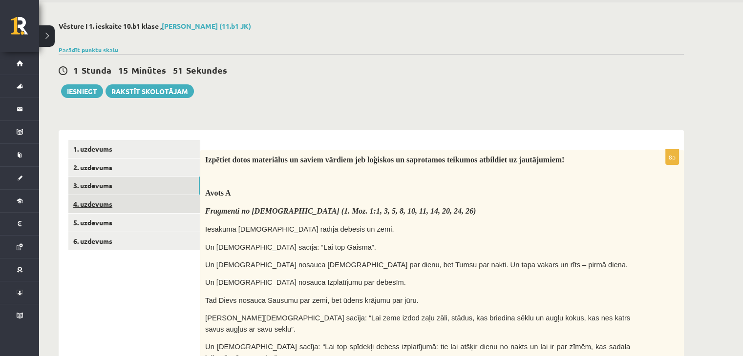
click at [145, 202] on link "4. uzdevums" at bounding box center [133, 204] width 131 height 18
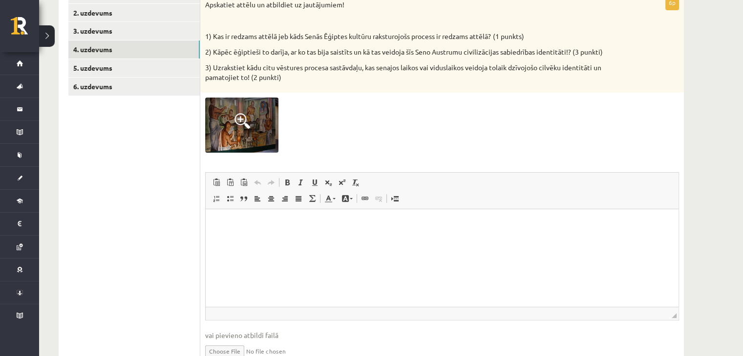
scroll to position [190, 0]
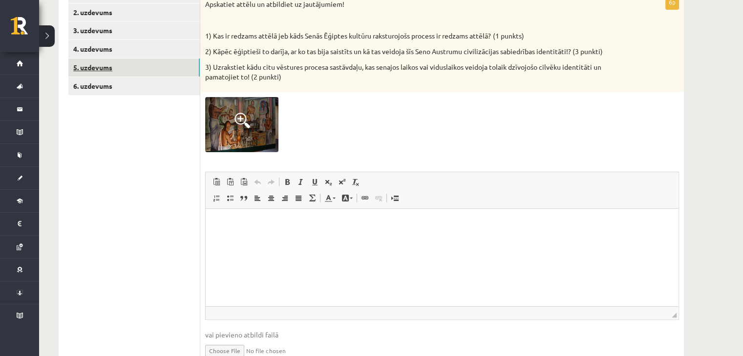
click at [121, 62] on link "5. uzdevums" at bounding box center [133, 68] width 131 height 18
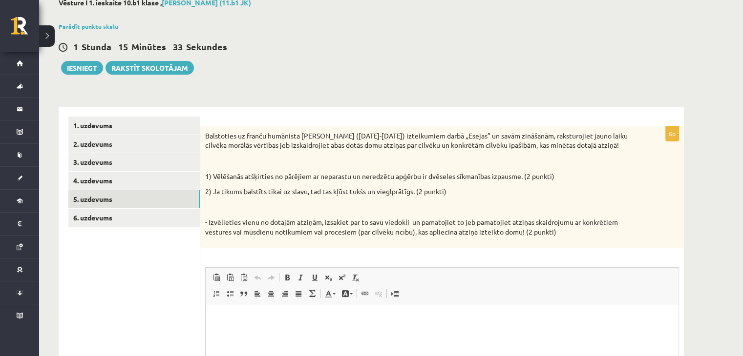
scroll to position [58, 0]
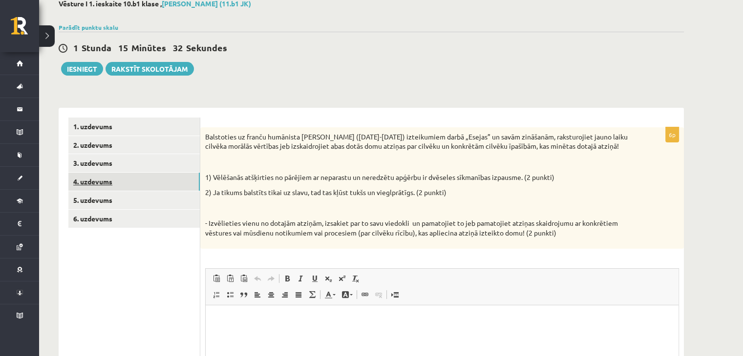
click at [136, 180] on link "4. uzdevums" at bounding box center [133, 182] width 131 height 18
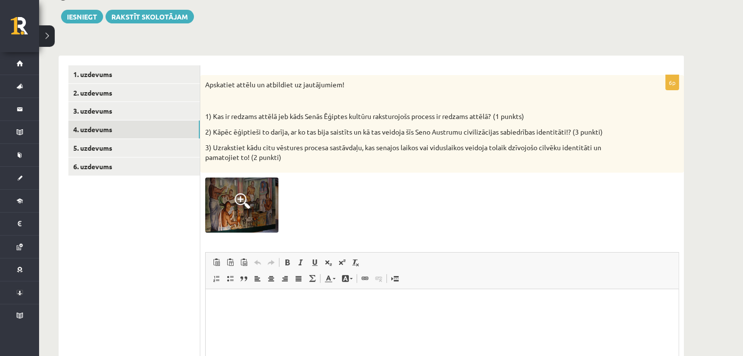
scroll to position [110, 0]
click at [291, 302] on p "Bagātinātā teksta redaktors, wiswyg-editor-user-answer-47024980420760" at bounding box center [441, 303] width 453 height 10
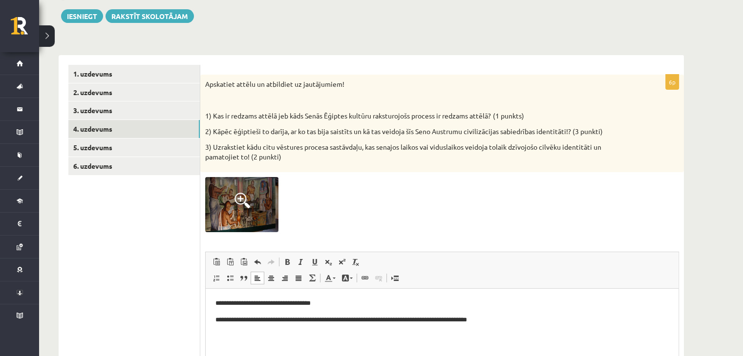
click at [307, 319] on p "**********" at bounding box center [442, 320] width 454 height 10
click at [526, 318] on p "**********" at bounding box center [442, 320] width 454 height 10
click at [528, 321] on p "**********" at bounding box center [442, 320] width 454 height 10
click at [563, 318] on p "**********" at bounding box center [442, 320] width 454 height 10
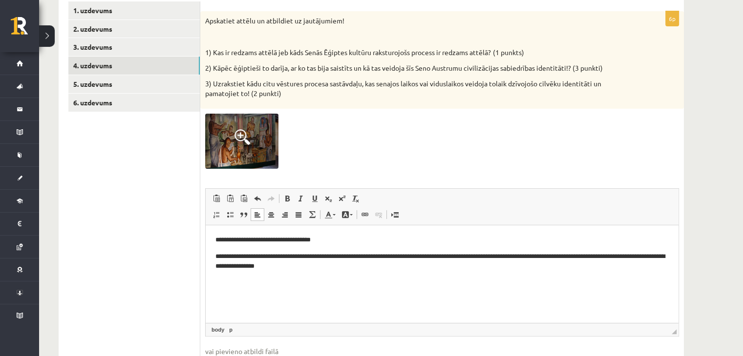
scroll to position [178, 0]
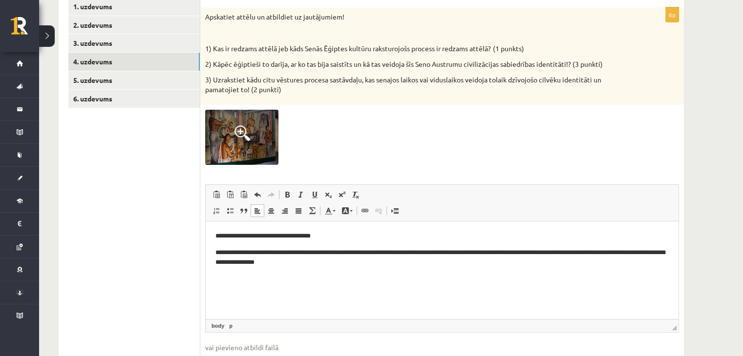
click at [362, 274] on html "**********" at bounding box center [442, 249] width 473 height 56
click at [129, 80] on link "5. uzdevums" at bounding box center [133, 80] width 131 height 18
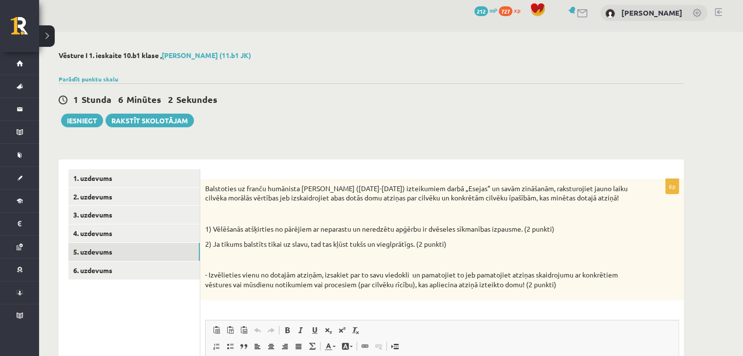
scroll to position [0, 0]
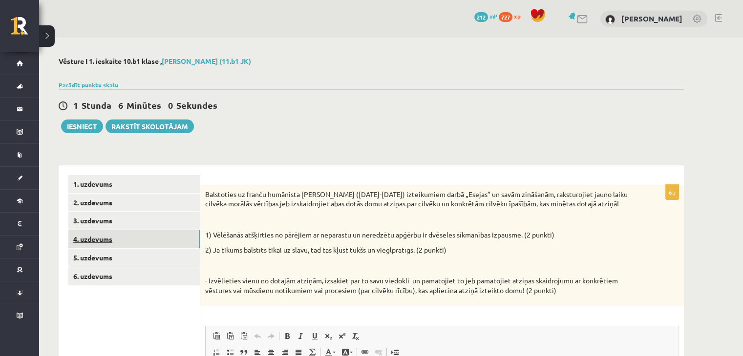
click at [101, 234] on link "4. uzdevums" at bounding box center [133, 240] width 131 height 18
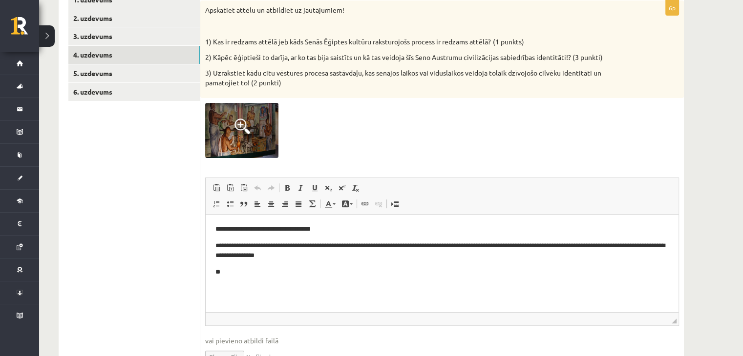
scroll to position [184, 0]
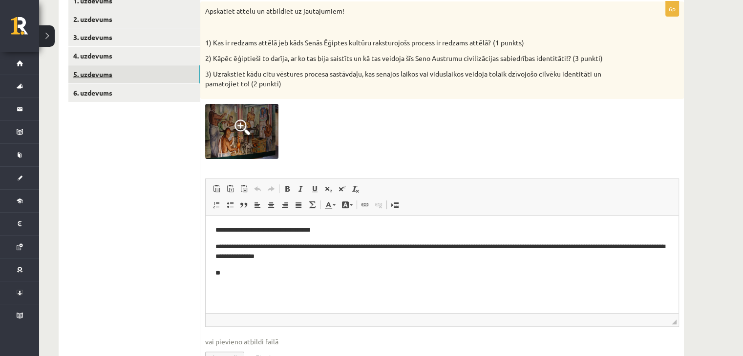
click at [111, 73] on link "5. uzdevums" at bounding box center [133, 74] width 131 height 18
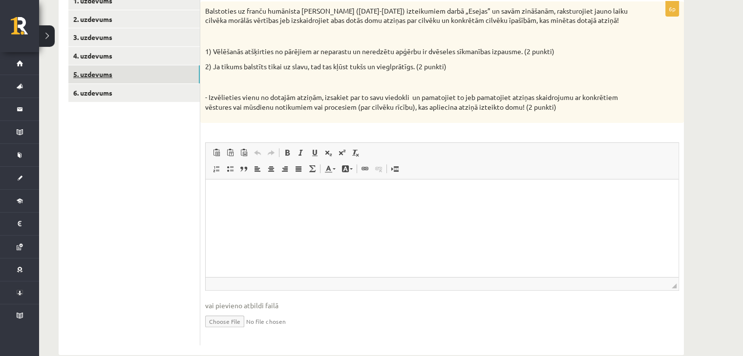
scroll to position [0, 0]
click at [259, 191] on p "Bagātinātā teksta redaktors, wiswyg-editor-user-answer-47024891403840" at bounding box center [441, 194] width 453 height 10
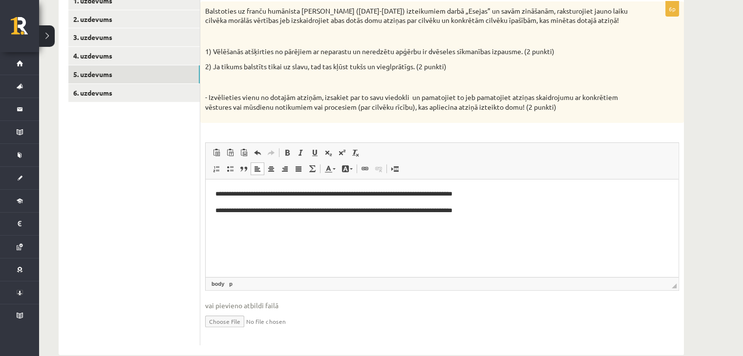
click at [435, 211] on p "**********" at bounding box center [442, 211] width 454 height 10
click at [483, 212] on p "**********" at bounding box center [442, 211] width 454 height 10
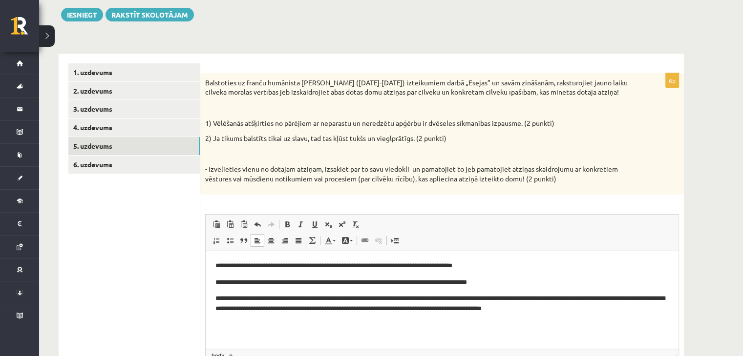
scroll to position [113, 0]
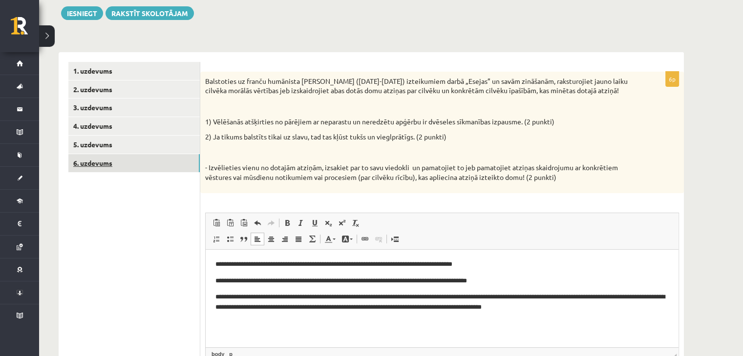
click at [154, 158] on link "6. uzdevums" at bounding box center [133, 163] width 131 height 18
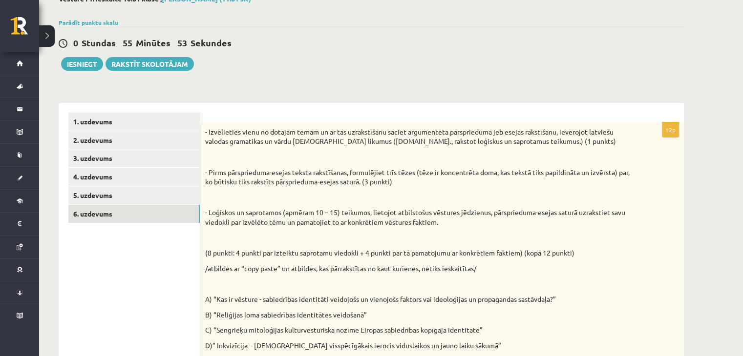
scroll to position [63, 0]
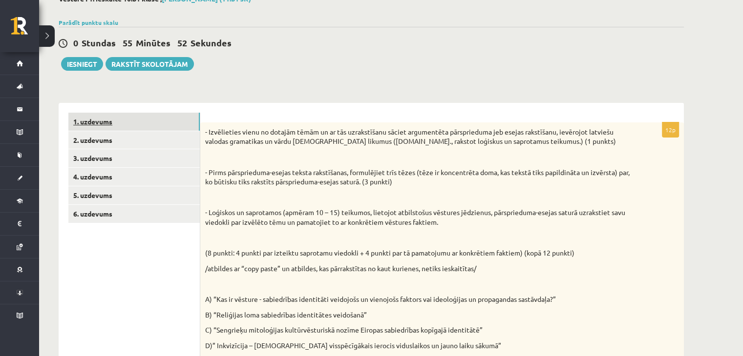
click at [136, 122] on link "1. uzdevums" at bounding box center [133, 122] width 131 height 18
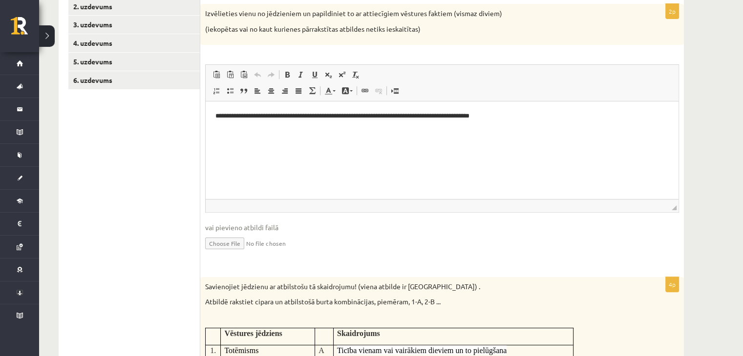
scroll to position [0, 0]
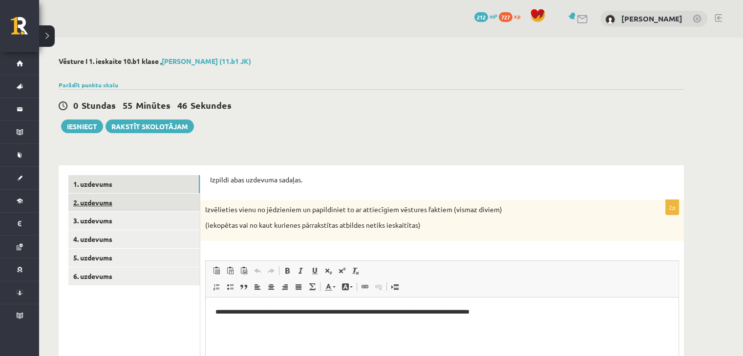
click at [113, 204] on link "2. uzdevums" at bounding box center [133, 203] width 131 height 18
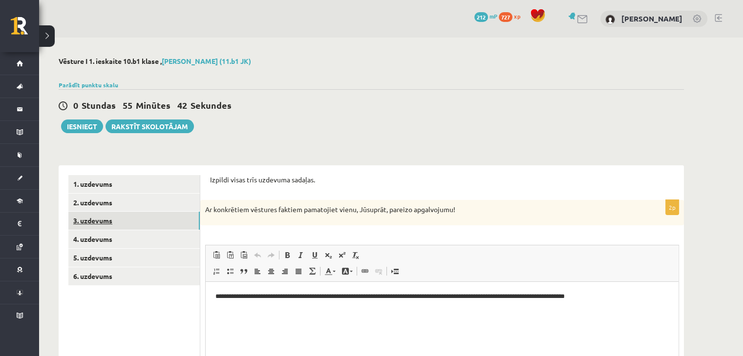
click at [134, 222] on link "3. uzdevums" at bounding box center [133, 221] width 131 height 18
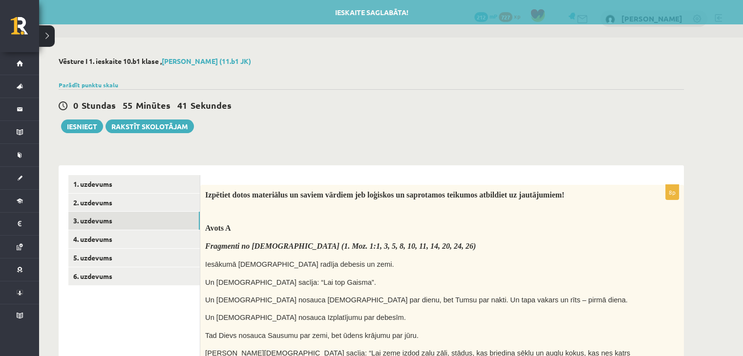
click at [347, 245] on span "Fragmenti no Bībeles (1. Moz. 1:1, 3, 5, 8, 10, 11, 14, 20, 24, 26)" at bounding box center [340, 246] width 271 height 8
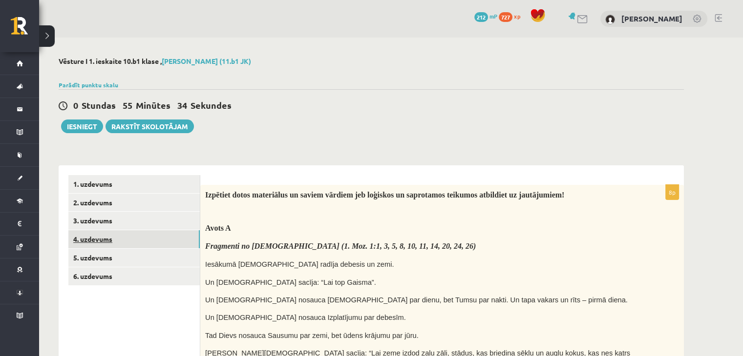
click at [138, 237] on link "4. uzdevums" at bounding box center [133, 240] width 131 height 18
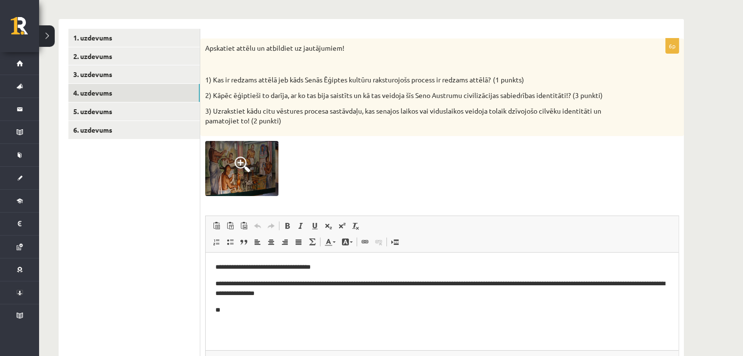
scroll to position [143, 0]
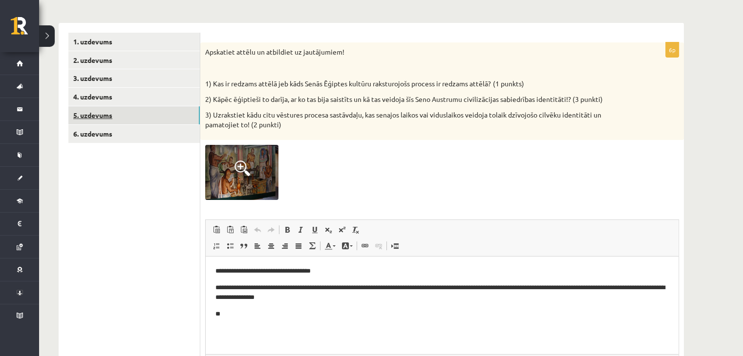
click at [128, 115] on link "5. uzdevums" at bounding box center [133, 115] width 131 height 18
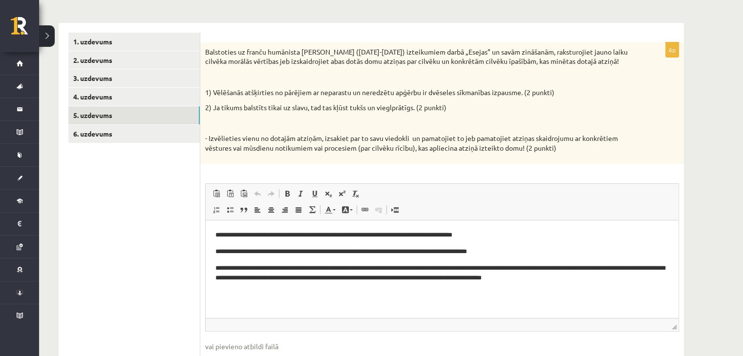
scroll to position [0, 0]
click at [115, 135] on link "6. uzdevums" at bounding box center [133, 134] width 131 height 18
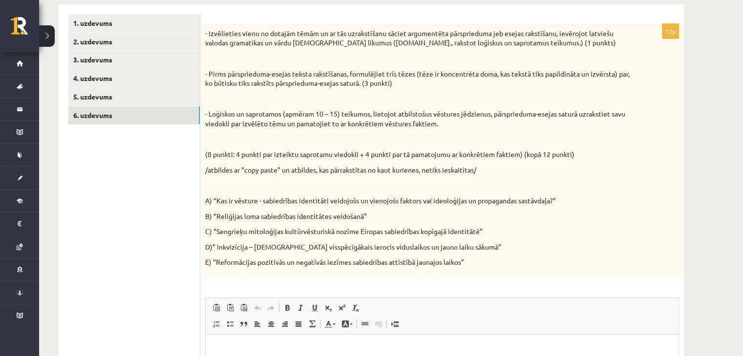
scroll to position [160, 0]
click at [208, 34] on p "- Izvēlieties vienu no dotajām tēmām un ar tās uzrakstīšanu sāciet argumentēta …" at bounding box center [417, 39] width 425 height 19
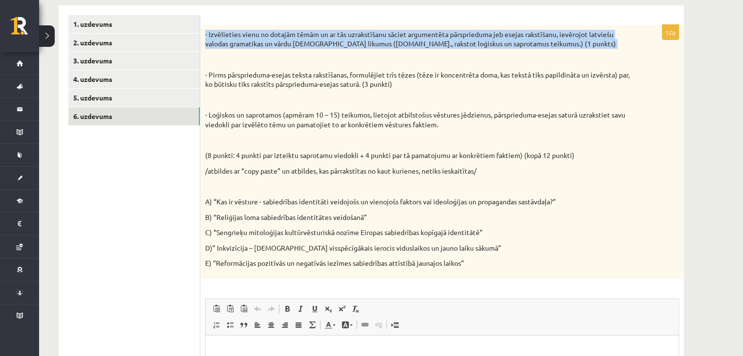
click at [208, 34] on p "- Izvēlieties vienu no dotajām tēmām un ar tās uzrakstīšanu sāciet argumentēta …" at bounding box center [417, 39] width 425 height 19
copy div "- Izvēlieties vienu no dotajām tēmām un ar tās uzrakstīšanu sāciet argumentēta …"
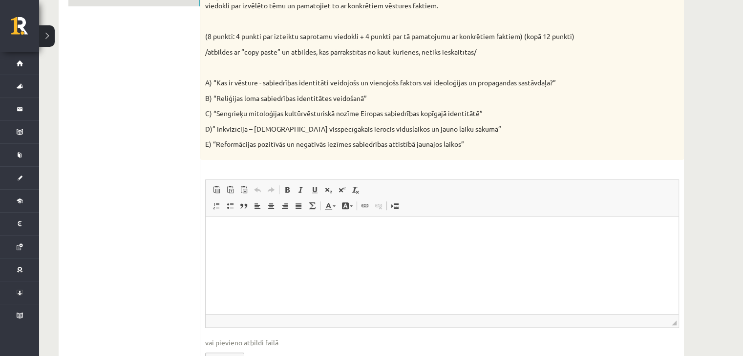
scroll to position [269, 0]
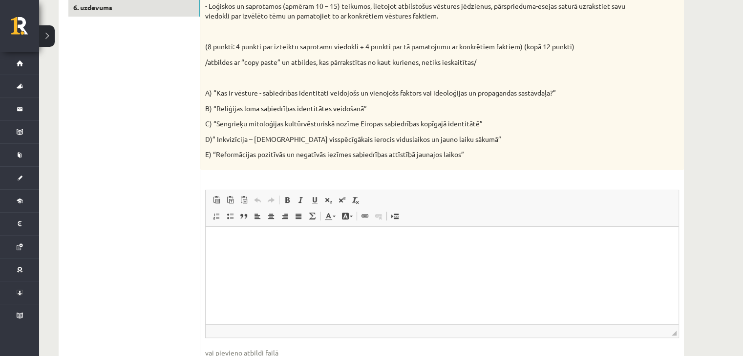
click at [213, 91] on p "A) “Kas ir vēsture - sabiedrības identitāti veidojošs un vienojošs faktors vai …" at bounding box center [417, 93] width 425 height 10
click at [214, 91] on p "A) “Kas ir vēsture - sabiedrības identitāti veidojošs un vienojošs faktors vai …" at bounding box center [417, 93] width 425 height 10
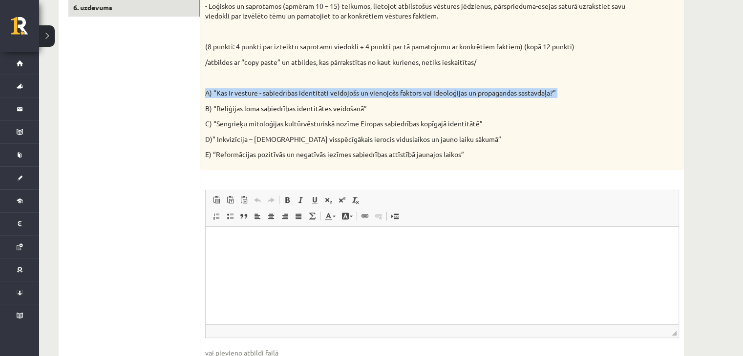
click at [214, 91] on p "A) “Kas ir vēsture - sabiedrības identitāti veidojošs un vienojošs faktors vai …" at bounding box center [417, 93] width 425 height 10
click at [211, 90] on p "A) “Kas ir vēsture - sabiedrības identitāti veidojošs un vienojošs faktors vai …" at bounding box center [417, 93] width 425 height 10
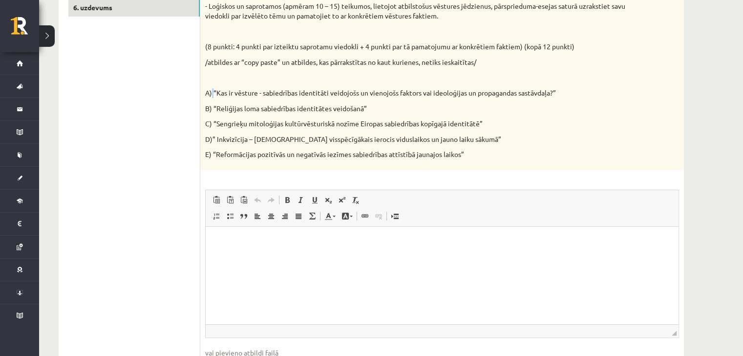
click at [211, 90] on p "A) “Kas ir vēsture - sabiedrības identitāti veidojošs un vienojošs faktors vai …" at bounding box center [417, 93] width 425 height 10
click at [205, 90] on p "A) “Kas ir vēsture - sabiedrības identitāti veidojošs un vienojošs faktors vai …" at bounding box center [417, 93] width 425 height 10
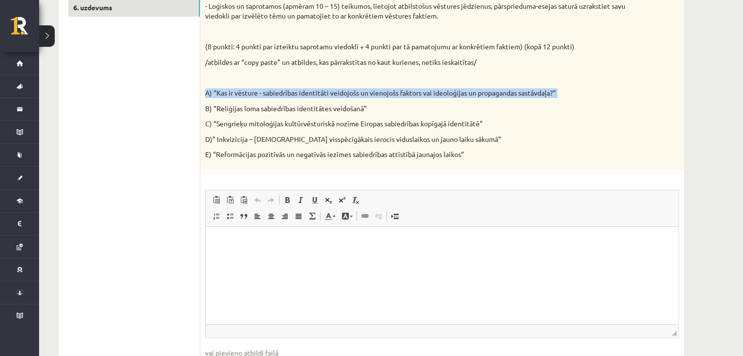
click at [205, 90] on p "A) “Kas ir vēsture - sabiedrības identitāti veidojošs un vienojošs faktors vai …" at bounding box center [417, 93] width 425 height 10
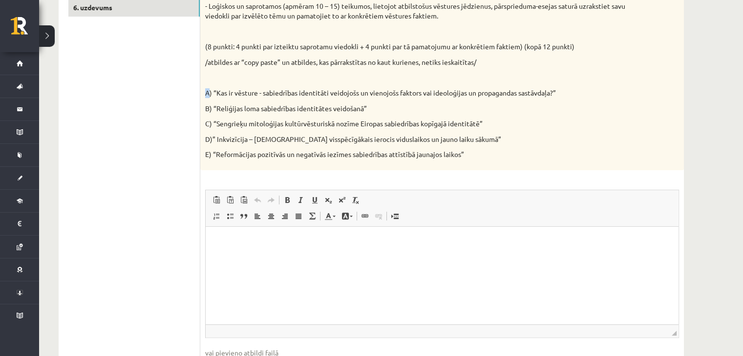
click at [205, 90] on p "A) “Kas ir vēsture - sabiedrības identitāti veidojošs un vienojošs faktors vai …" at bounding box center [417, 93] width 425 height 10
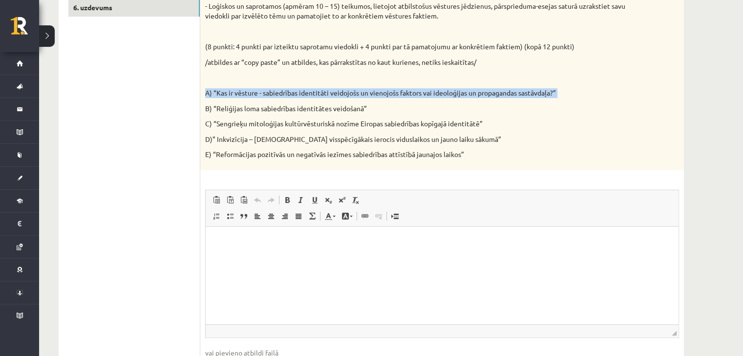
click at [205, 90] on p "A) “Kas ir vēsture - sabiedrības identitāti veidojošs un vienojošs faktors vai …" at bounding box center [417, 93] width 425 height 10
click at [203, 86] on div "- Izvēlieties vienu no dotajām tēmām un ar tās uzrakstīšanu sāciet argumentēta …" at bounding box center [441, 43] width 483 height 254
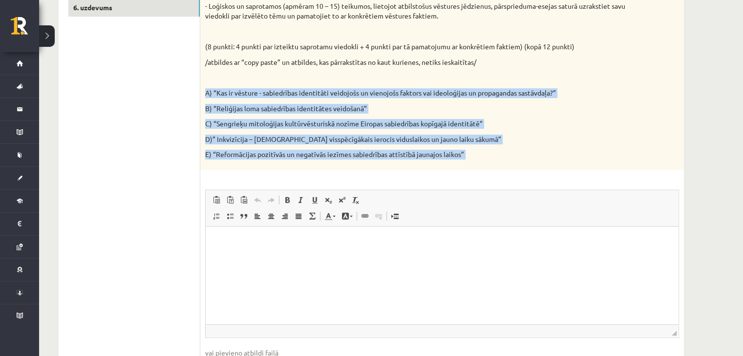
drag, startPoint x: 205, startPoint y: 90, endPoint x: 507, endPoint y: 209, distance: 324.6
click at [507, 209] on div "12p - Izvēlieties vienu no dotajām tēmām un ar tās uzrakstīšanu sāciet argument…" at bounding box center [441, 154] width 483 height 477
copy div "A) “Kas ir vēsture - sabiedrības identitāti veidojošs un vienojošs faktors vai …"
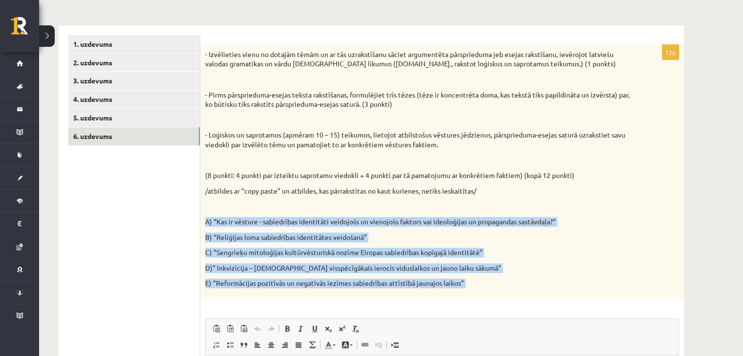
scroll to position [140, 0]
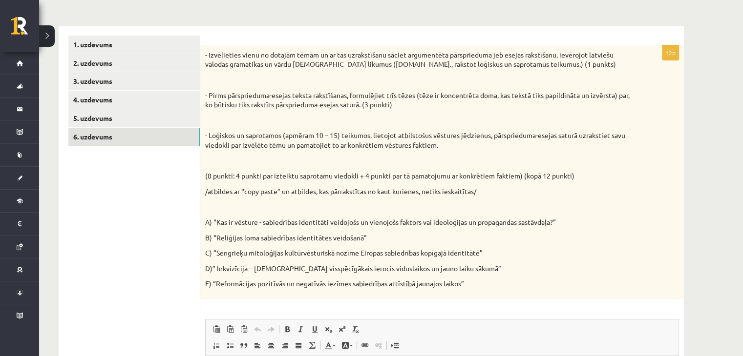
click at [208, 55] on p "- Izvēlieties vienu no dotajām tēmām un ar tās uzrakstīšanu sāciet argumentēta …" at bounding box center [417, 59] width 425 height 19
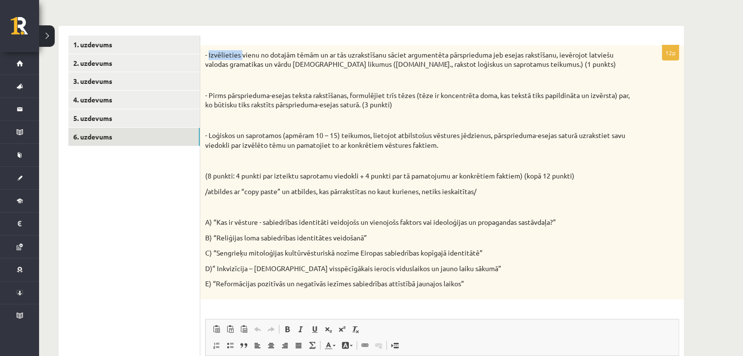
click at [208, 55] on p "- Izvēlieties vienu no dotajām tēmām un ar tās uzrakstīšanu sāciet argumentēta …" at bounding box center [417, 59] width 425 height 19
click at [205, 57] on div "- Izvēlieties vienu no dotajām tēmām un ar tās uzrakstīšanu sāciet argumentēta …" at bounding box center [441, 172] width 483 height 254
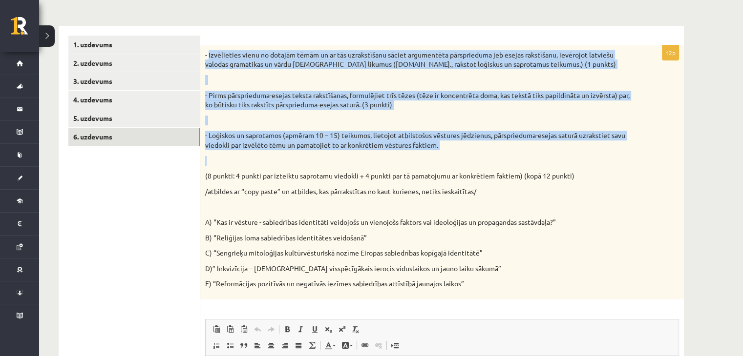
drag, startPoint x: 208, startPoint y: 54, endPoint x: 262, endPoint y: 157, distance: 115.8
click at [262, 157] on div "- Izvēlieties vienu no dotajām tēmām un ar tās uzrakstīšanu sāciet argumentēta …" at bounding box center [441, 172] width 483 height 254
copy div "Izvēlieties vienu no dotajām tēmām un ar tās uzrakstīšanu sāciet argumentēta pā…"
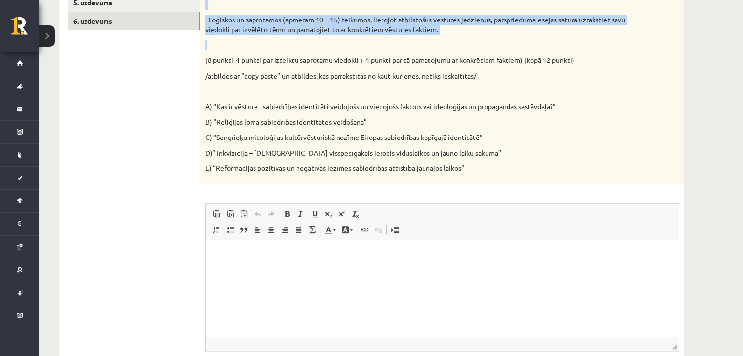
scroll to position [273, 0]
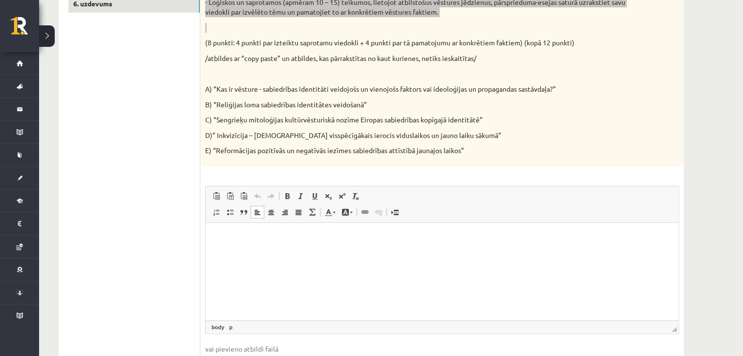
click at [312, 239] on p "Bagātinātā teksta redaktors, wiswyg-editor-user-answer-47024942315920" at bounding box center [441, 237] width 453 height 10
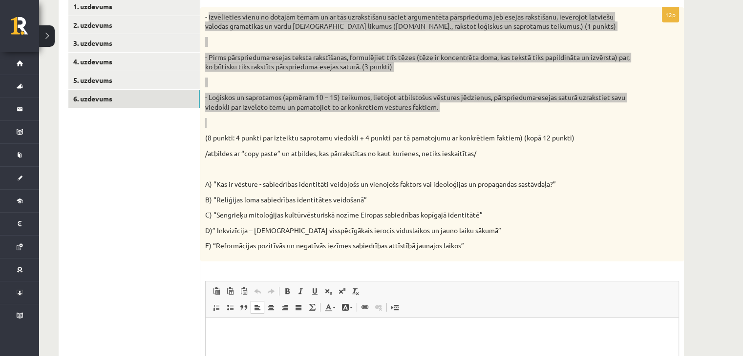
scroll to position [177, 0]
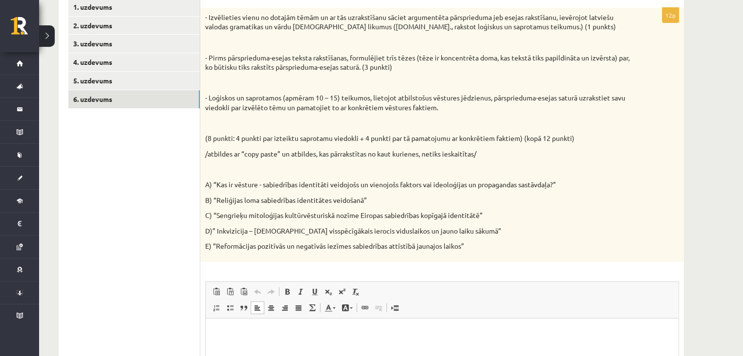
click at [527, 211] on p "C) “Sengrieķu mitoloģijas kultūrvēsturiskā nozīme Eiropas sabiedrības kopīgajā …" at bounding box center [417, 216] width 425 height 10
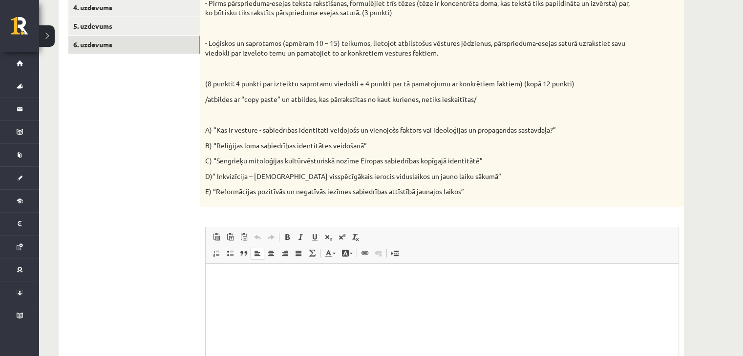
scroll to position [241, 0]
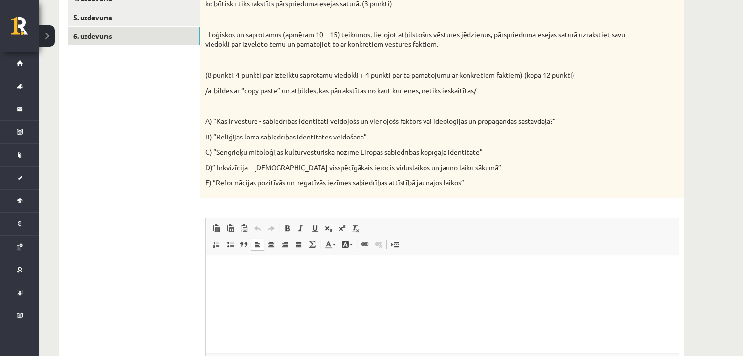
click at [307, 271] on p "Bagātinātā teksta redaktors, wiswyg-editor-user-answer-47024942315920" at bounding box center [441, 270] width 453 height 10
click at [270, 248] on span at bounding box center [271, 245] width 8 height 8
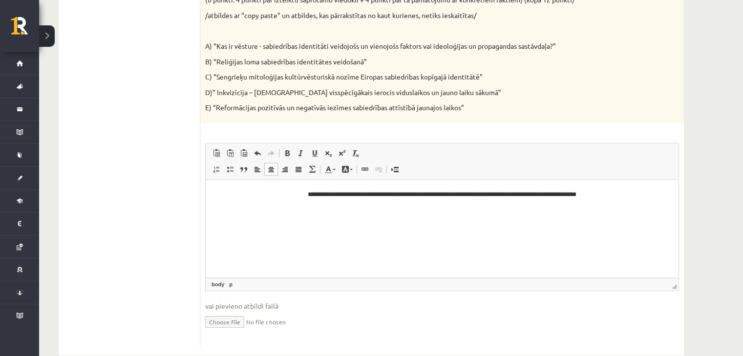
scroll to position [335, 0]
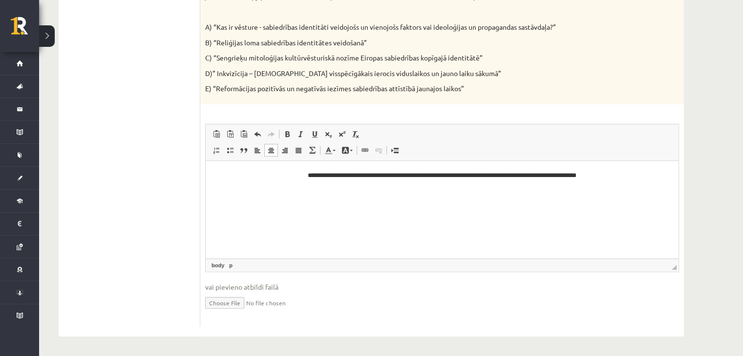
click at [312, 169] on html "**********" at bounding box center [442, 176] width 473 height 30
click at [307, 183] on html "**********" at bounding box center [442, 176] width 473 height 30
click at [618, 190] on html "**********" at bounding box center [442, 176] width 473 height 30
click at [261, 150] on span at bounding box center [257, 151] width 8 height 8
click at [378, 175] on p "**********" at bounding box center [442, 175] width 454 height 10
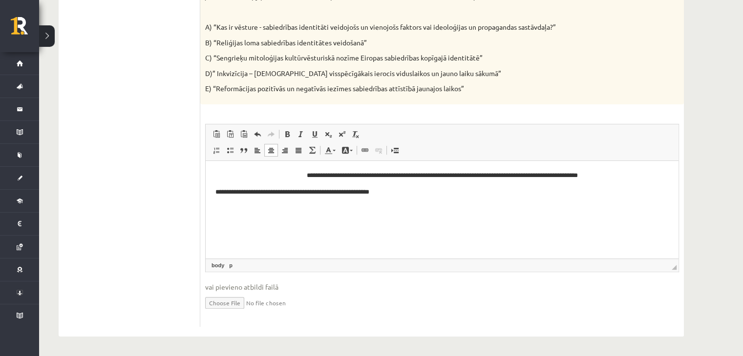
click at [404, 193] on p "**********" at bounding box center [442, 192] width 454 height 10
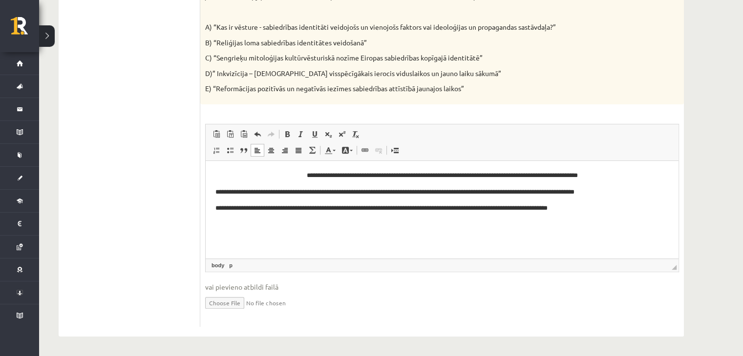
click at [549, 209] on p "**********" at bounding box center [442, 208] width 454 height 10
click at [608, 218] on html "**********" at bounding box center [442, 192] width 473 height 63
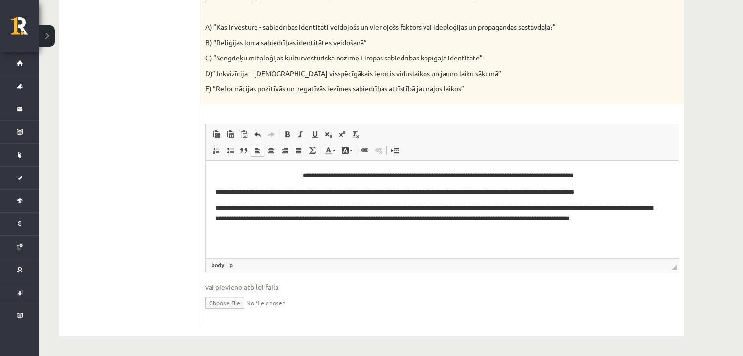
click at [212, 205] on html "**********" at bounding box center [442, 210] width 473 height 99
click at [264, 232] on p "**********" at bounding box center [438, 218] width 446 height 30
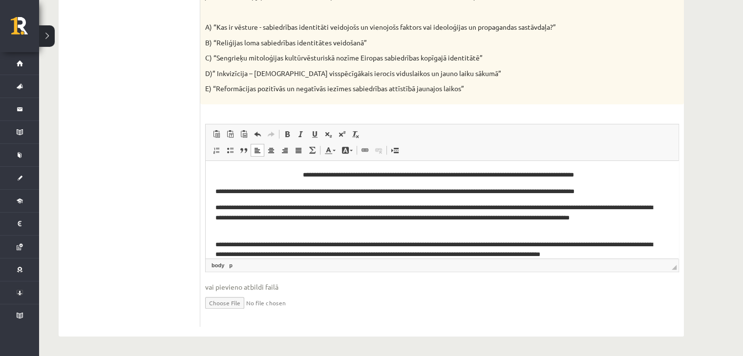
scroll to position [45, 0]
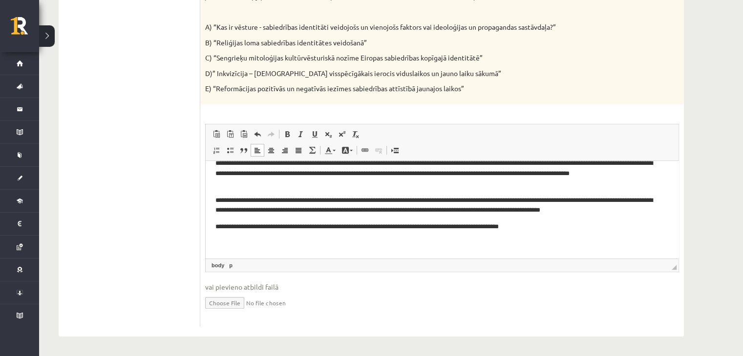
click at [481, 226] on p "**********" at bounding box center [438, 227] width 446 height 10
click at [481, 227] on p "**********" at bounding box center [438, 227] width 446 height 10
click at [513, 227] on p "**********" at bounding box center [438, 227] width 446 height 10
click at [554, 231] on p "**********" at bounding box center [438, 227] width 446 height 10
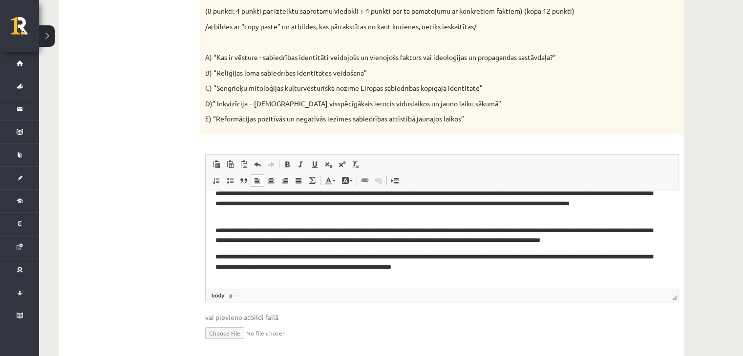
scroll to position [335, 0]
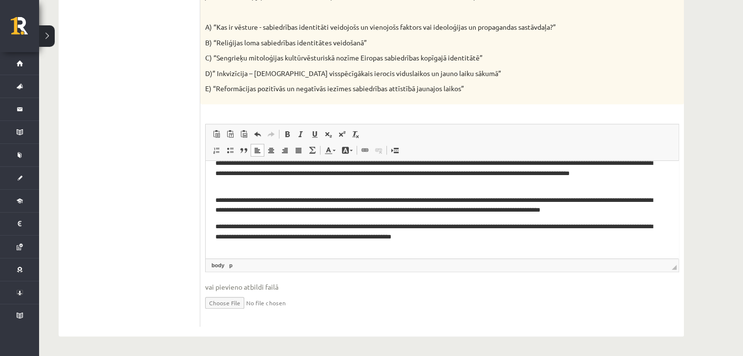
click at [461, 236] on p "**********" at bounding box center [438, 232] width 446 height 21
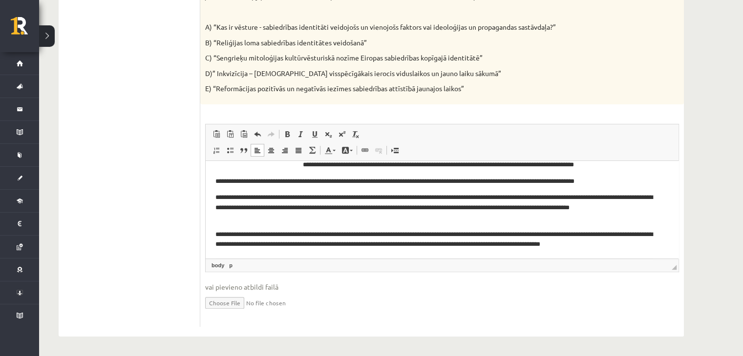
scroll to position [7, 0]
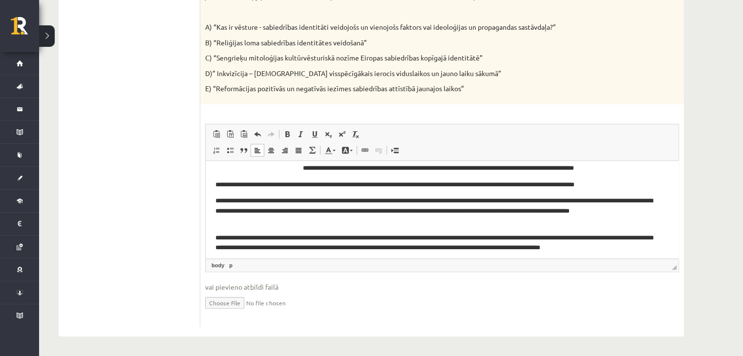
click at [464, 199] on p "**********" at bounding box center [438, 211] width 446 height 30
click at [462, 201] on p "**********" at bounding box center [438, 211] width 446 height 30
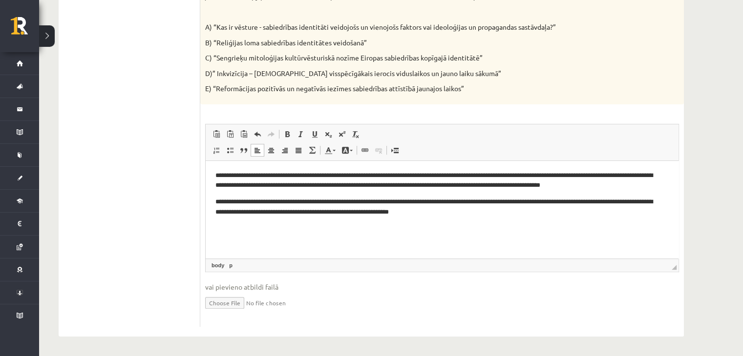
scroll to position [72, 0]
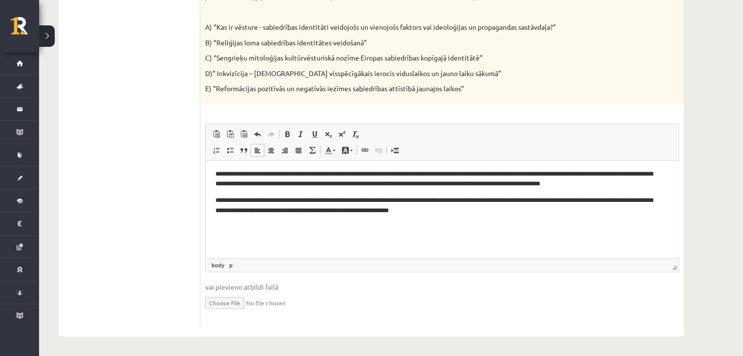
click at [359, 210] on p "**********" at bounding box center [438, 205] width 446 height 21
click at [395, 210] on p "**********" at bounding box center [438, 205] width 446 height 21
click at [474, 213] on p "**********" at bounding box center [438, 205] width 446 height 21
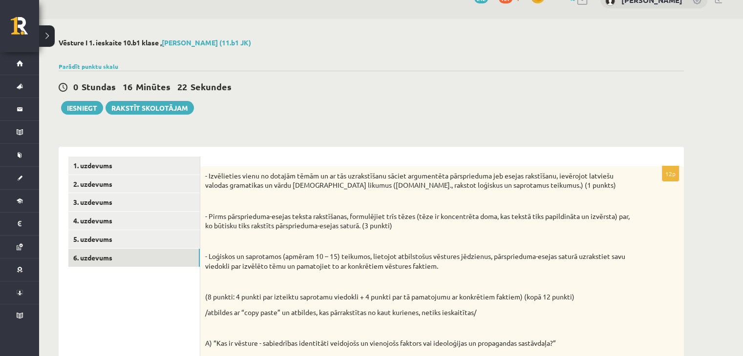
scroll to position [0, 0]
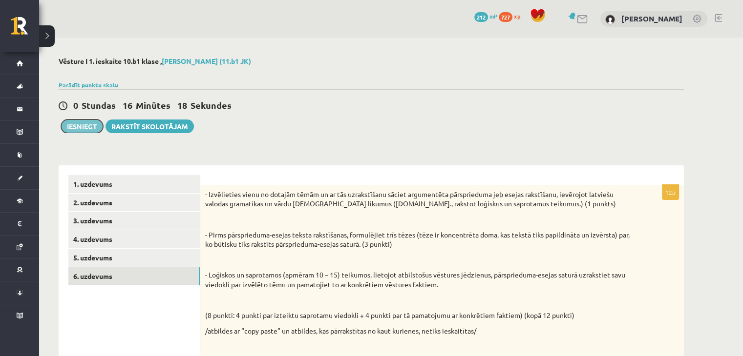
click at [79, 125] on button "Iesniegt" at bounding box center [82, 127] width 42 height 14
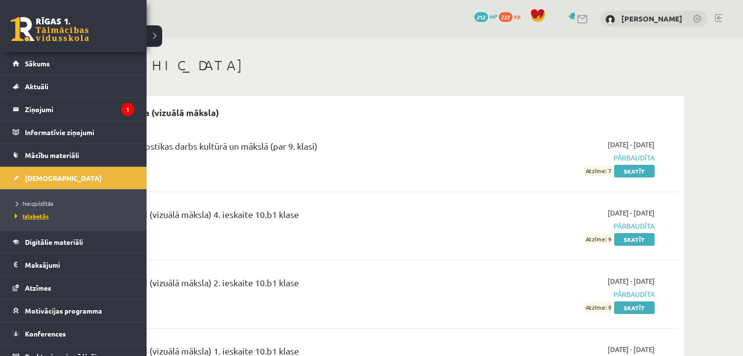
click at [38, 214] on span "Izlabotās" at bounding box center [30, 216] width 37 height 8
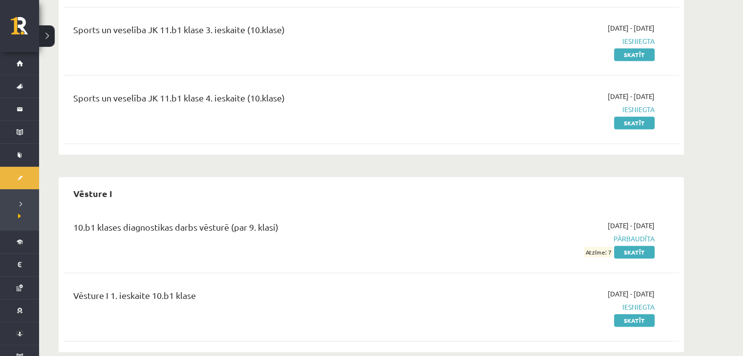
scroll to position [603, 0]
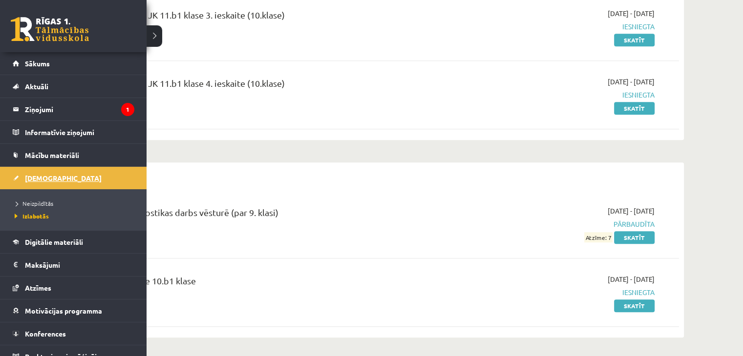
click at [41, 170] on link "[DEMOGRAPHIC_DATA]" at bounding box center [74, 178] width 122 height 22
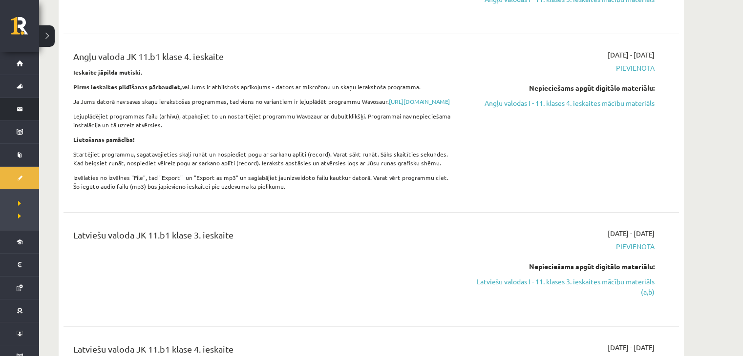
scroll to position [170, 0]
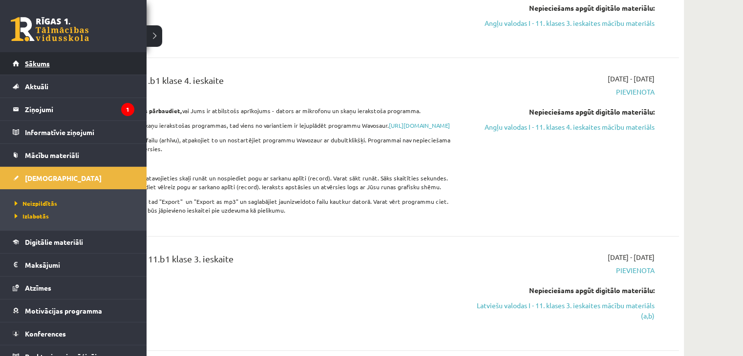
click at [31, 66] on span "Sākums" at bounding box center [37, 63] width 25 height 9
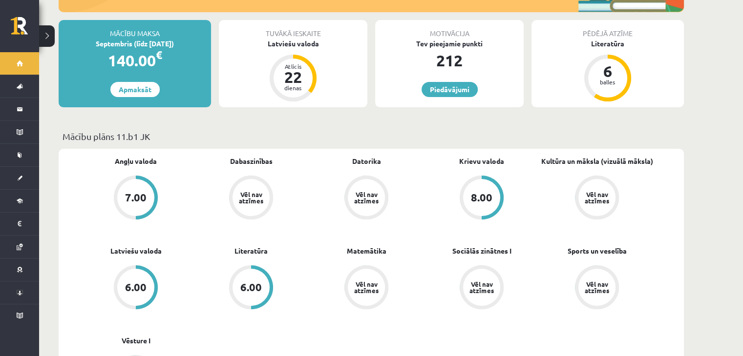
scroll to position [185, 0]
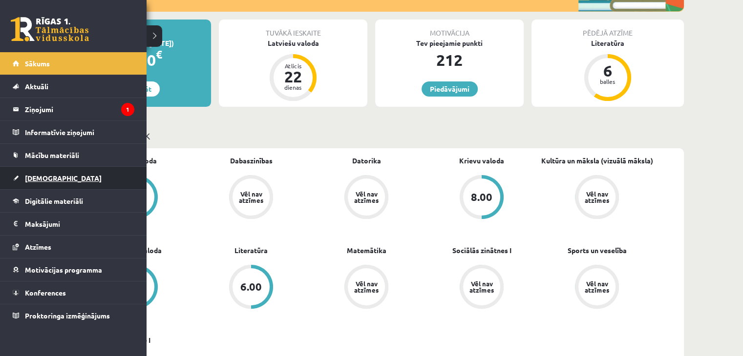
click at [51, 175] on span "[DEMOGRAPHIC_DATA]" at bounding box center [63, 178] width 77 height 9
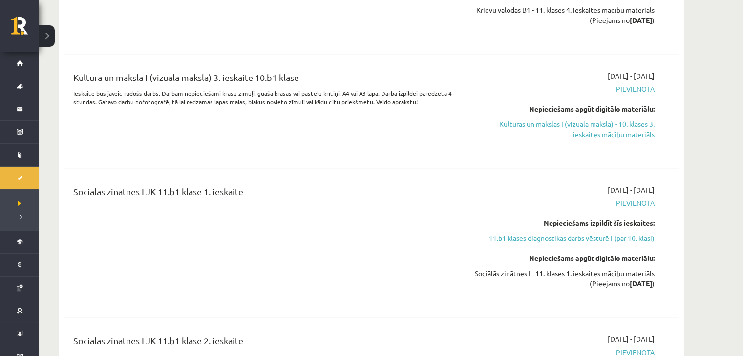
scroll to position [2418, 0]
